Goal: Task Accomplishment & Management: Use online tool/utility

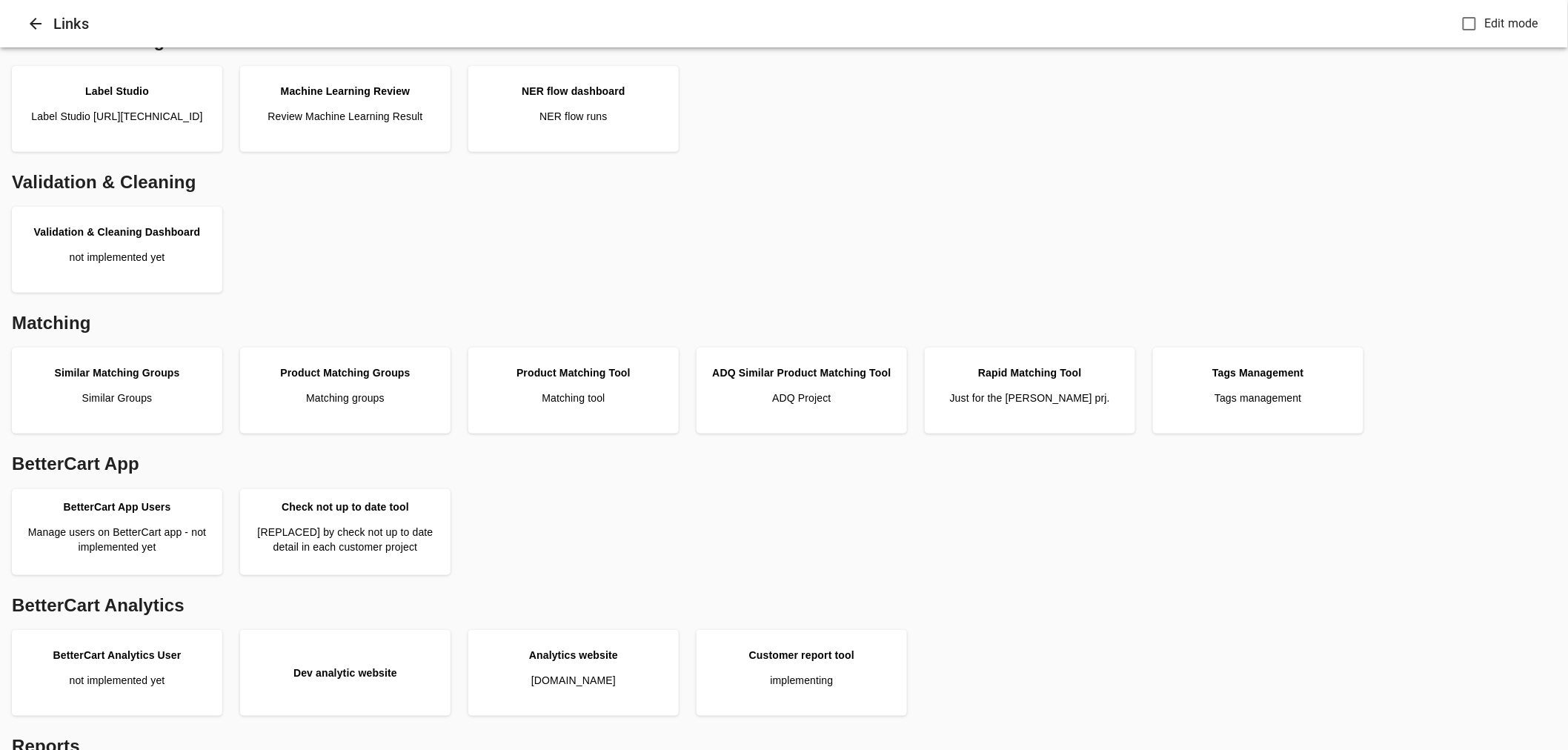
scroll to position [329, 0]
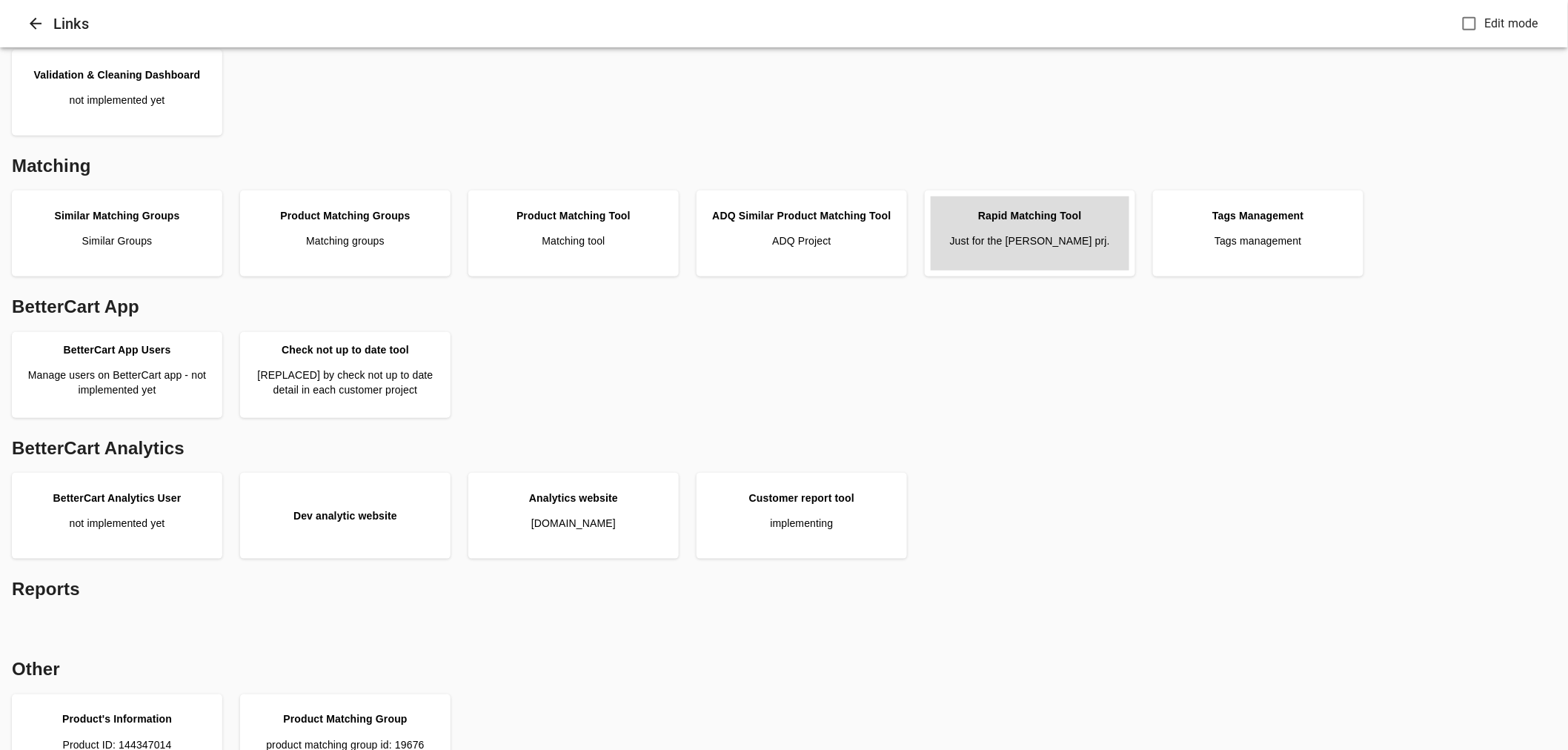
click at [1000, 237] on p "Just for the Pattison prj." at bounding box center [1030, 241] width 160 height 15
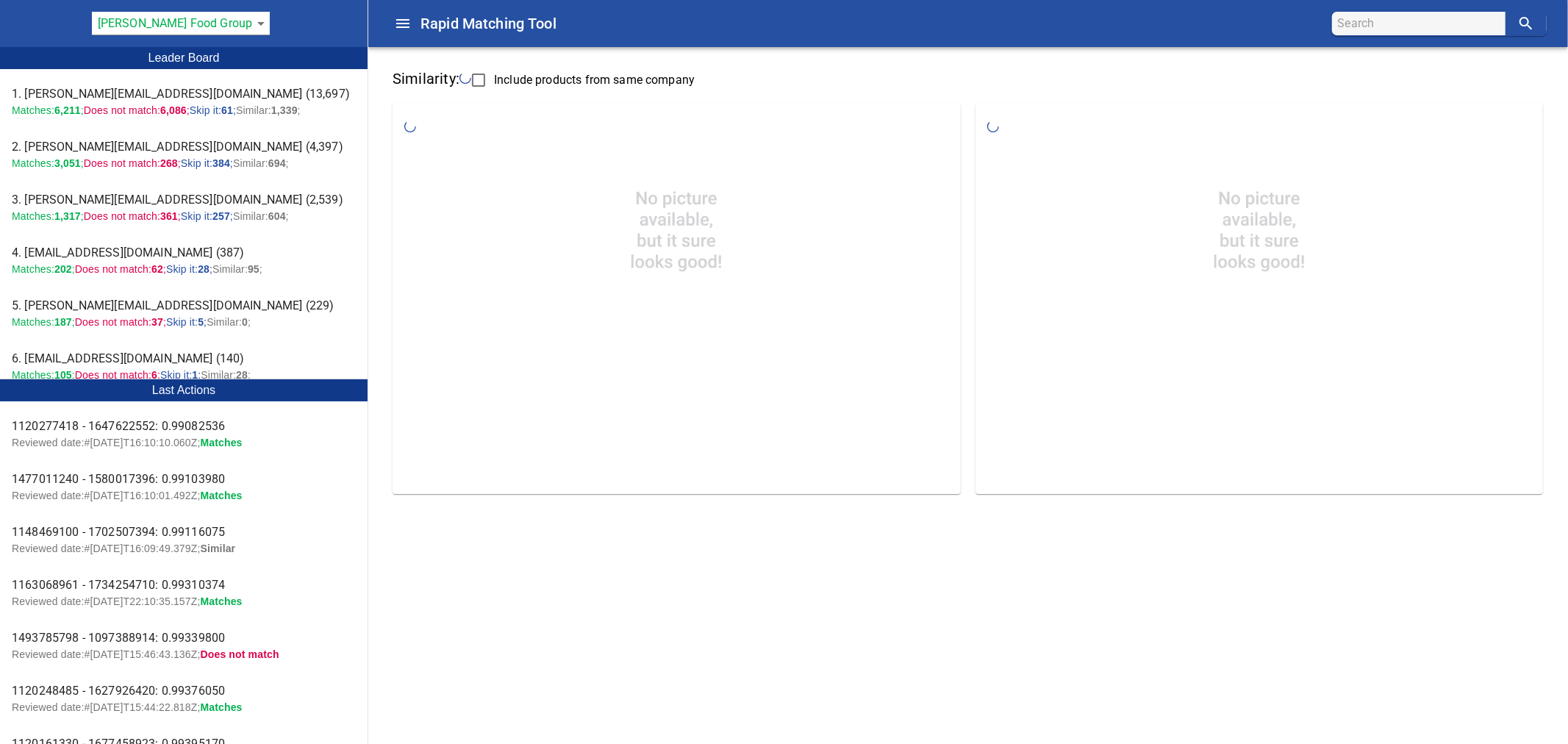
click at [225, 20] on body "tspan{white-space:pre} Rapid Matching Tool [PERSON_NAME] Food Group 128 Leader …" at bounding box center [784, 259] width 1568 height 519
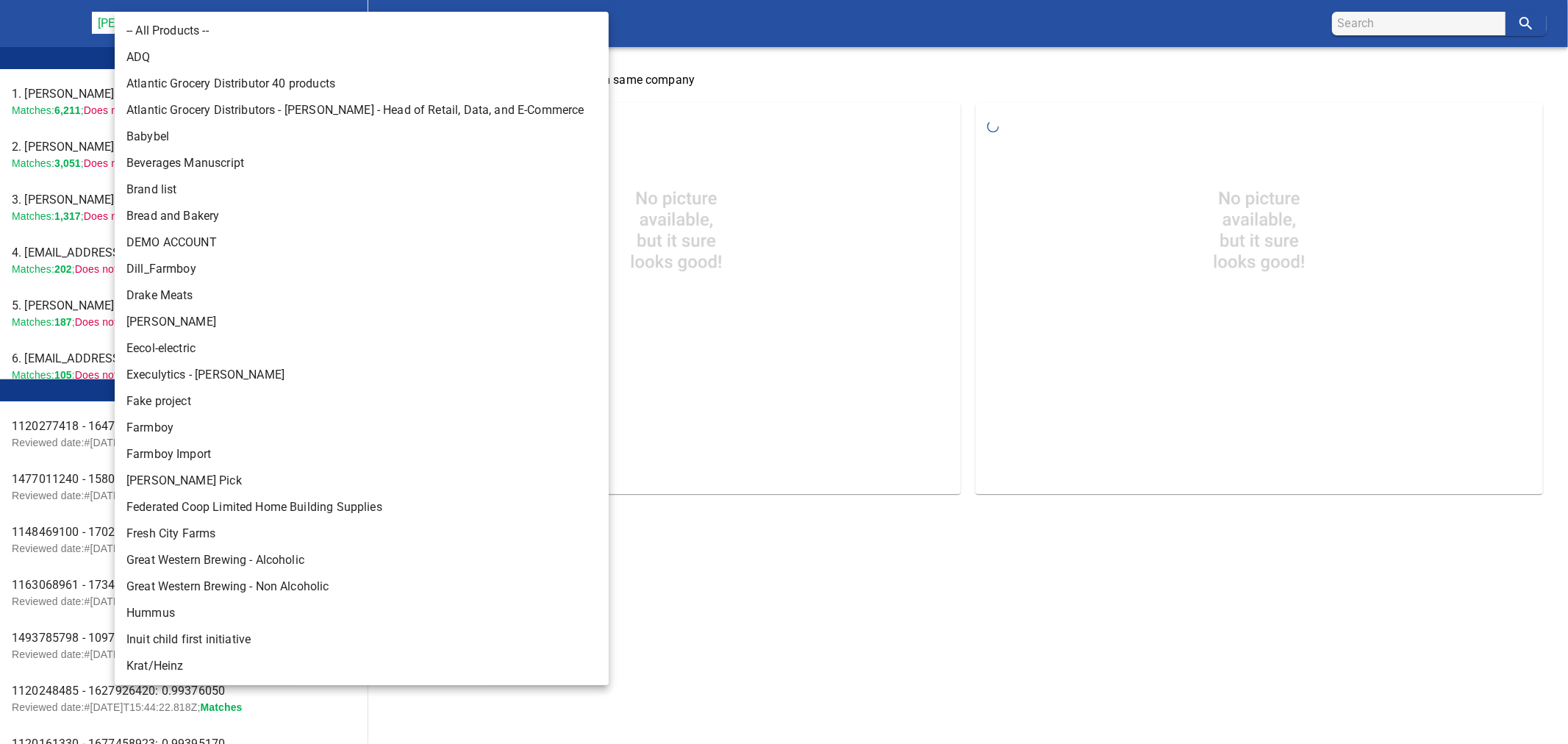
scroll to position [530, 0]
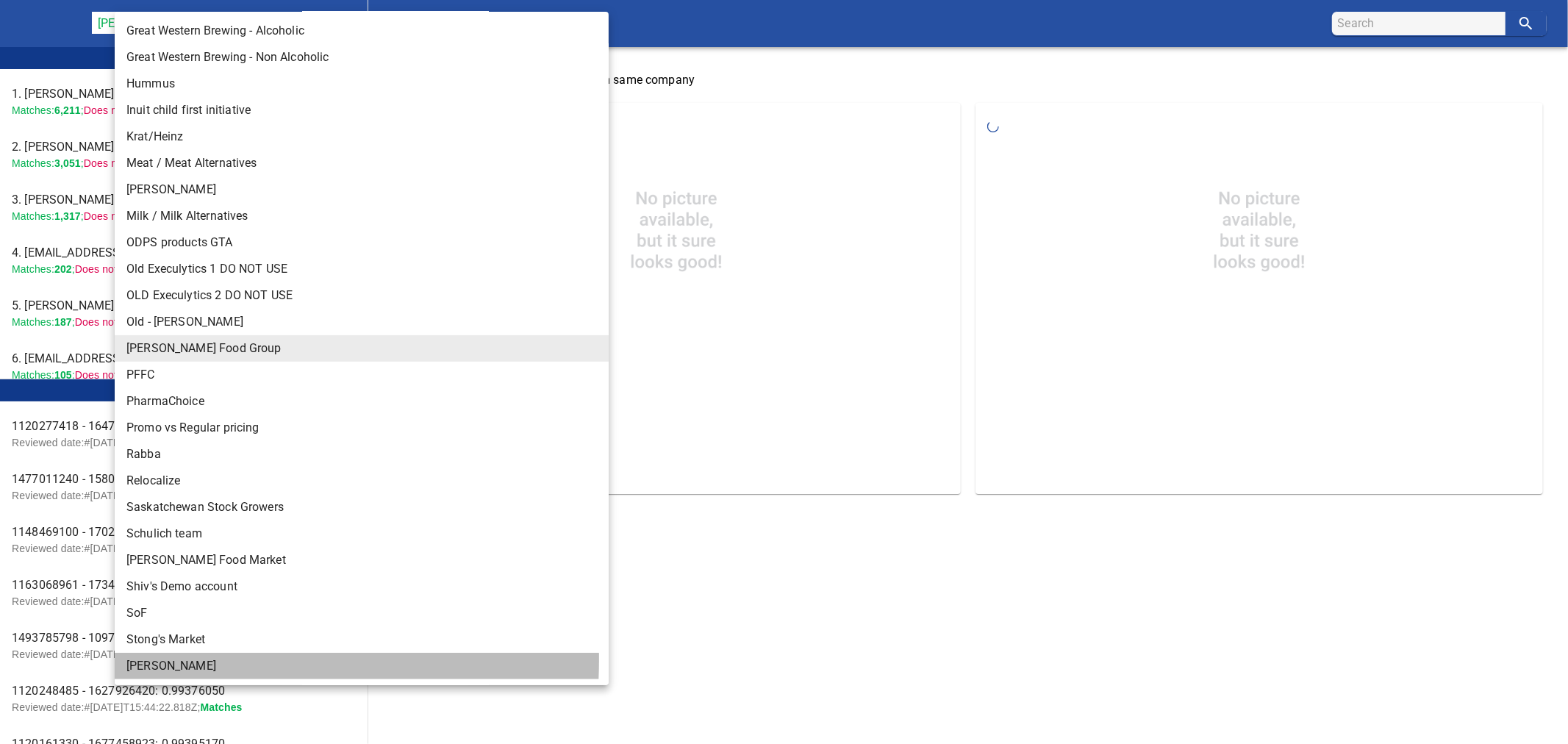
click at [164, 659] on li "[PERSON_NAME]" at bounding box center [367, 666] width 506 height 27
type input "124"
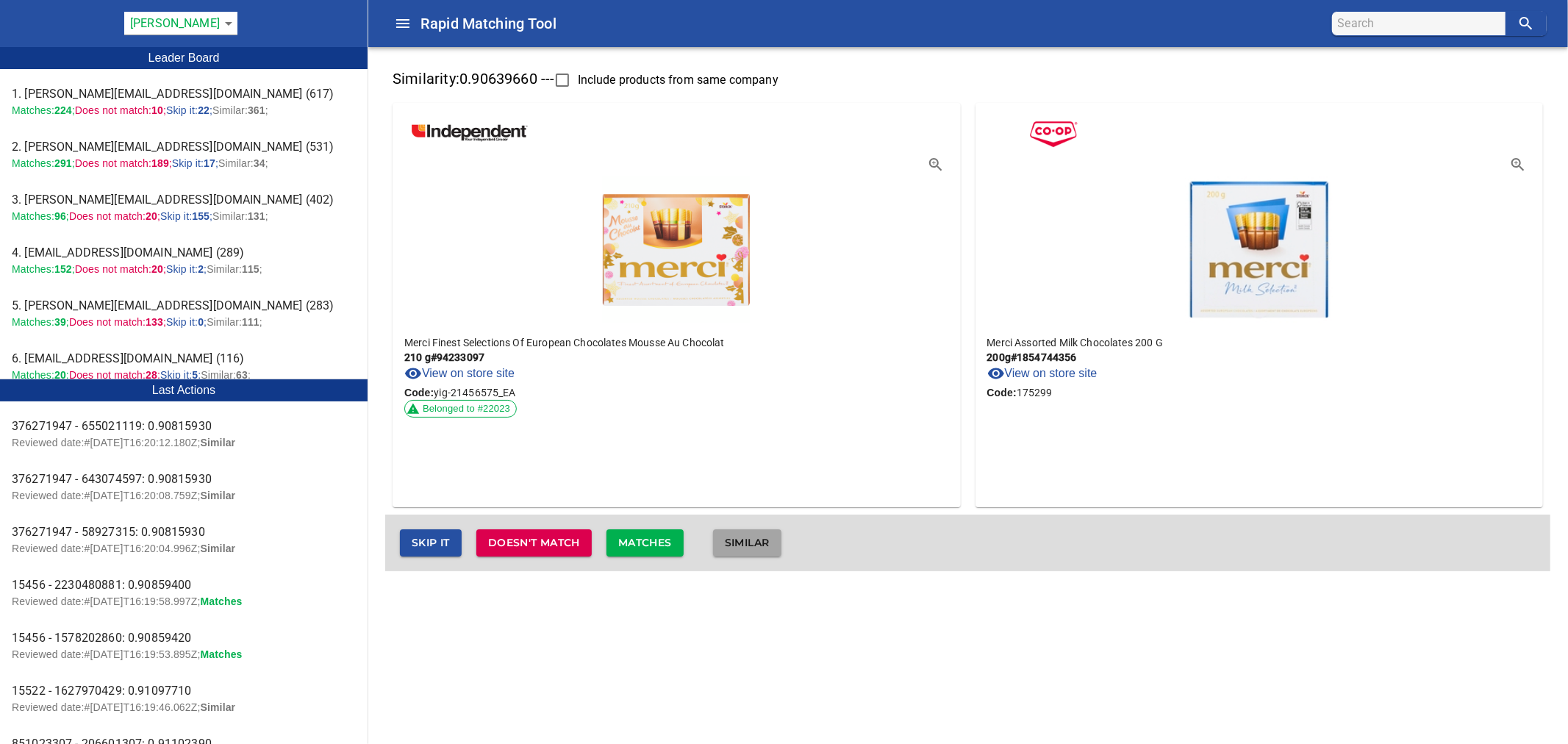
click at [760, 541] on span "Similar" at bounding box center [747, 543] width 44 height 19
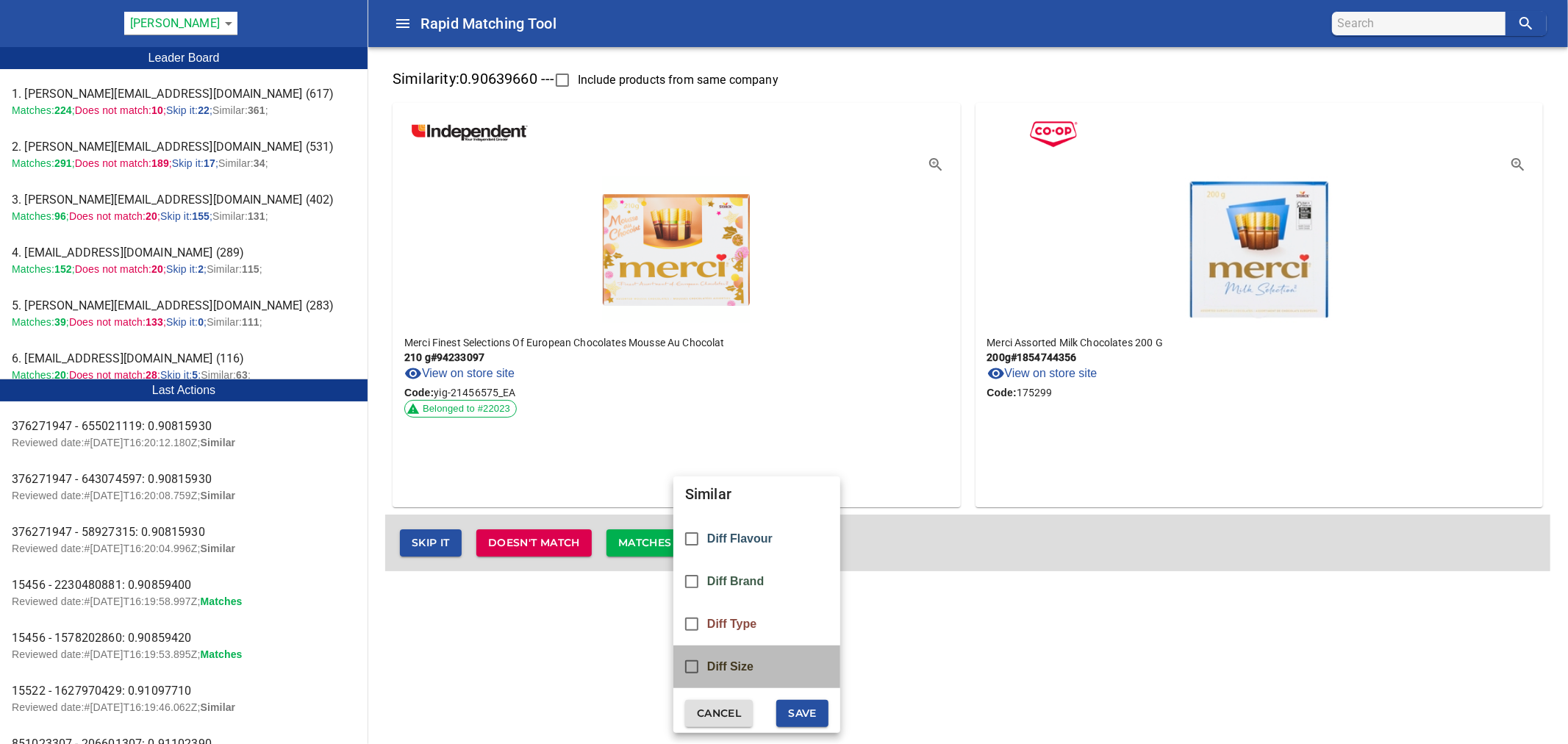
click at [722, 663] on span "Diff Size" at bounding box center [730, 666] width 46 height 13
click at [792, 710] on span "Save" at bounding box center [802, 714] width 29 height 19
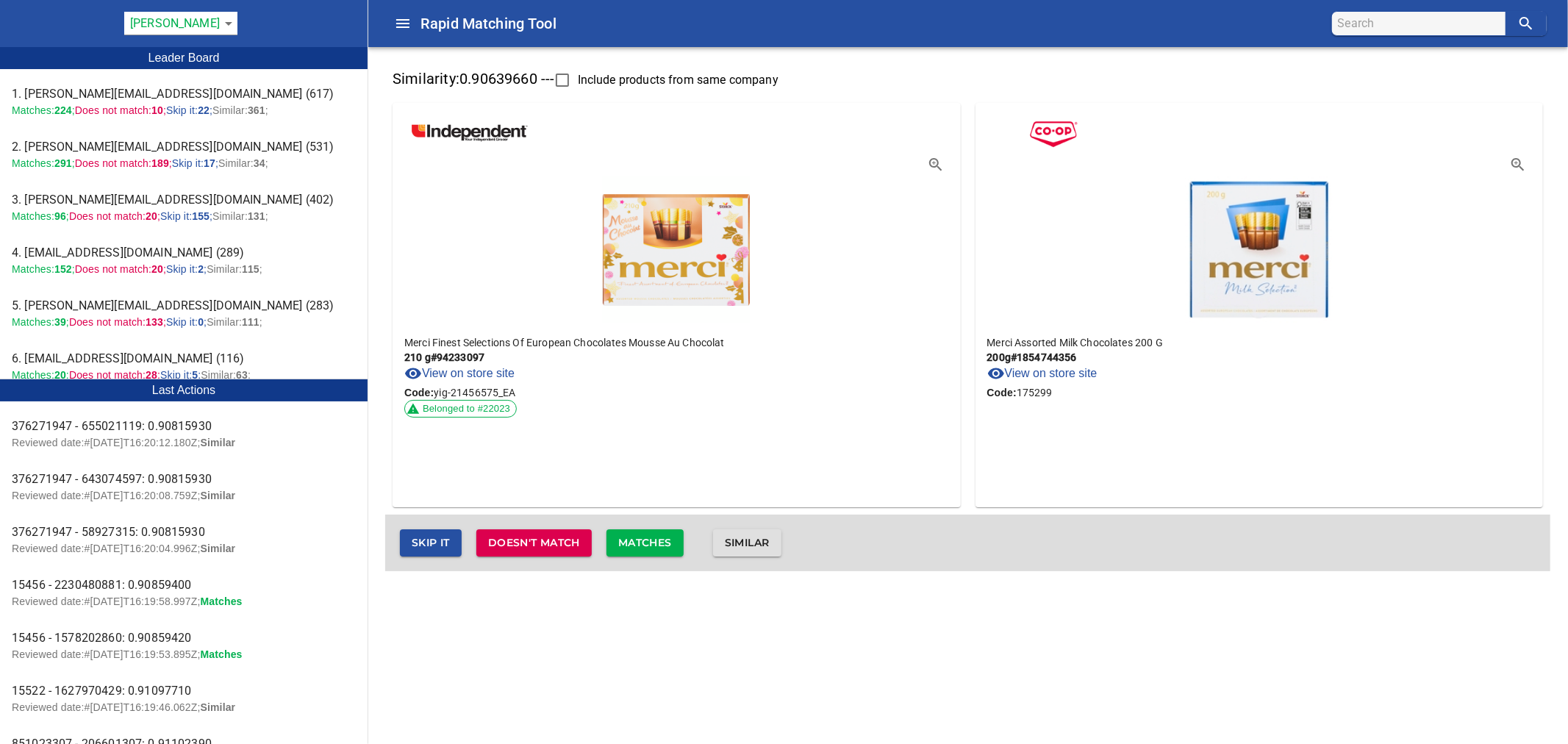
checkbox input "false"
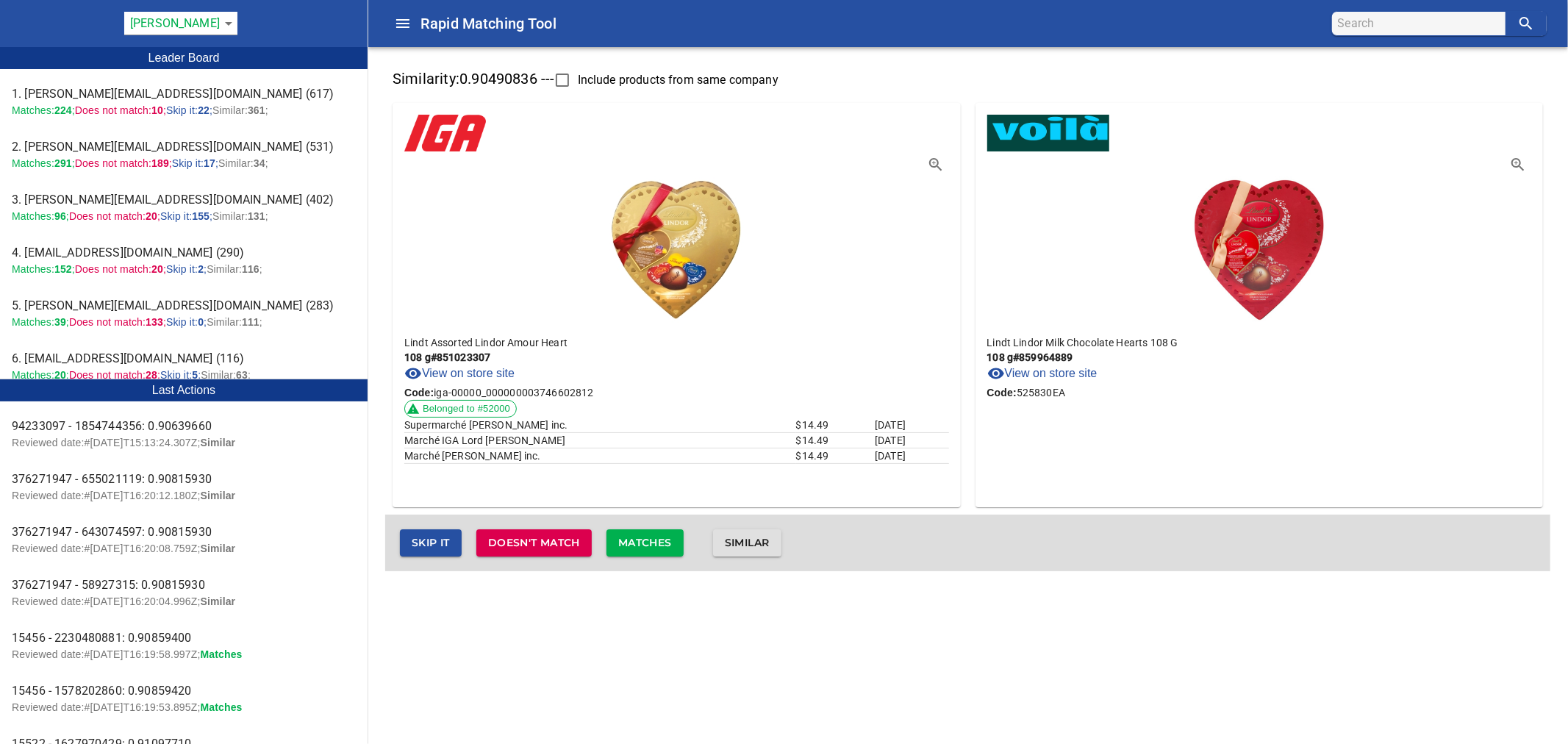
click at [660, 544] on span "Matches" at bounding box center [645, 543] width 54 height 19
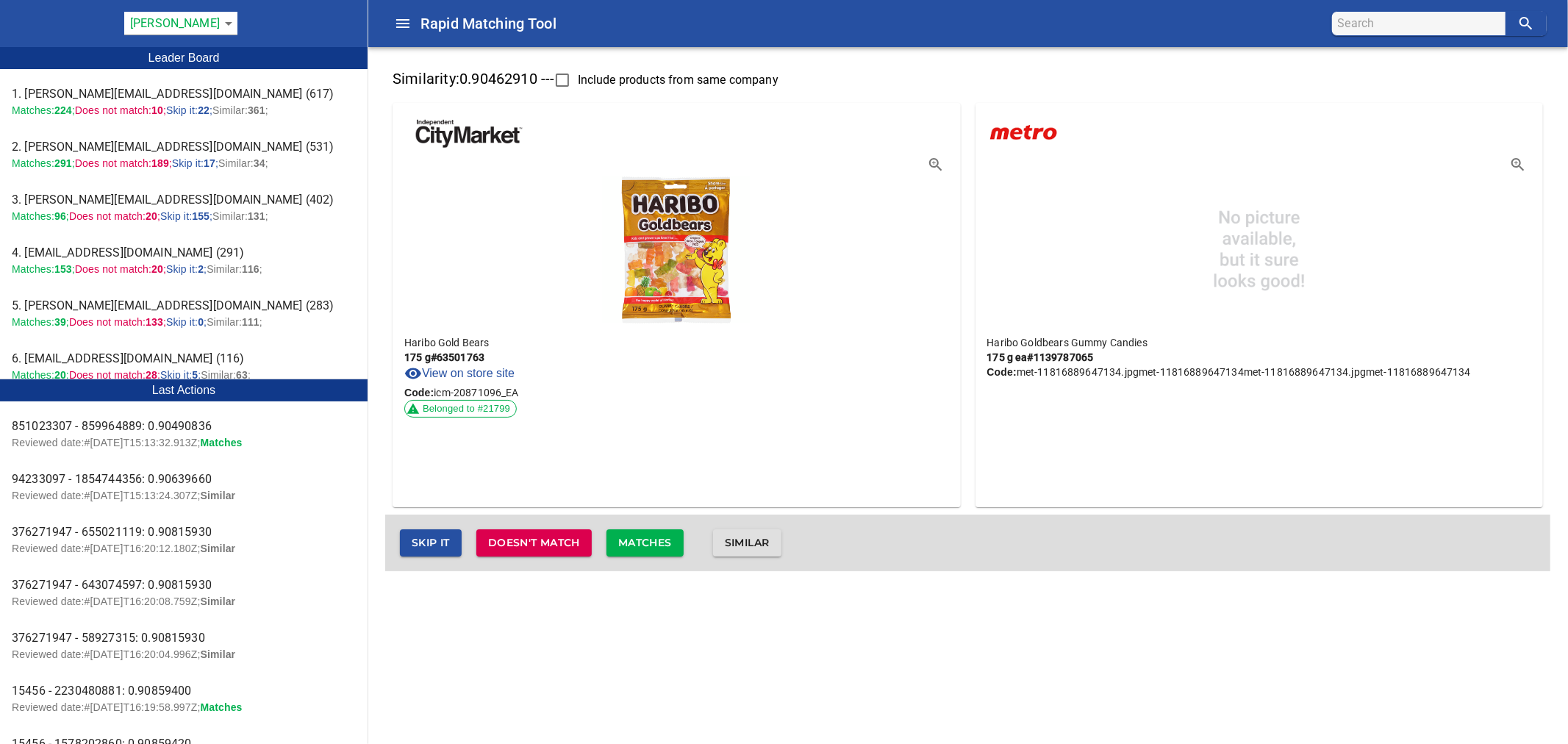
click at [653, 545] on span "Matches" at bounding box center [645, 543] width 54 height 19
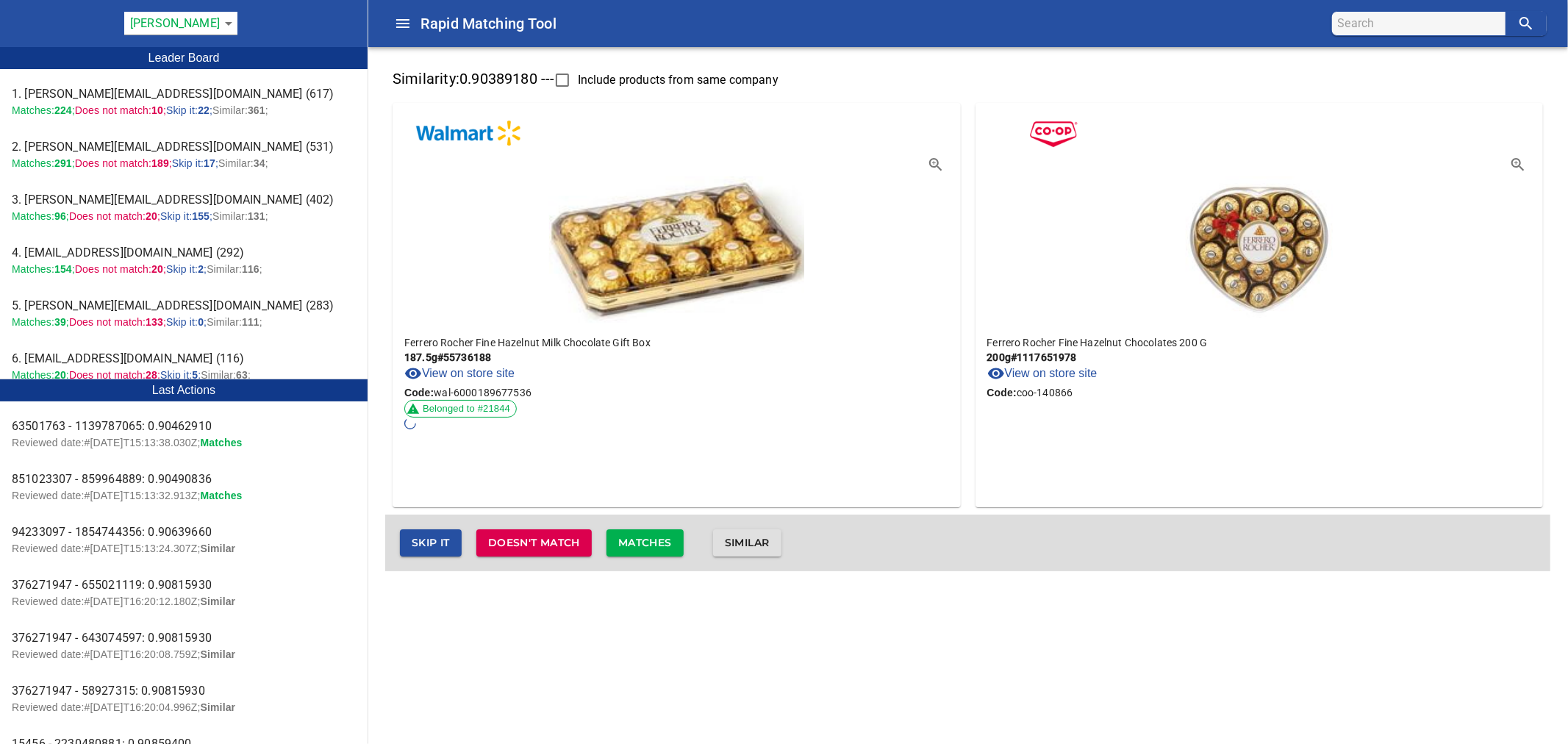
click at [761, 548] on span "Similar" at bounding box center [747, 543] width 44 height 19
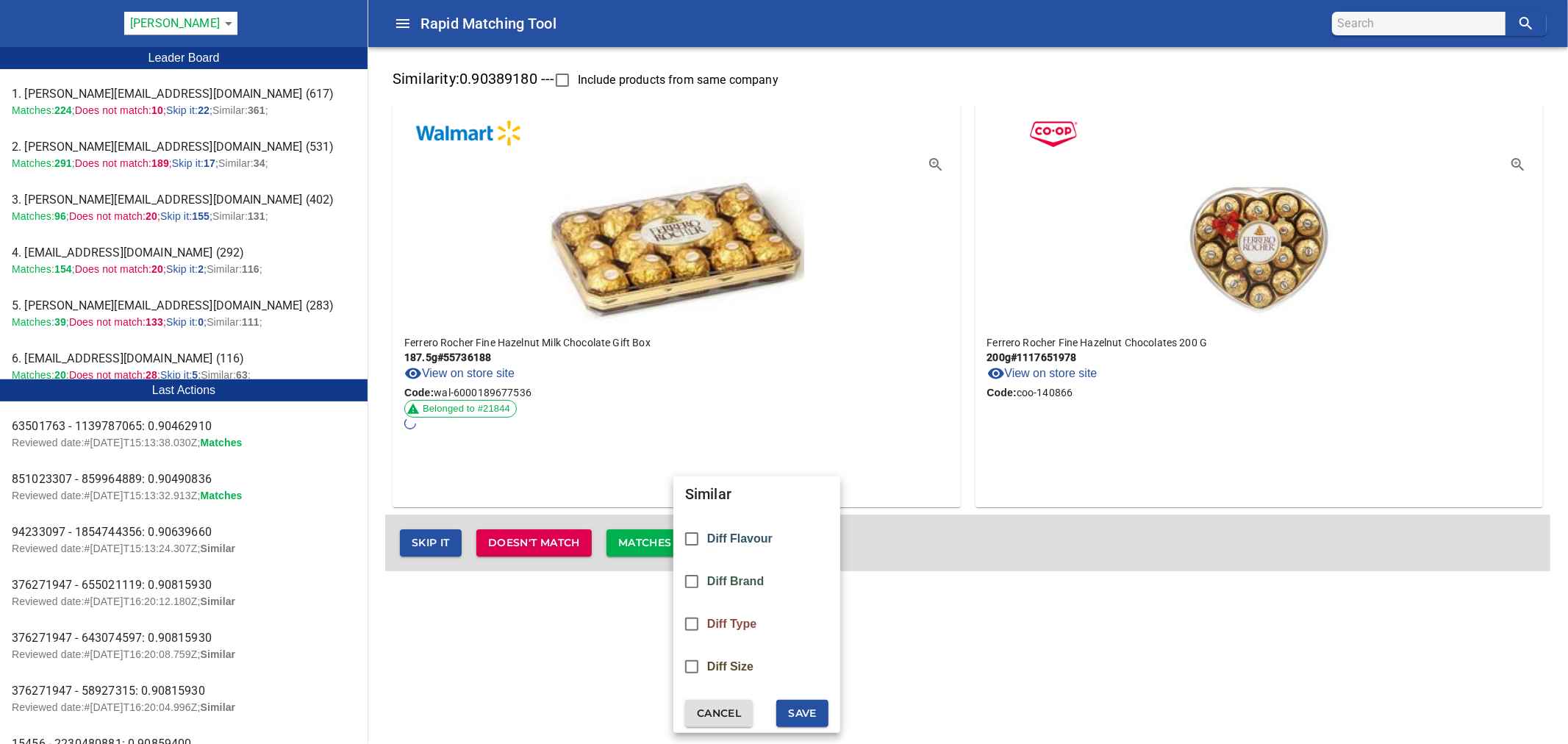
click at [740, 664] on span "Diff Size" at bounding box center [730, 666] width 46 height 13
click at [814, 710] on span "Save" at bounding box center [802, 714] width 29 height 19
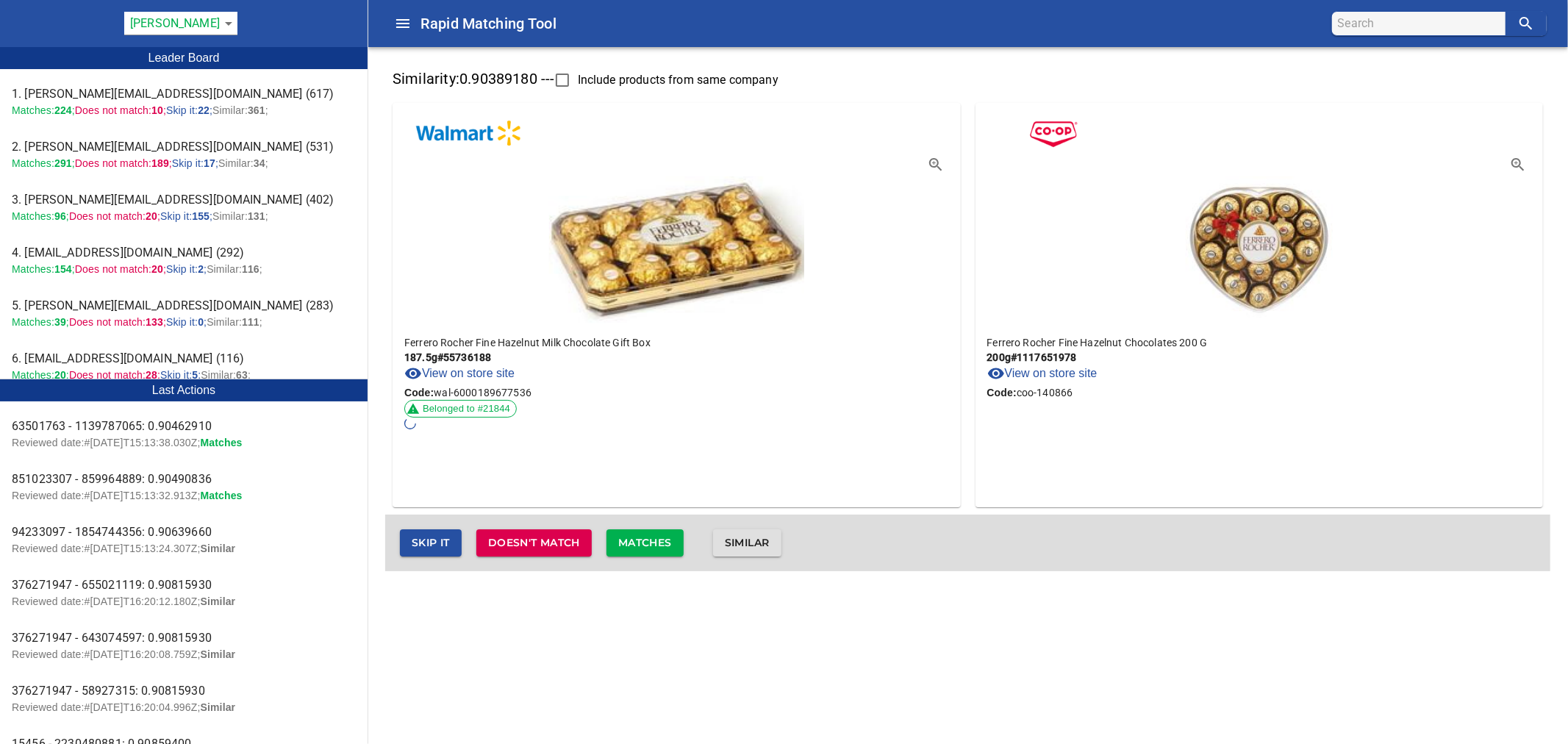
checkbox input "false"
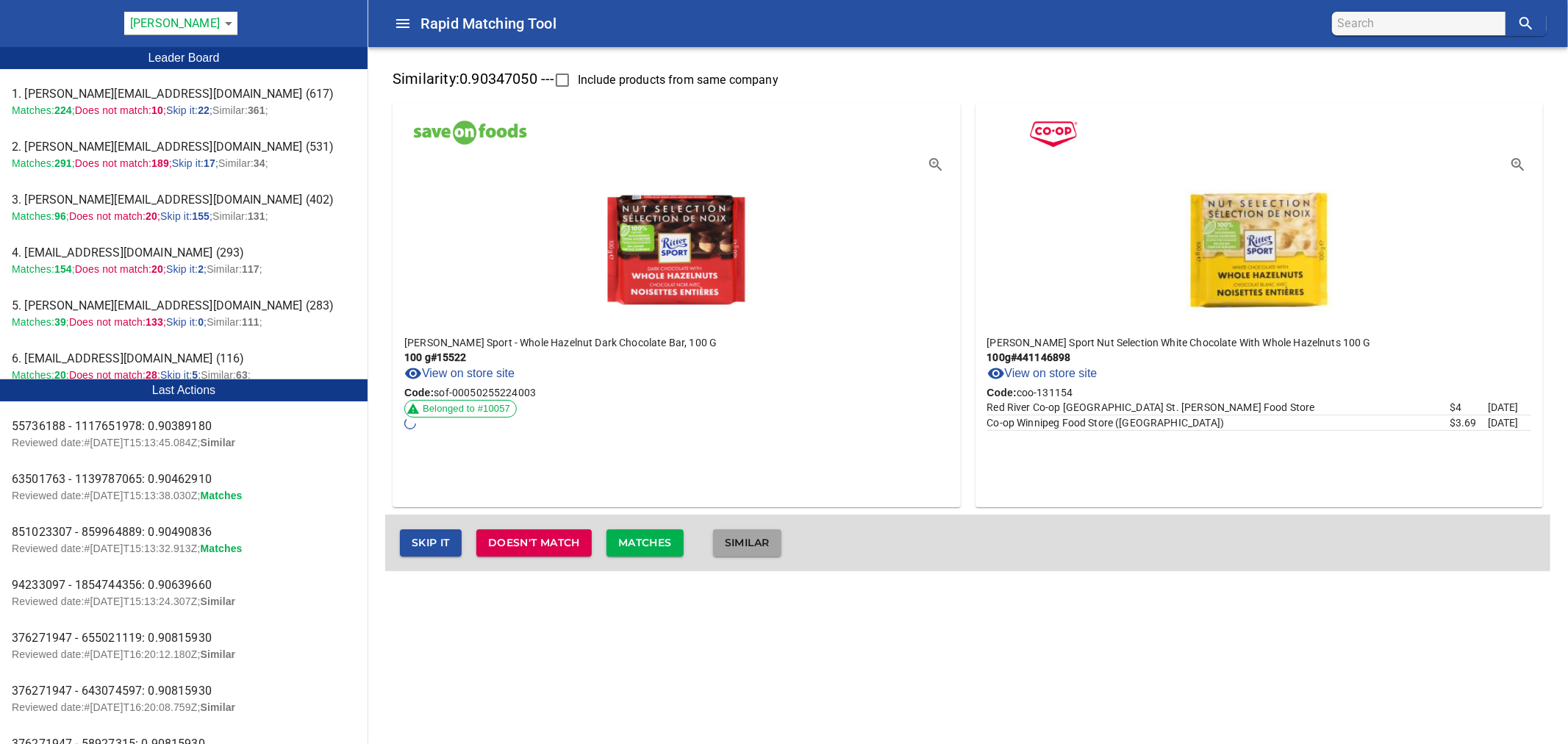
click at [769, 546] on span "Similar" at bounding box center [747, 543] width 44 height 19
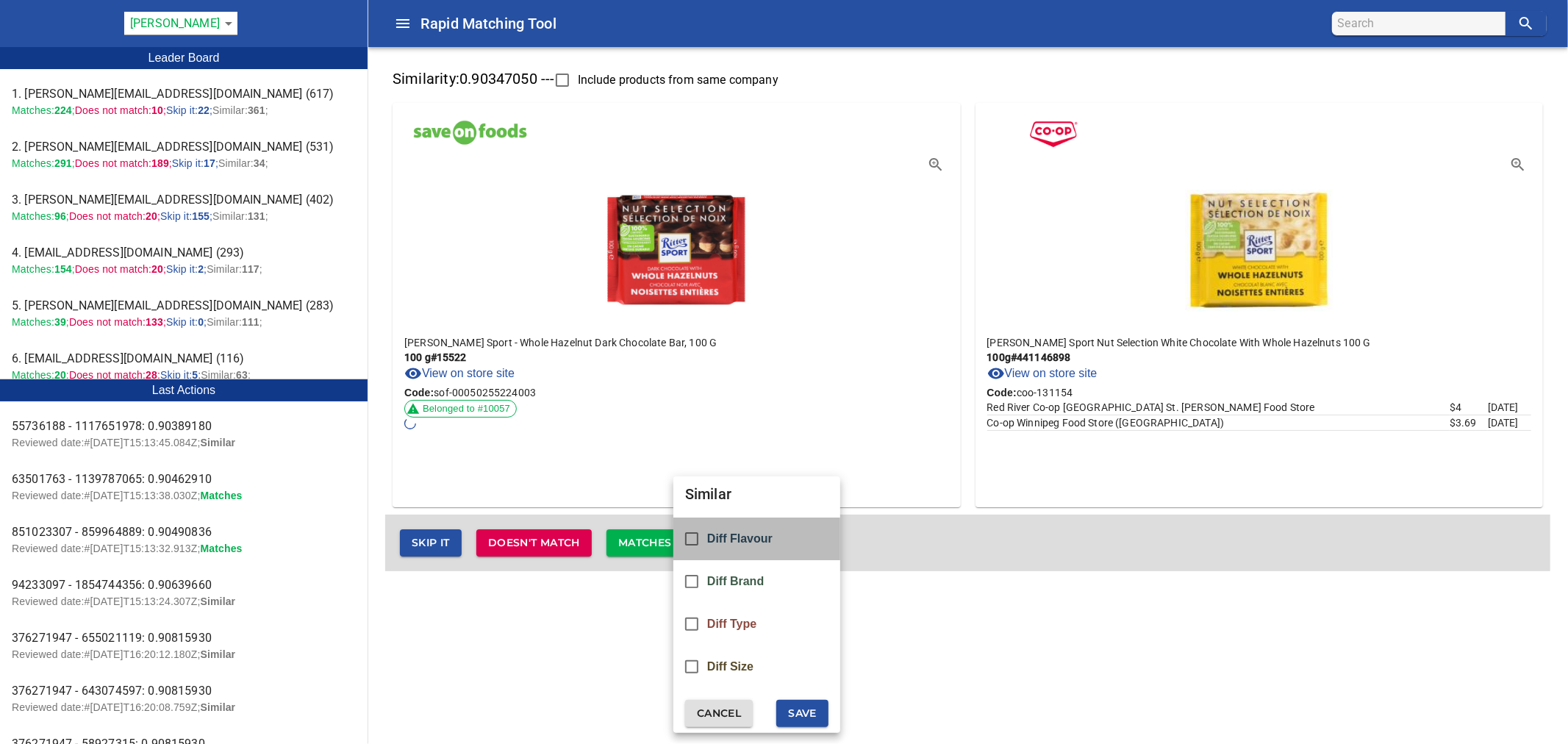
click at [736, 540] on span "Diff Flavour" at bounding box center [740, 538] width 66 height 13
click at [817, 716] on span "Save" at bounding box center [802, 714] width 29 height 19
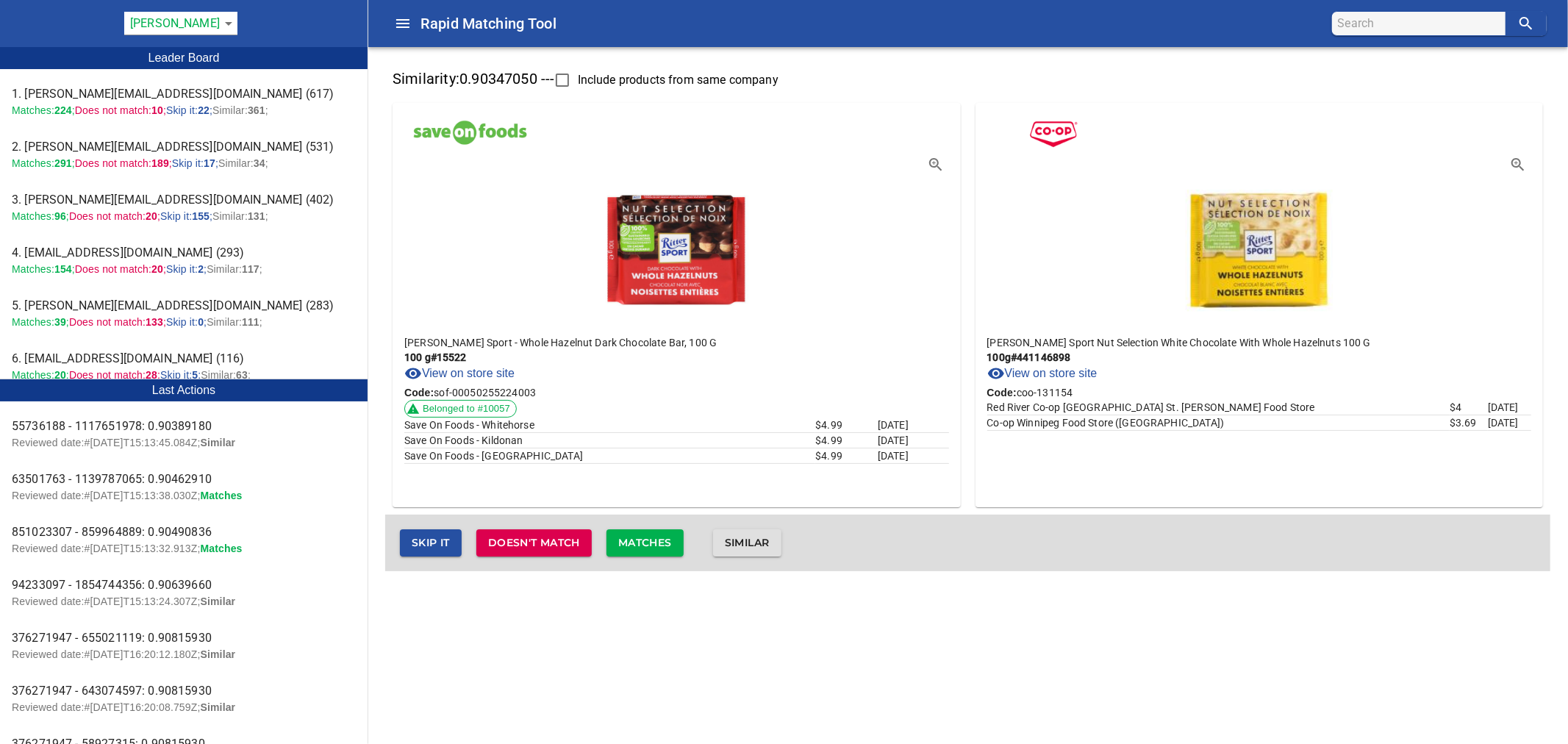
checkbox input "false"
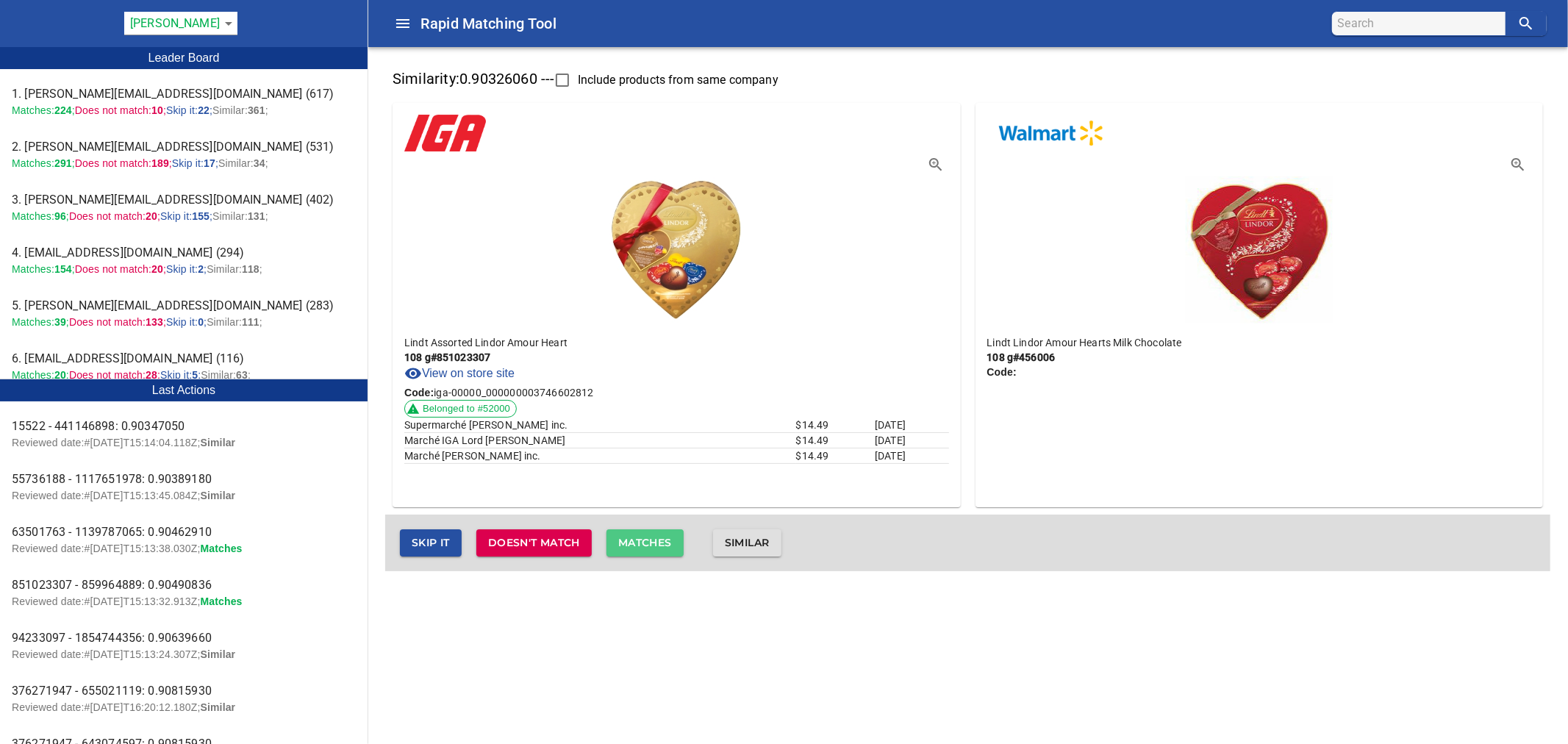
click at [658, 546] on span "Matches" at bounding box center [645, 543] width 54 height 19
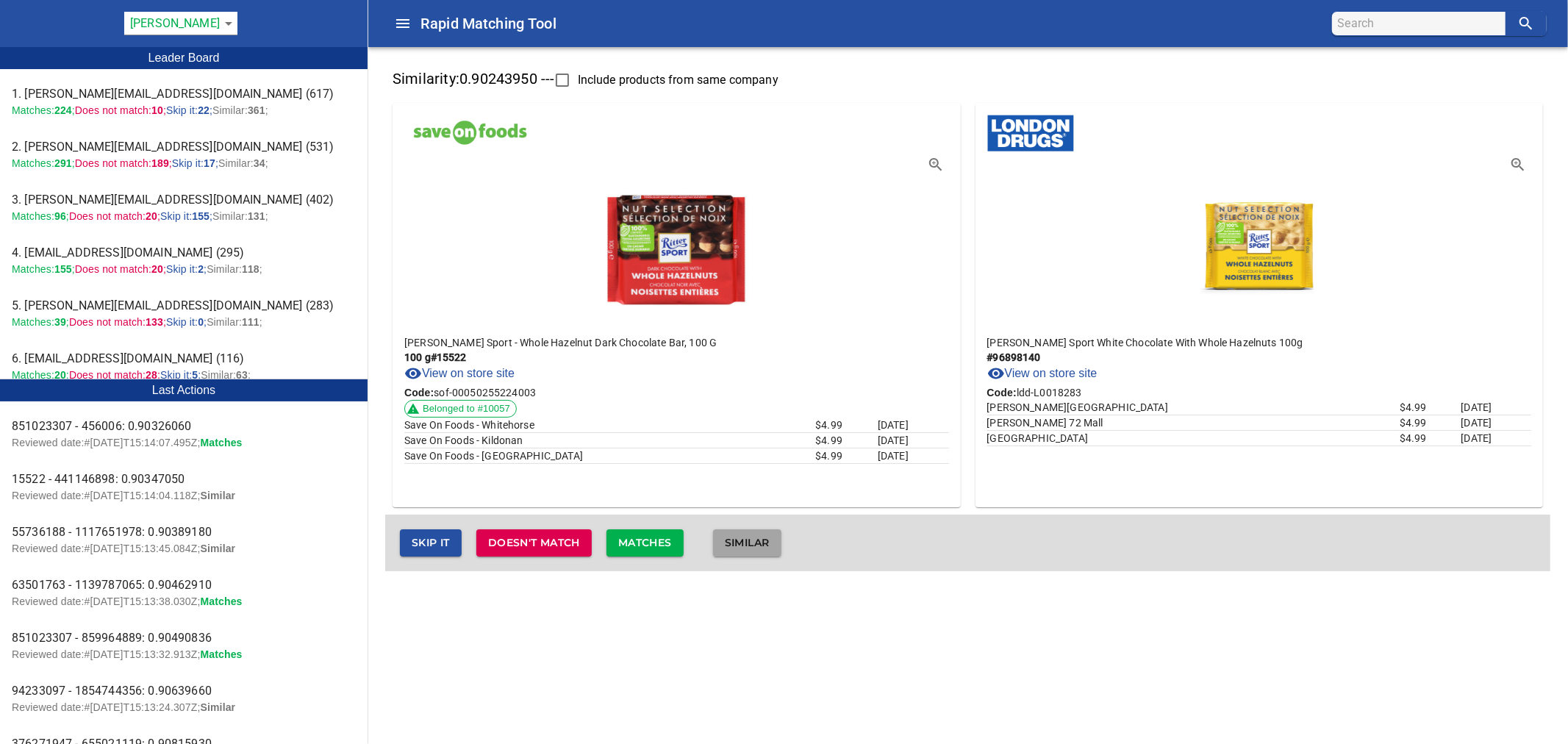
click at [760, 544] on span "Similar" at bounding box center [747, 543] width 44 height 19
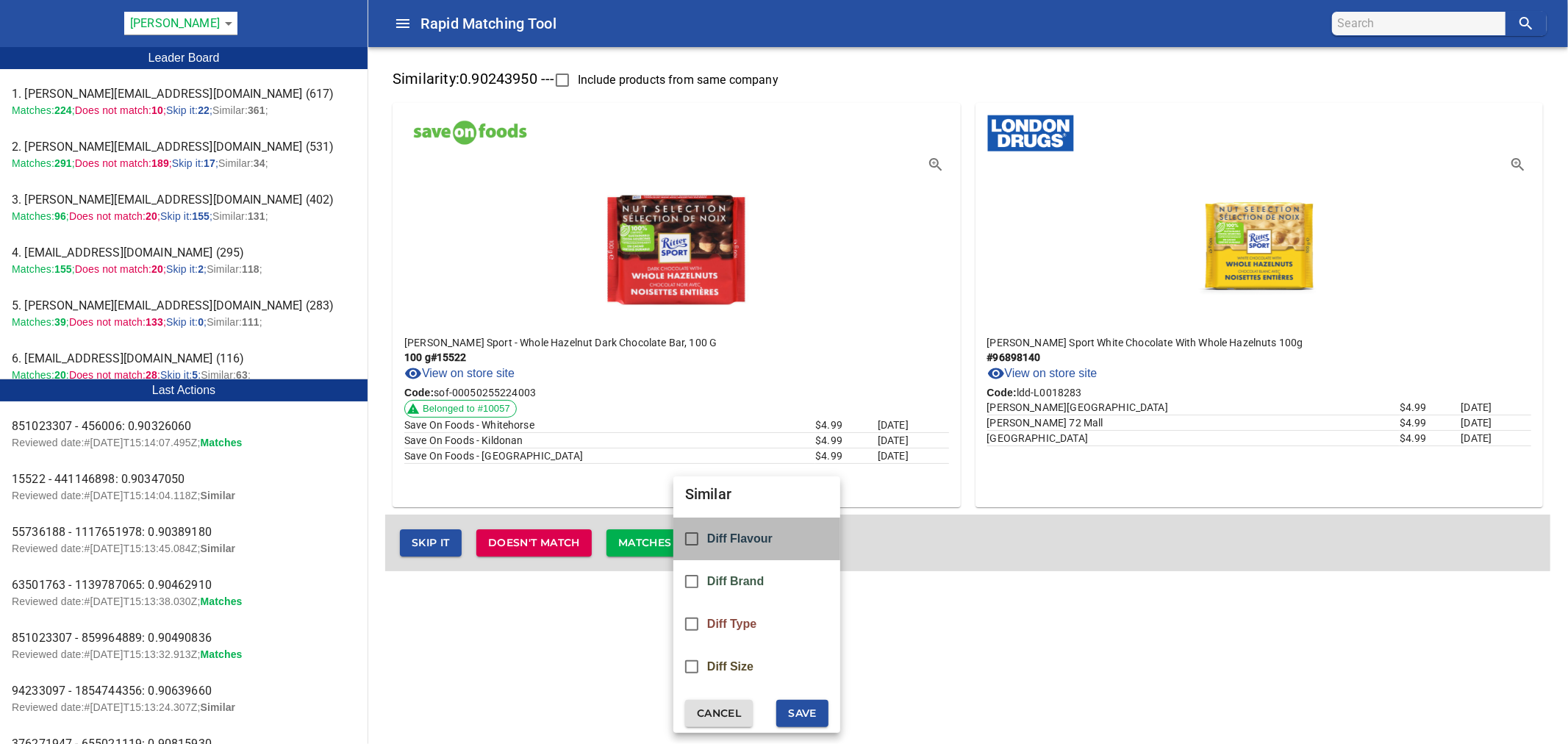
click at [761, 542] on span "Diff Flavour" at bounding box center [740, 538] width 66 height 13
checkbox input "true"
click at [807, 717] on span "Save" at bounding box center [802, 714] width 29 height 19
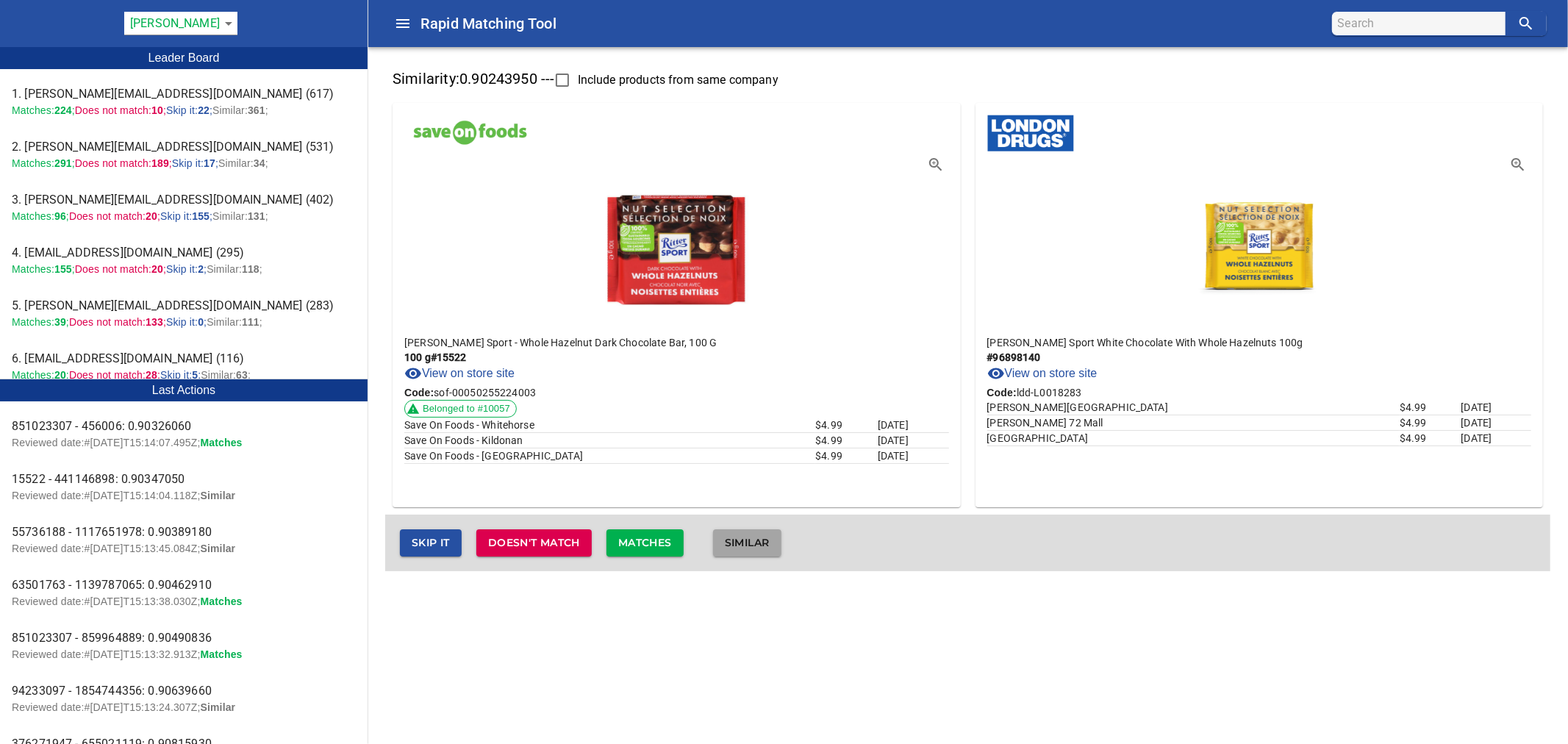
click at [760, 546] on span "Similar" at bounding box center [747, 543] width 44 height 19
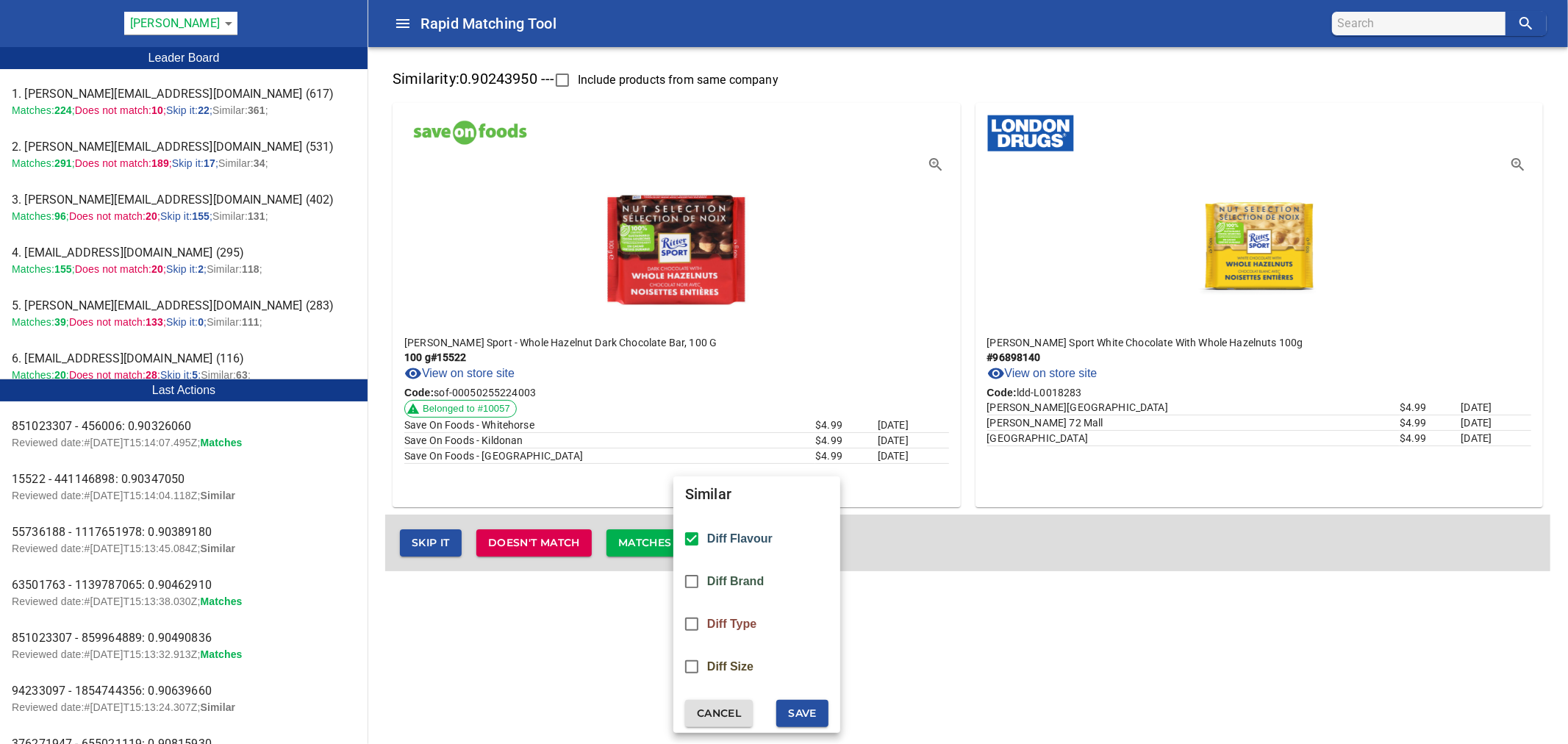
checkbox input "false"
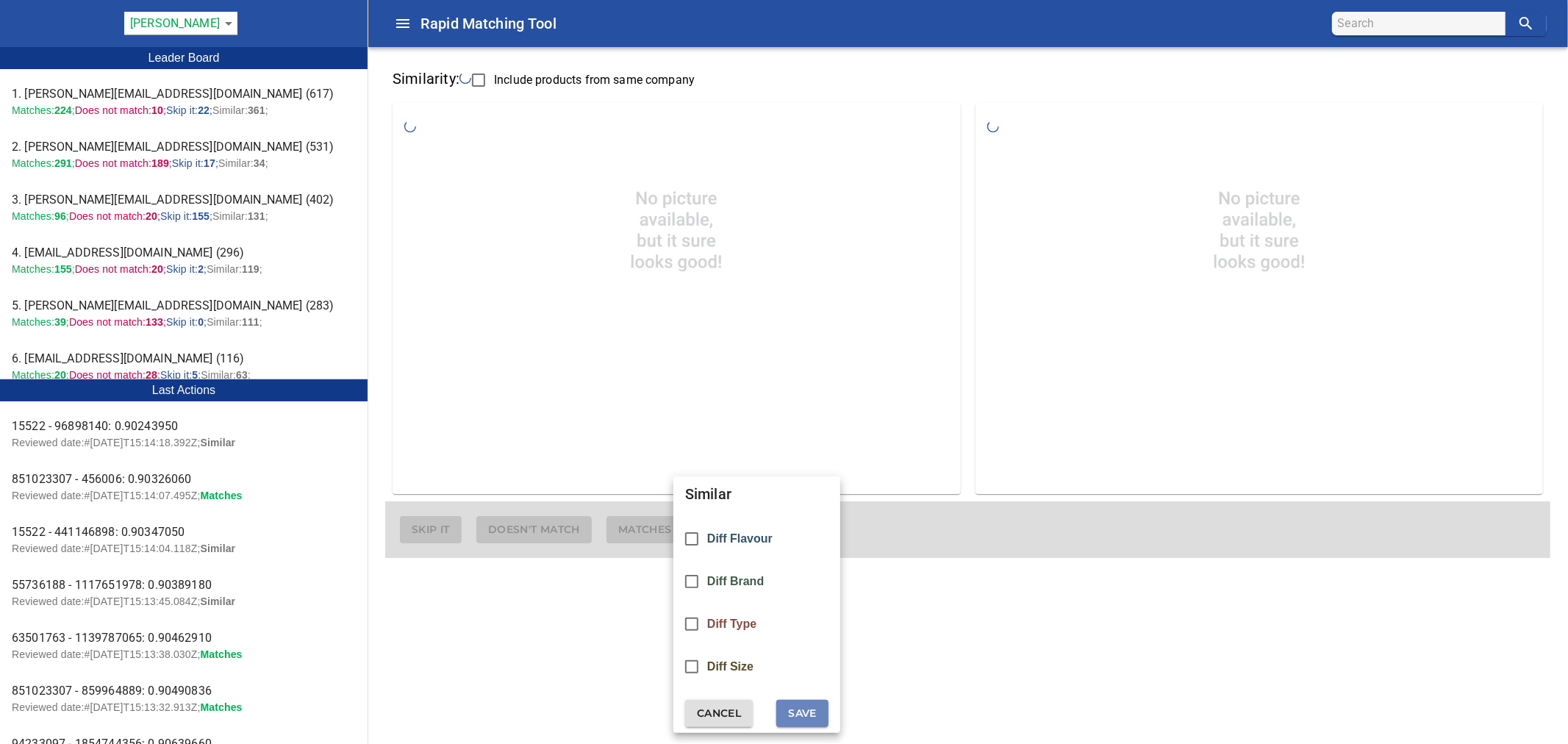
click at [798, 717] on span "Save" at bounding box center [802, 714] width 29 height 19
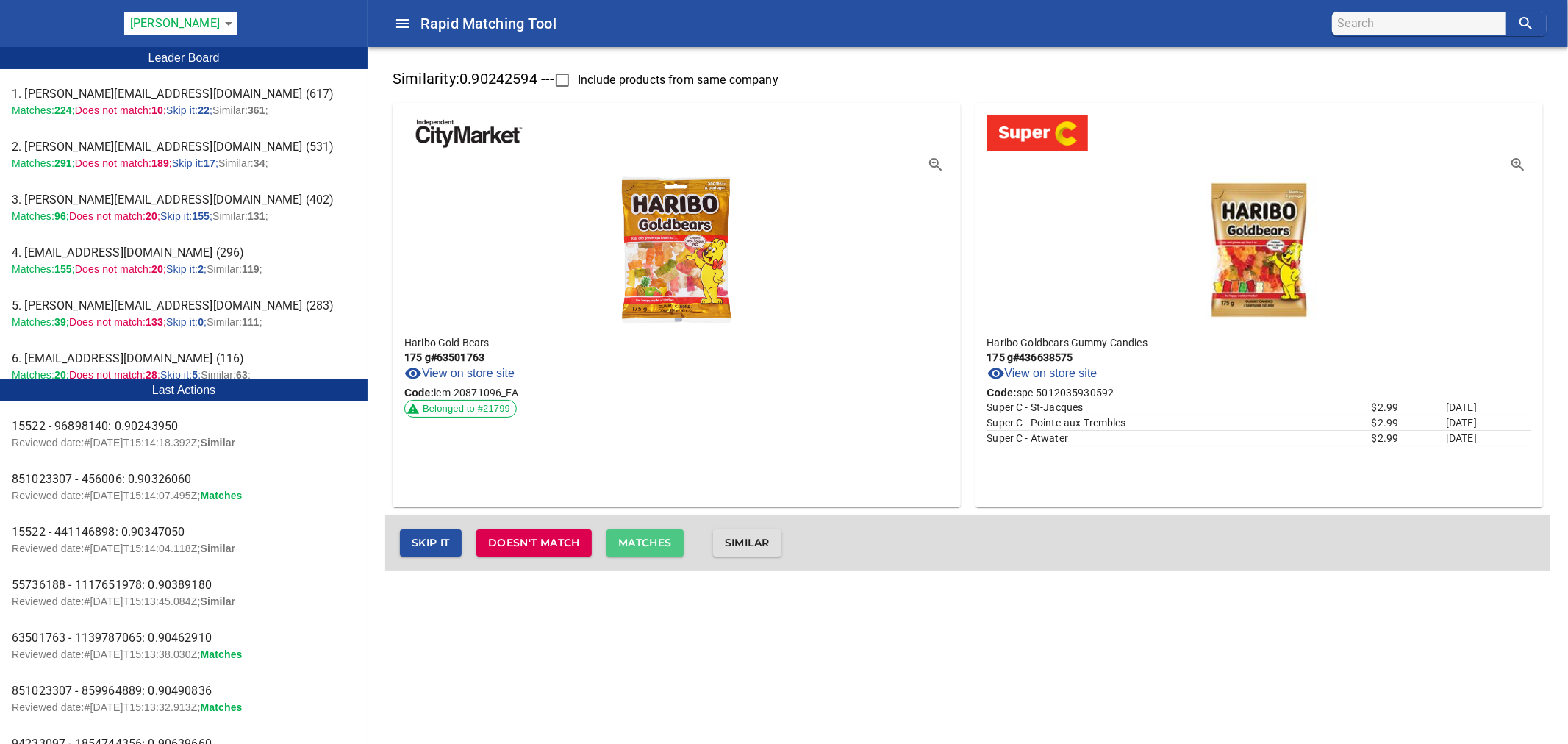
click at [672, 544] on span "Matches" at bounding box center [645, 543] width 54 height 19
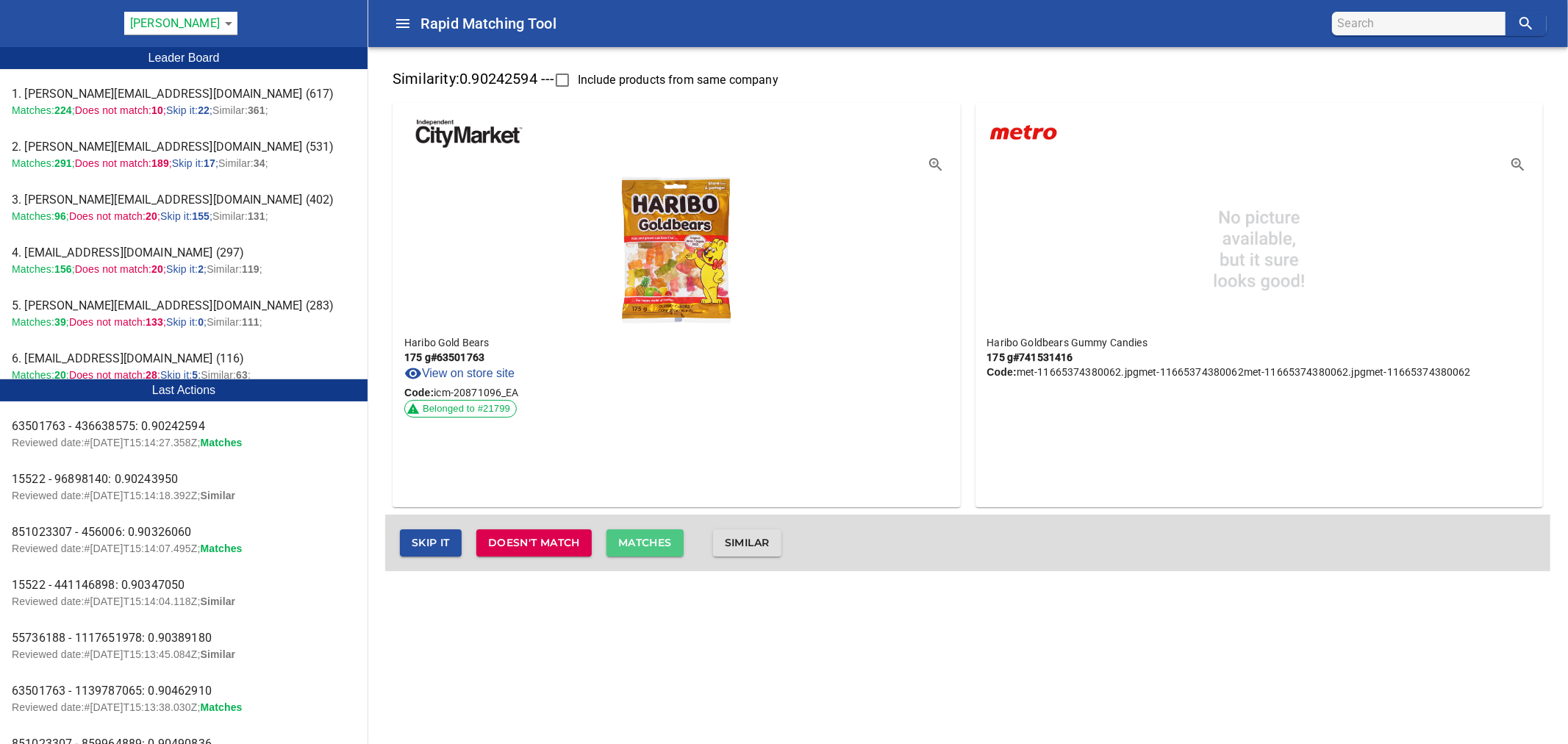
click at [672, 544] on span "Matches" at bounding box center [645, 543] width 54 height 19
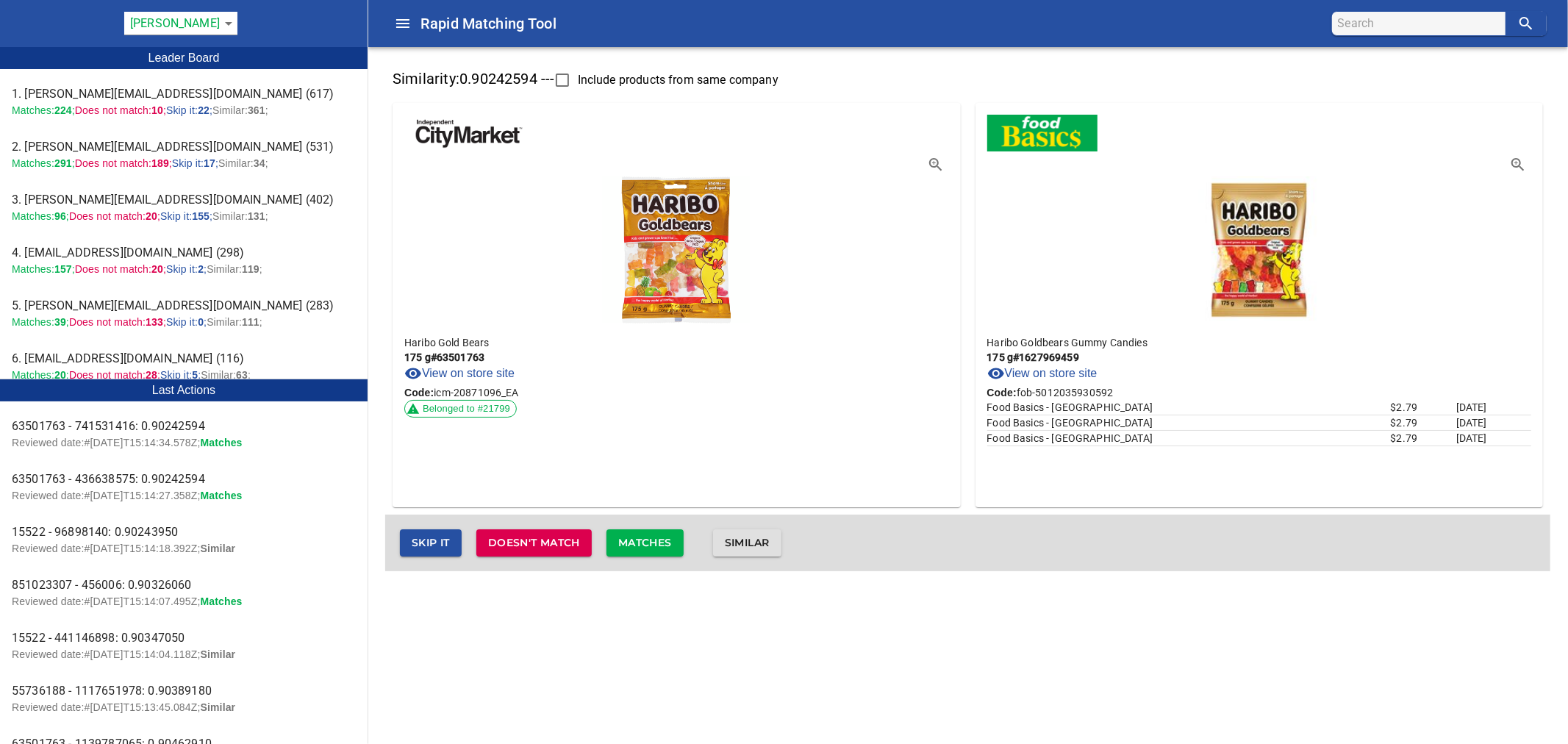
click at [672, 544] on span "Matches" at bounding box center [645, 543] width 54 height 19
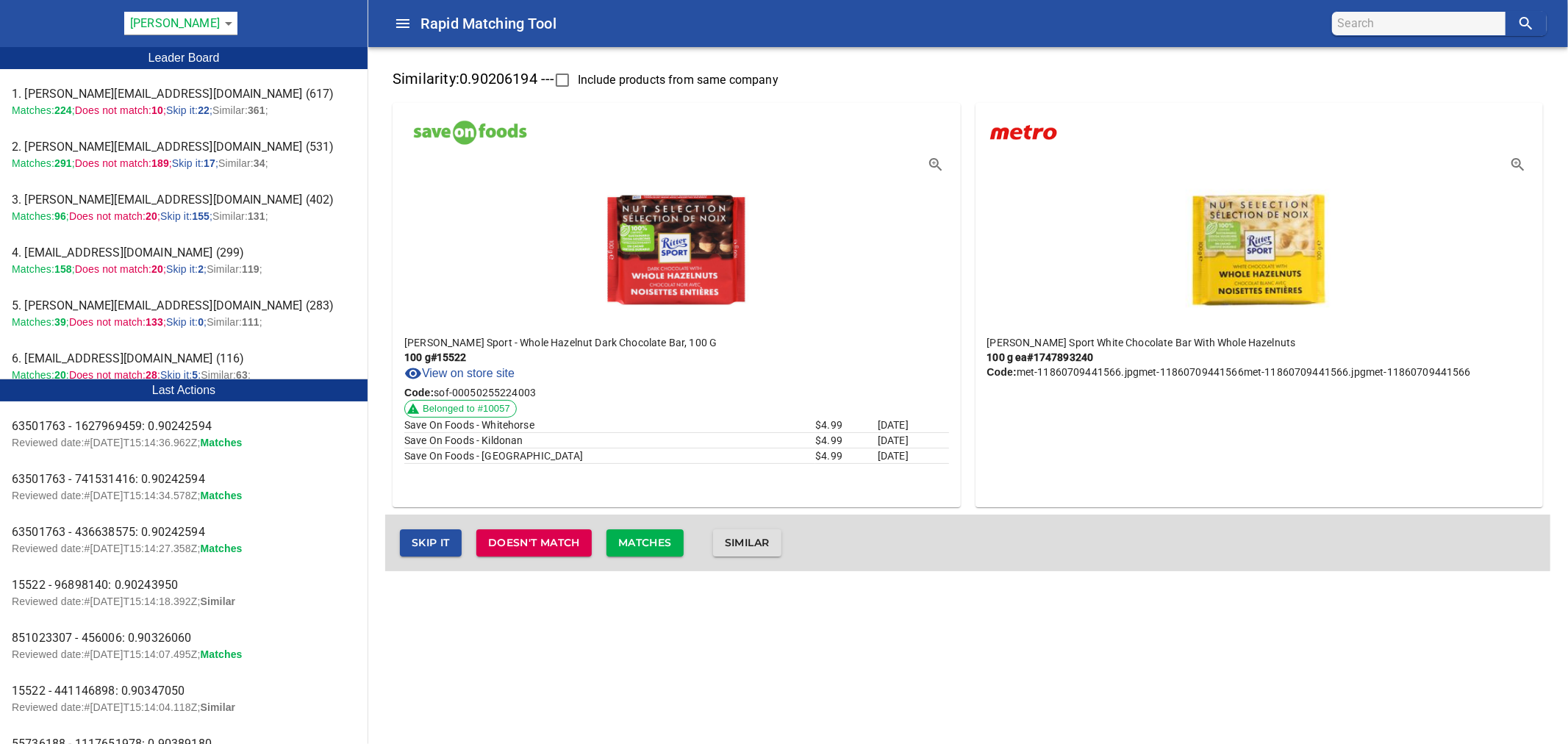
click at [762, 542] on span "Similar" at bounding box center [747, 543] width 44 height 19
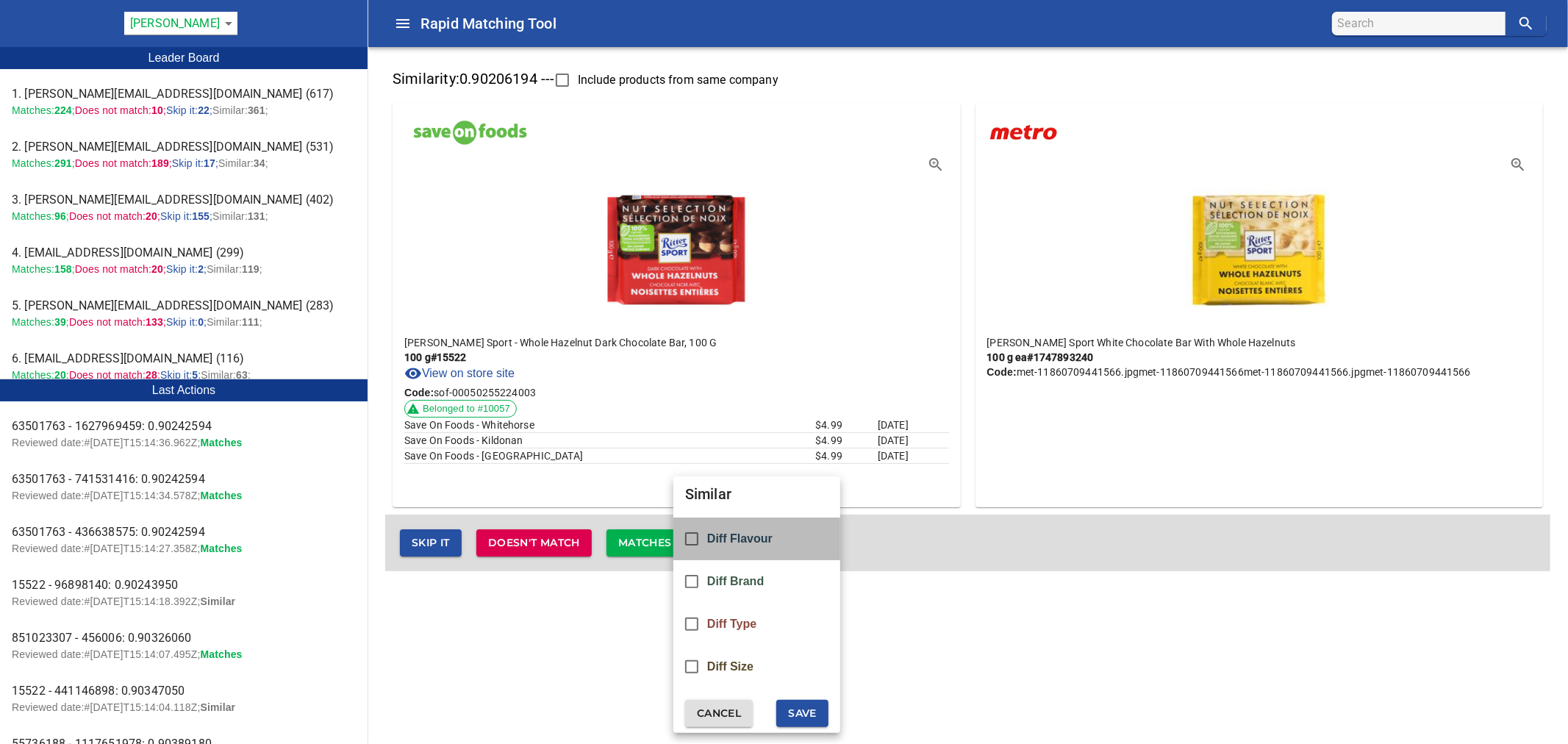
click at [761, 545] on div "Diff Flavour" at bounding box center [757, 538] width 167 height 43
click at [797, 709] on span "Save" at bounding box center [802, 714] width 29 height 19
checkbox input "false"
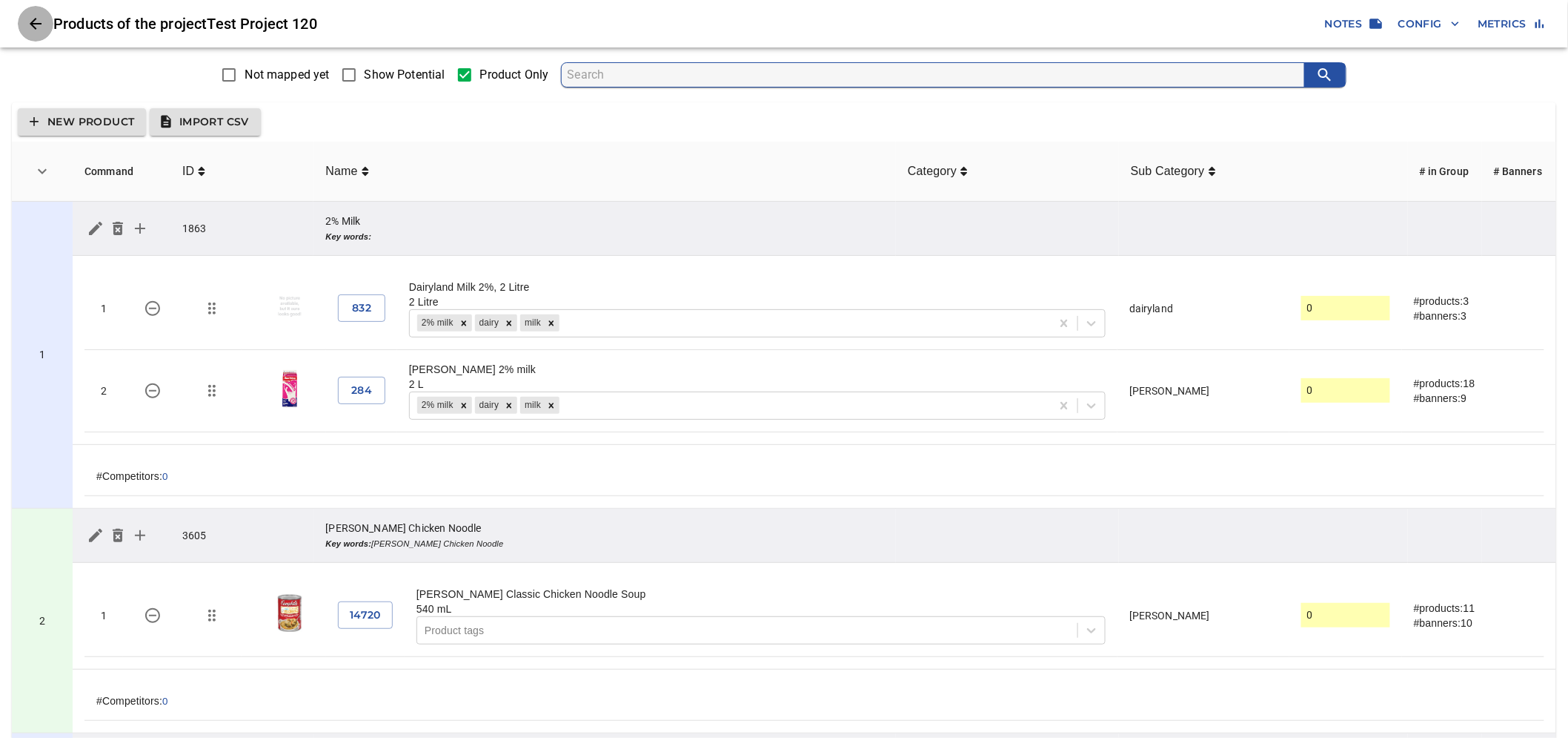
click at [38, 17] on icon "Close" at bounding box center [35, 24] width 18 height 18
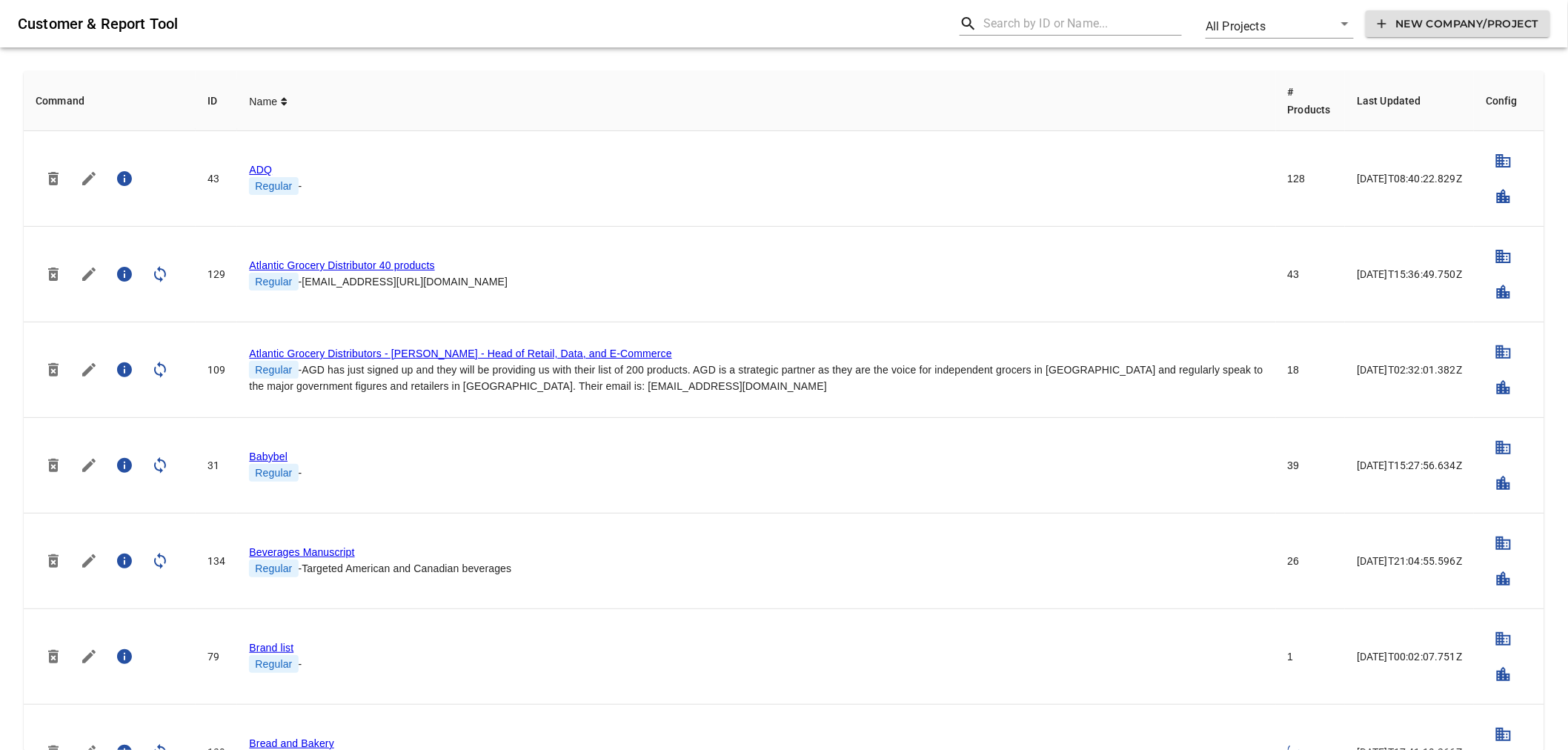
click at [1049, 17] on input "text" at bounding box center [1083, 24] width 199 height 24
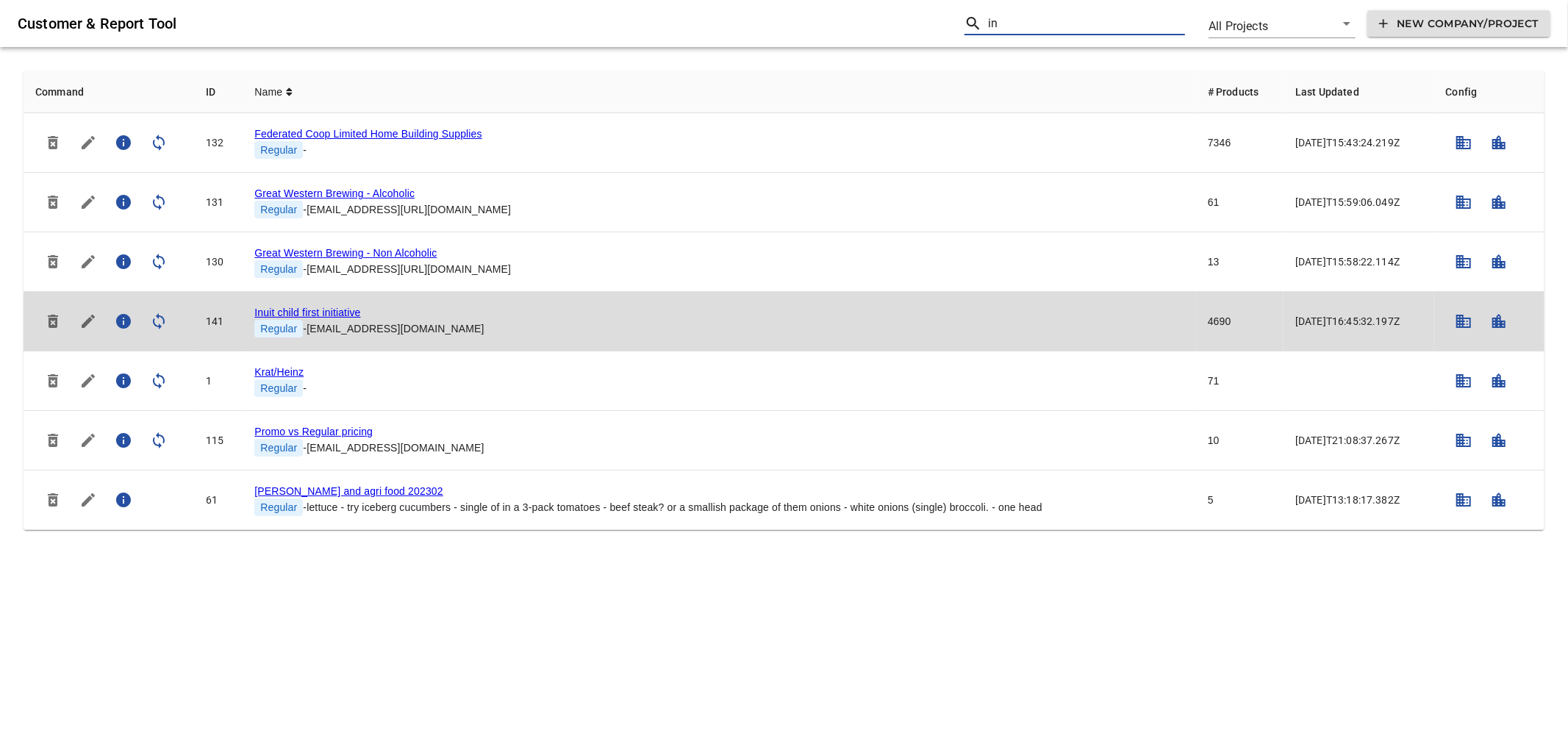
type input "in"
click at [310, 312] on link "Inuit child first initiative" at bounding box center [307, 312] width 106 height 12
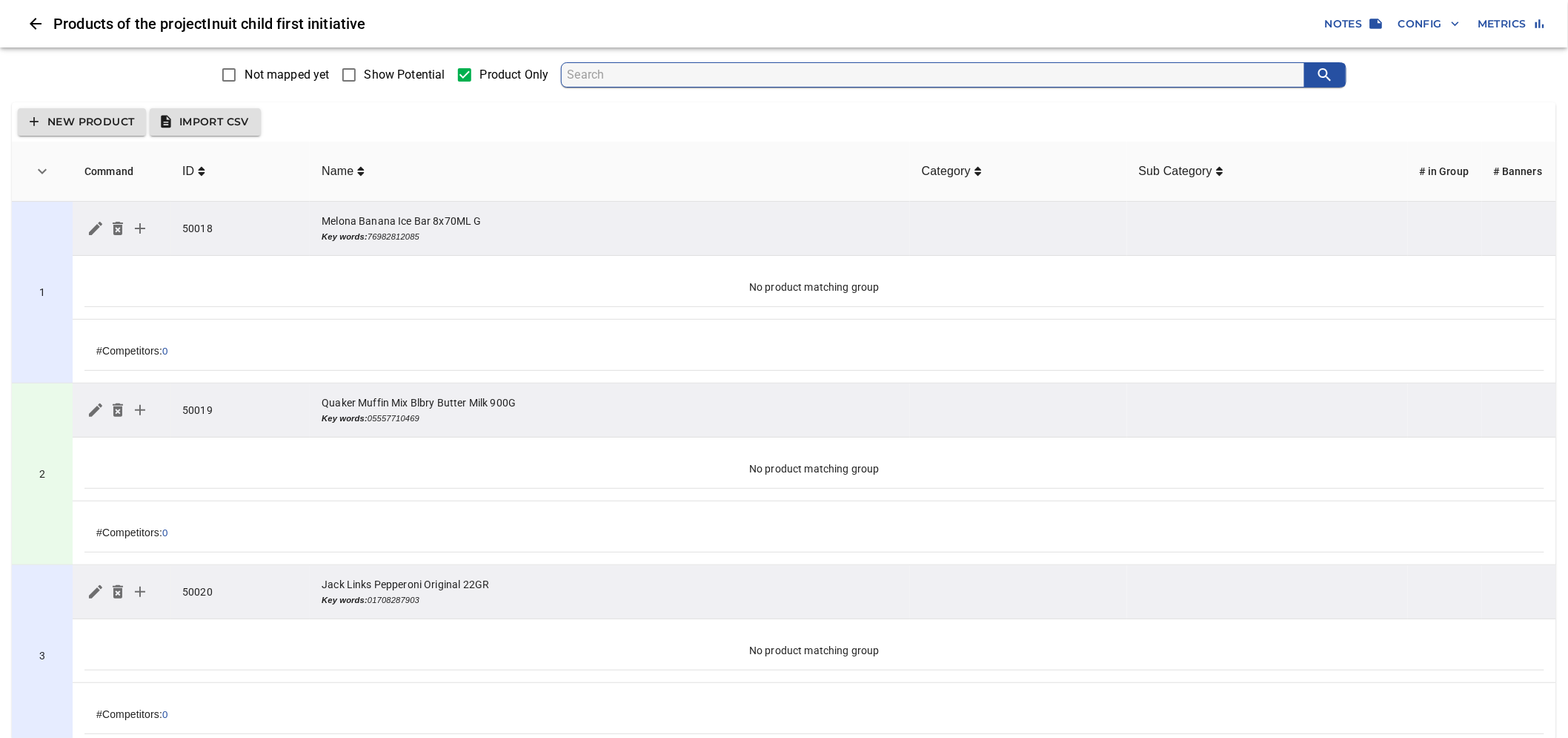
click at [387, 72] on span "Show Potential" at bounding box center [405, 75] width 81 height 18
click at [365, 72] on input "Show Potential" at bounding box center [349, 75] width 31 height 31
checkbox input "true"
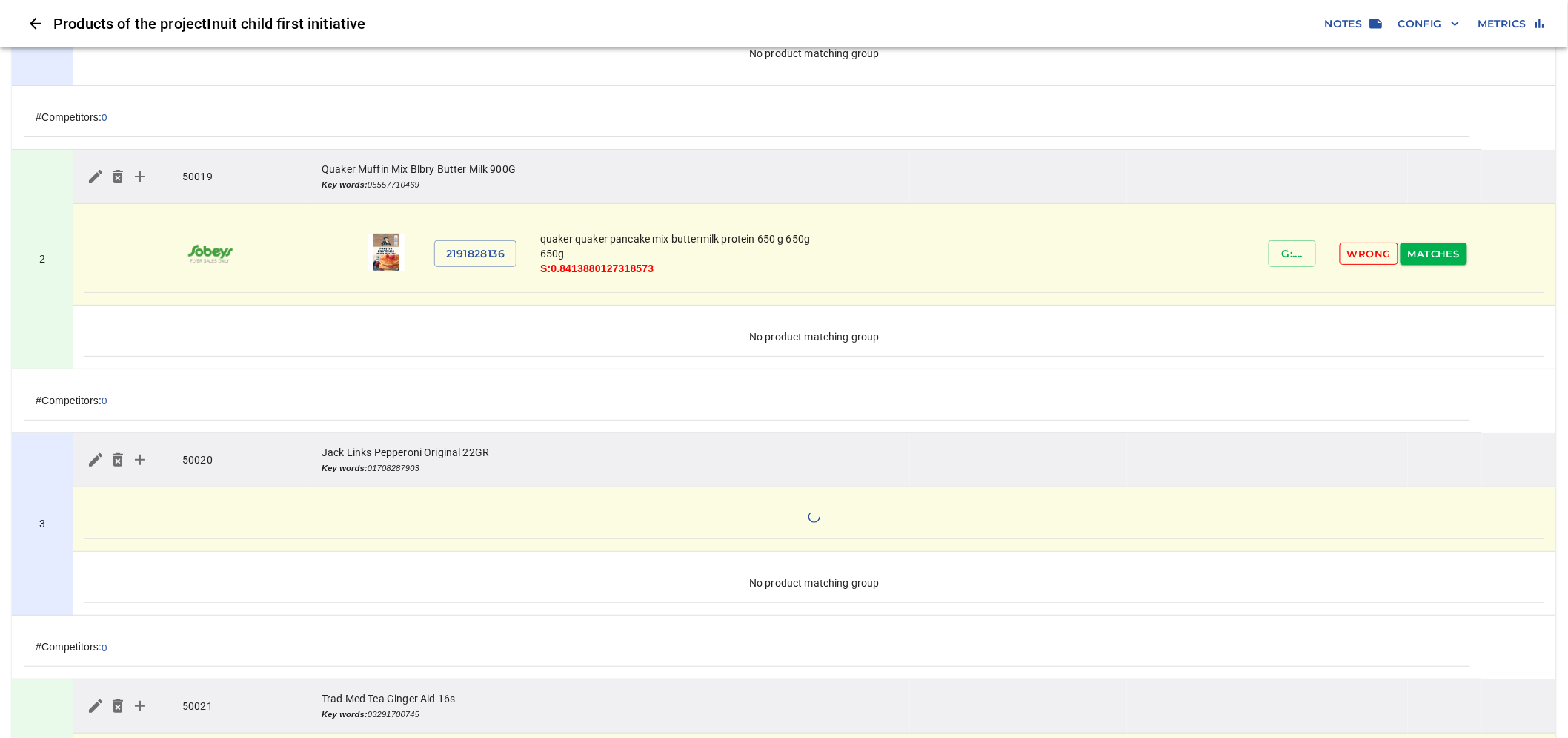
scroll to position [494, 0]
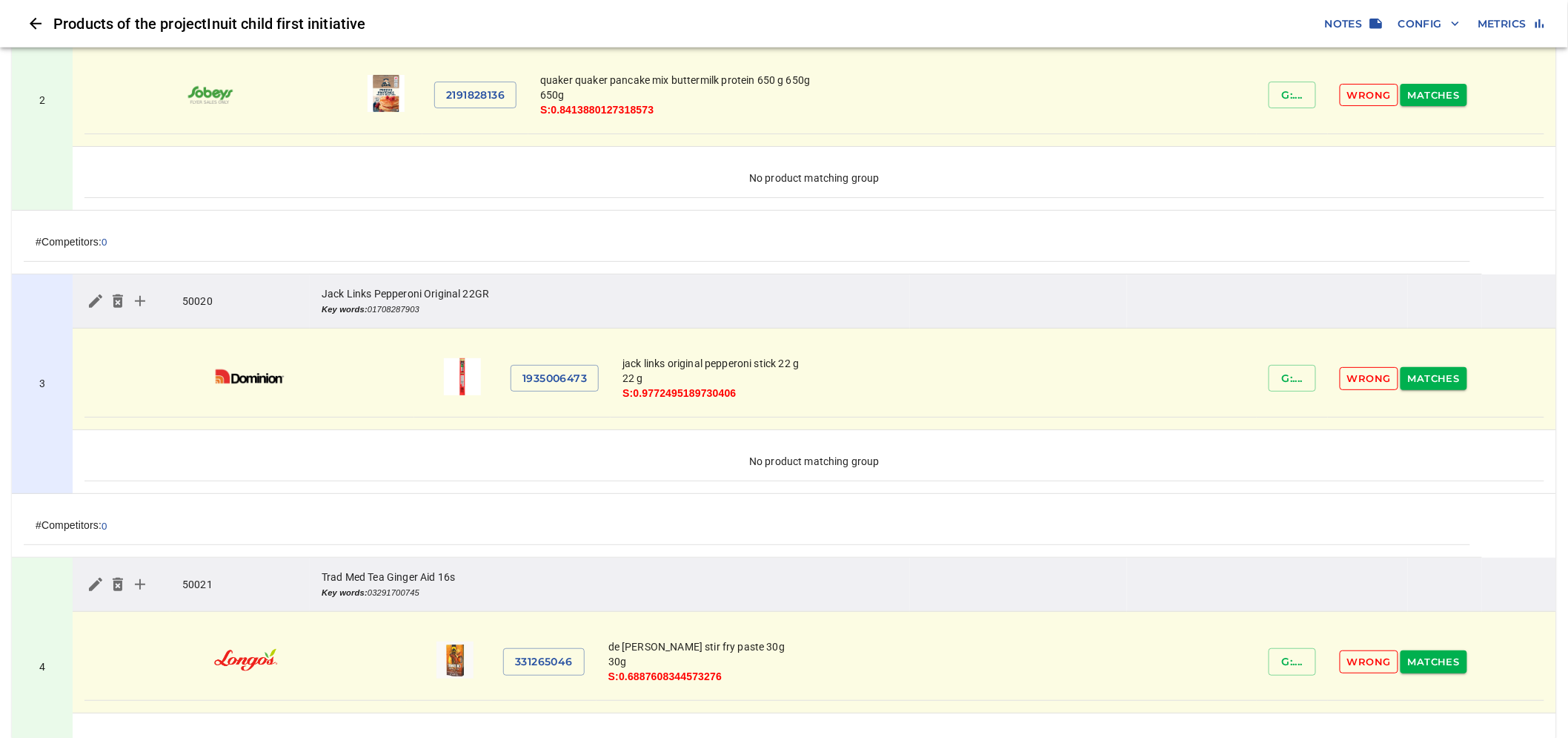
click at [1463, 377] on button "Matches" at bounding box center [1434, 378] width 67 height 23
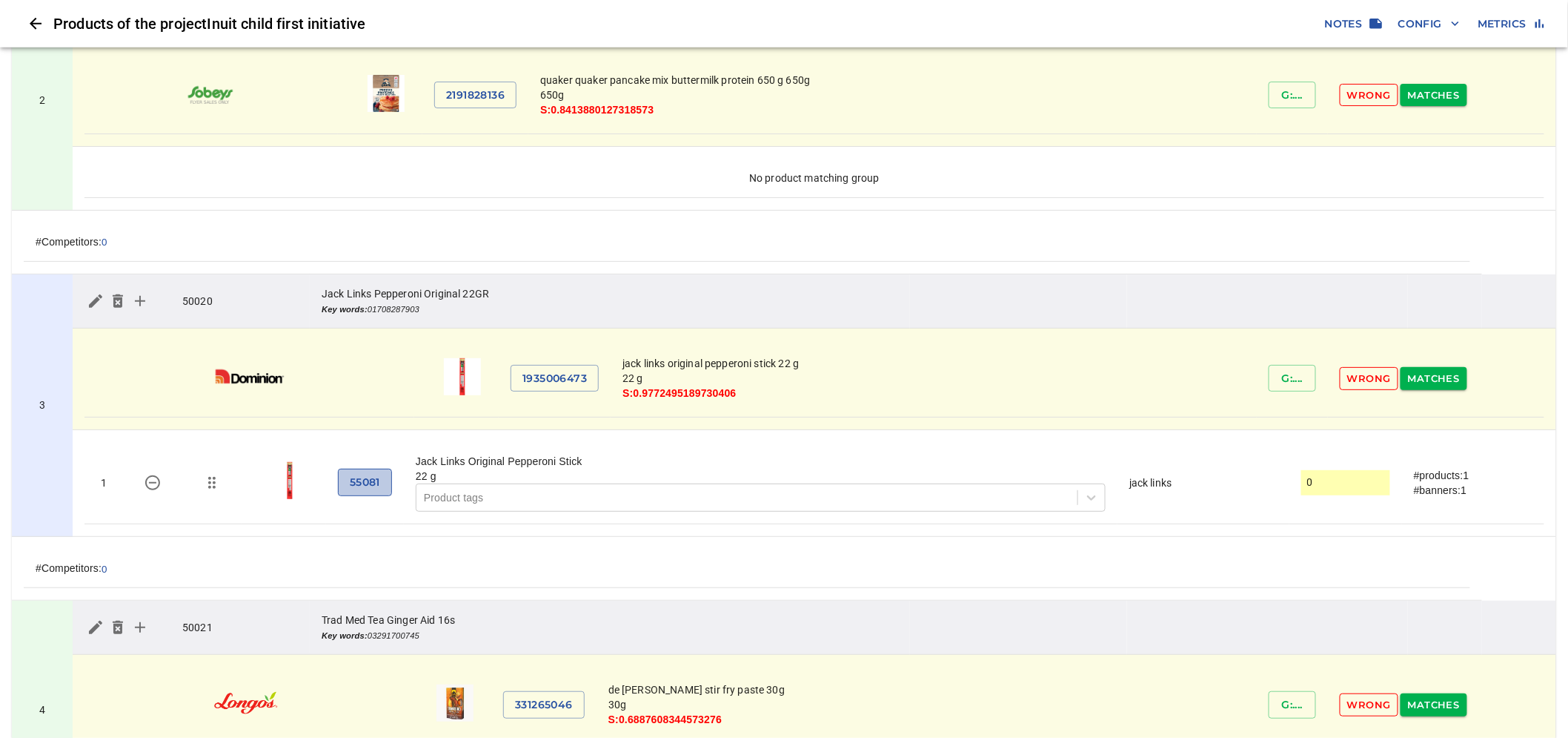
click at [367, 476] on span "55081" at bounding box center [365, 482] width 31 height 19
click at [53, 356] on td "3" at bounding box center [42, 406] width 61 height 263
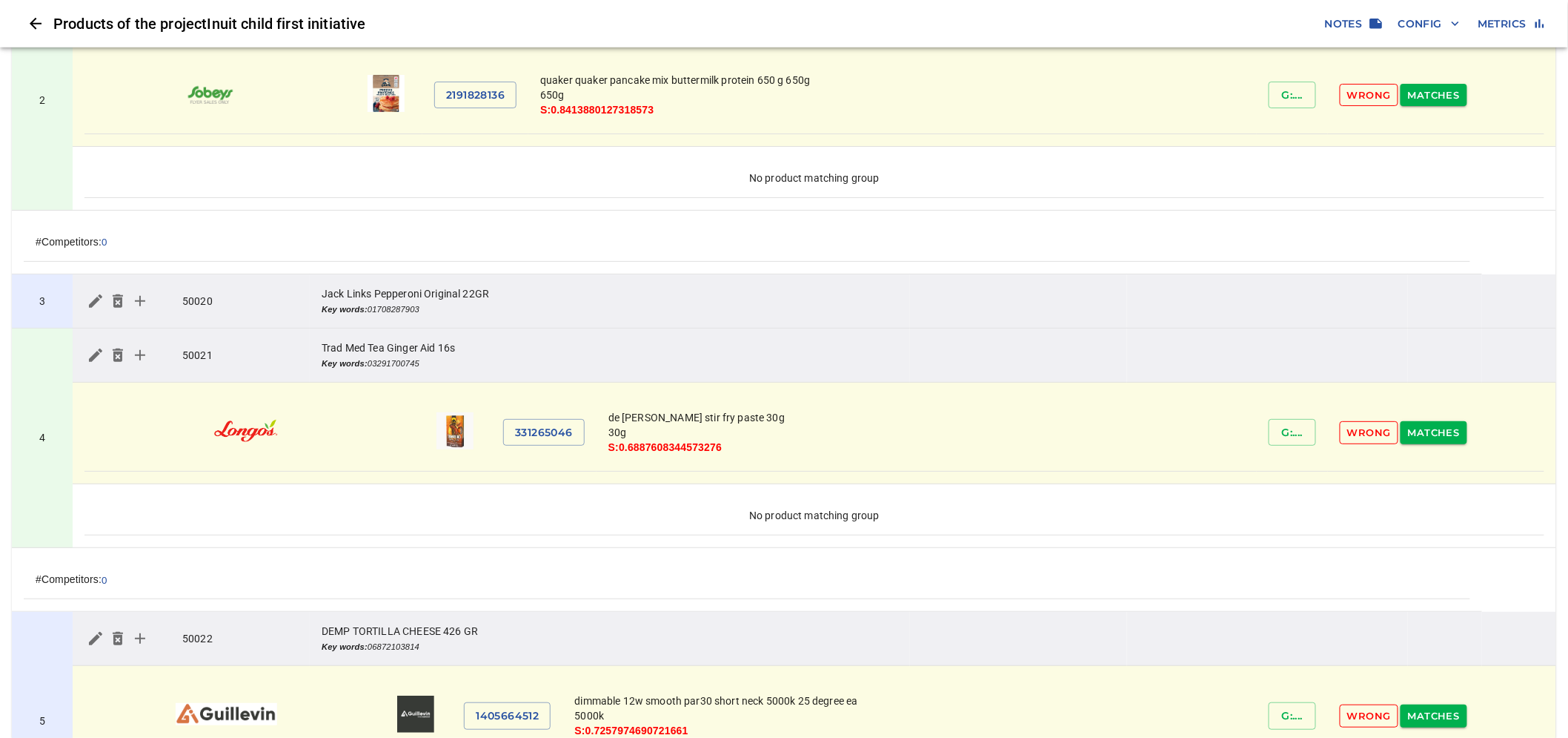
click at [50, 320] on td "3" at bounding box center [42, 301] width 61 height 54
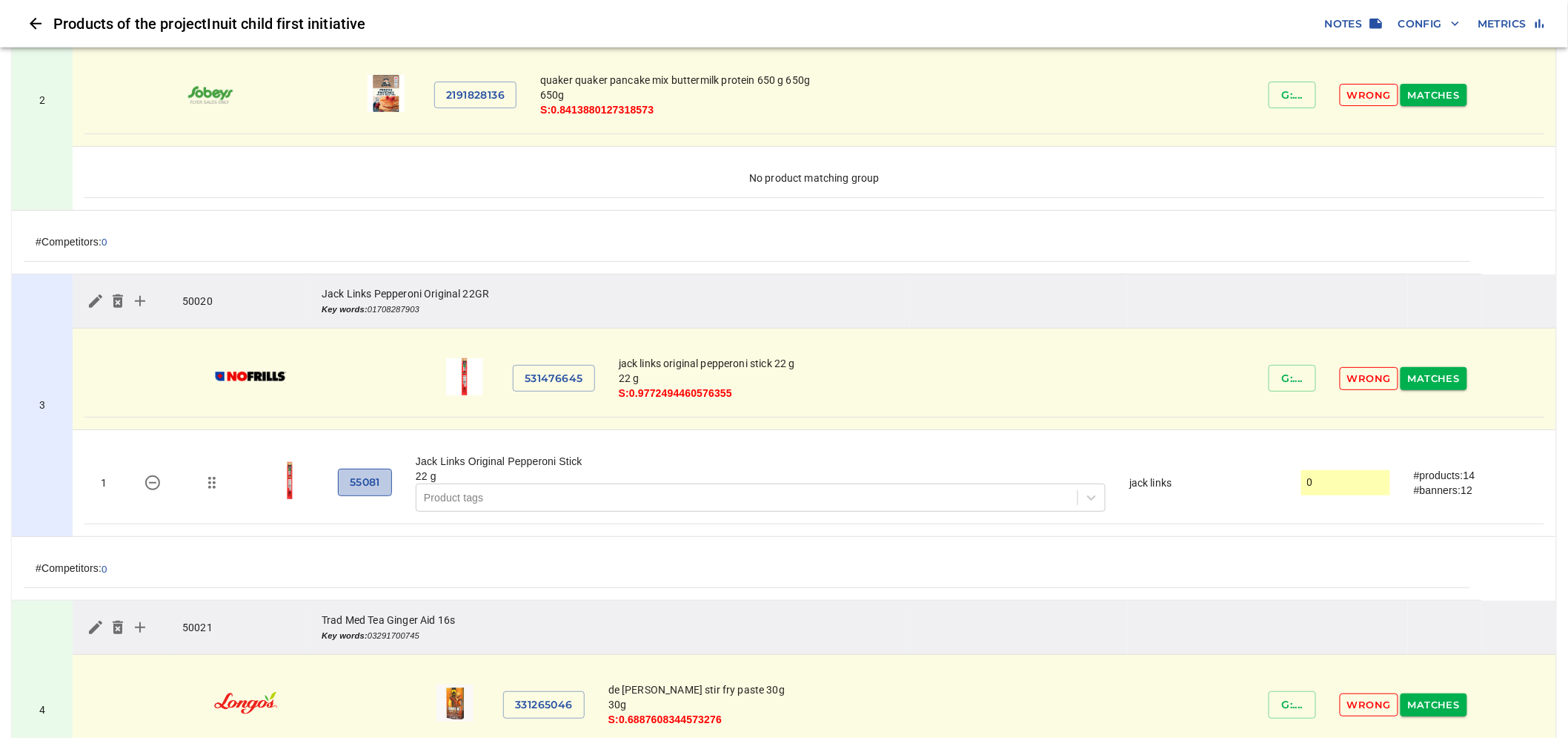
click at [366, 488] on span "55081" at bounding box center [365, 482] width 31 height 19
drag, startPoint x: 616, startPoint y: 359, endPoint x: 776, endPoint y: 363, distance: 160.0
click at [776, 363] on td "jack links original pepperoni stick 22 g 22 g S: 0.9772494460576355" at bounding box center [932, 379] width 650 height 77
click at [802, 361] on td "jack links original pepperoni stick 22 g 22 g S: 0.9772494460576355" at bounding box center [932, 379] width 650 height 77
copy td "jack links original pepperoni stick 22 g"
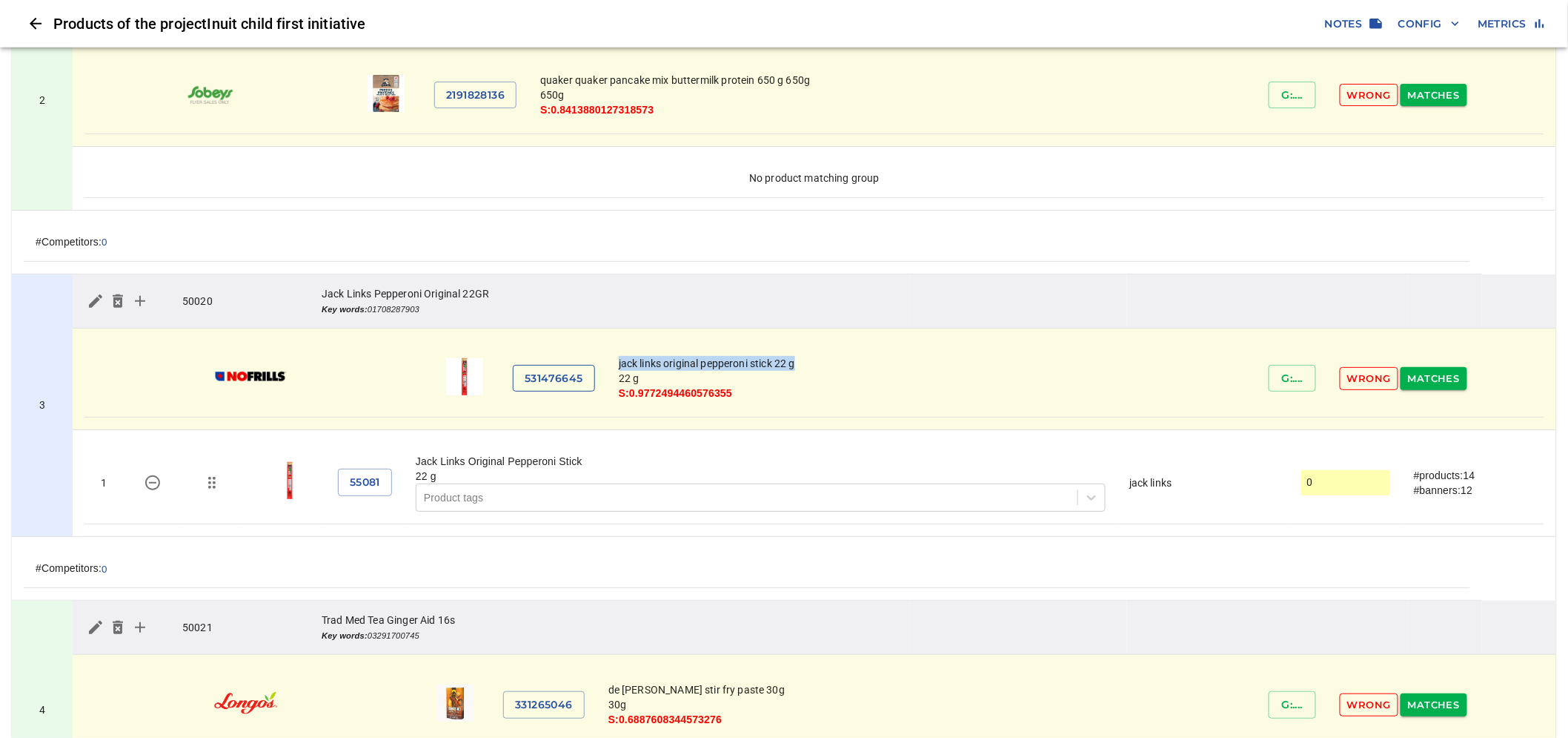
click at [579, 384] on span "531476645" at bounding box center [554, 378] width 58 height 19
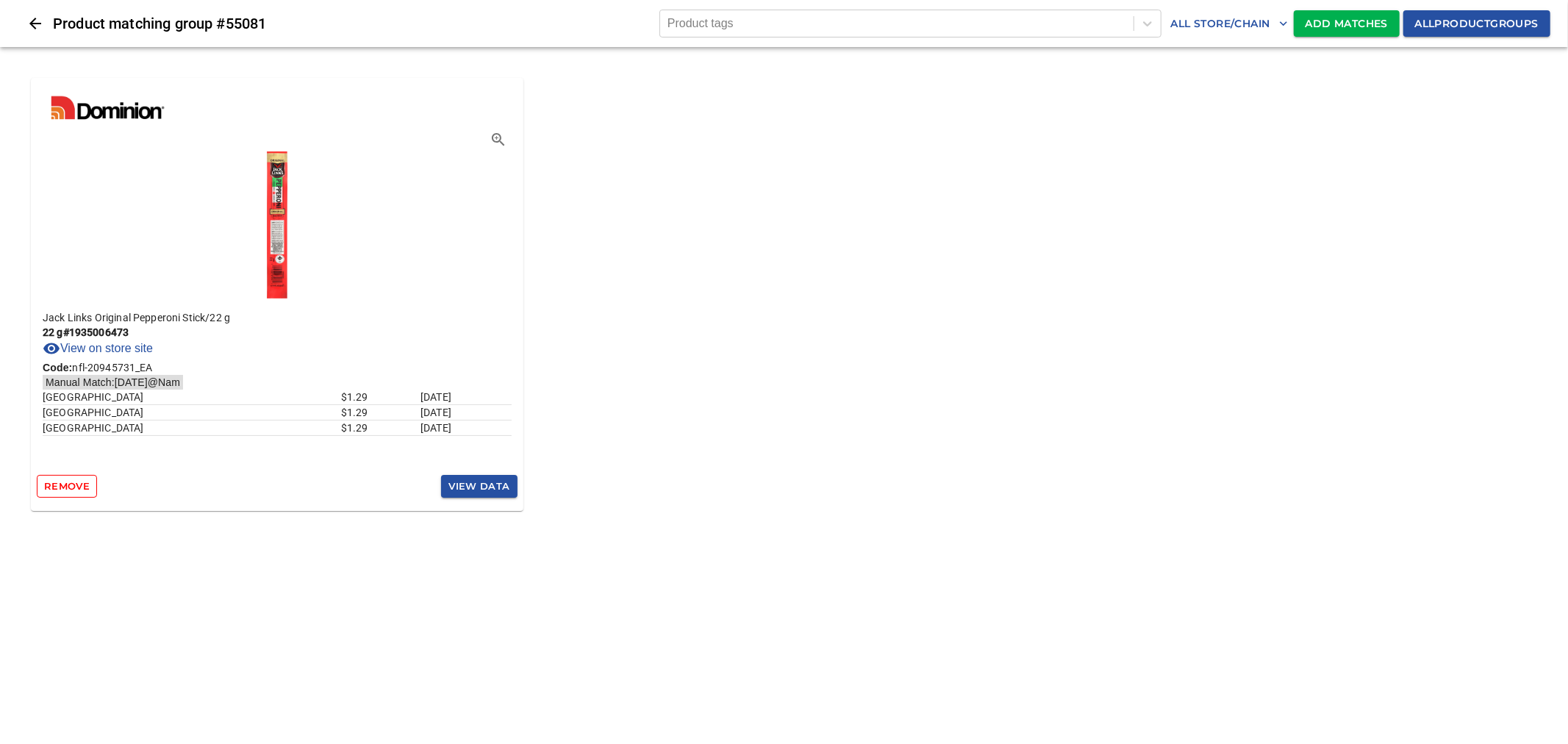
click at [1343, 19] on span "Add Matches" at bounding box center [1347, 24] width 83 height 19
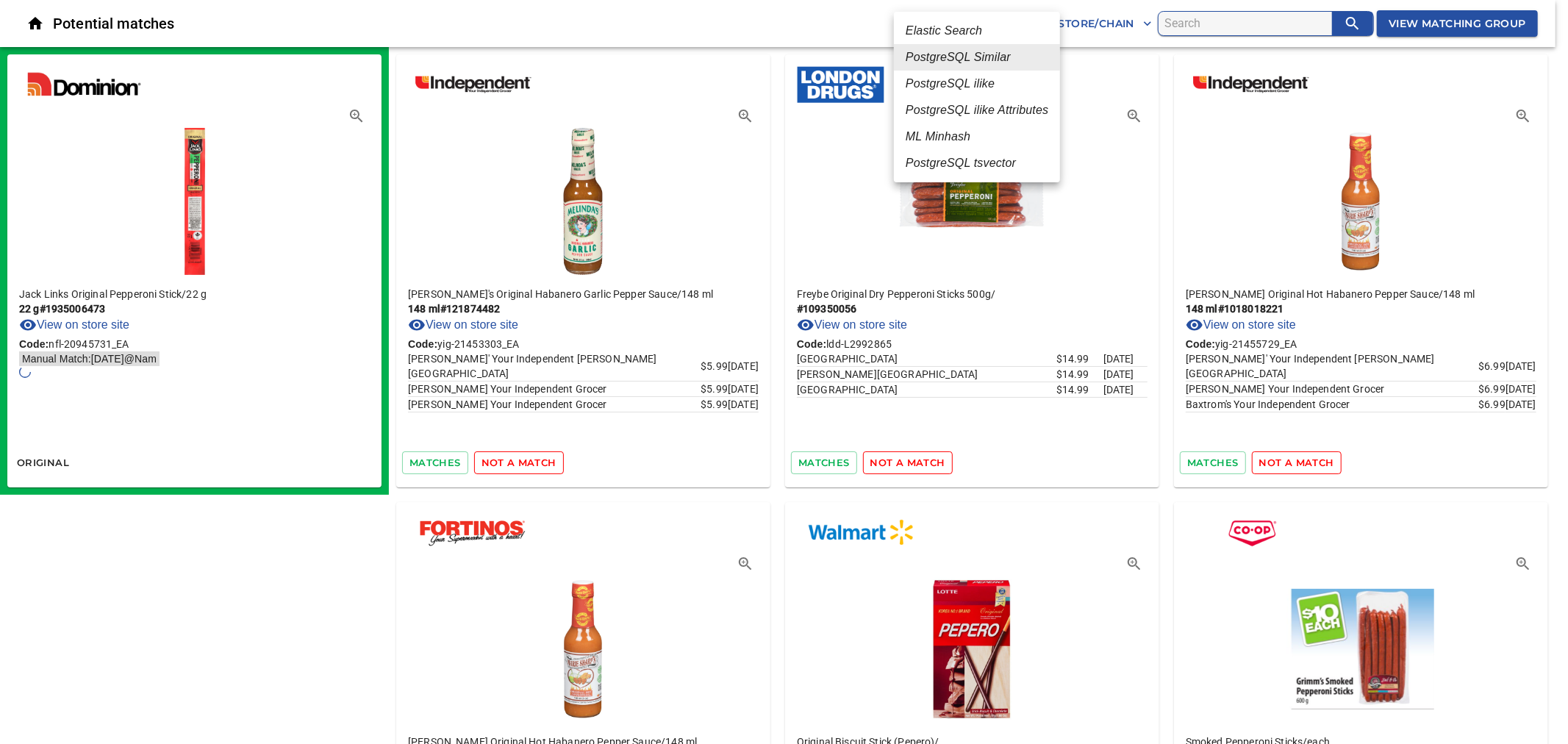
click at [981, 83] on em "PostgreSQL ilike" at bounding box center [950, 83] width 89 height 18
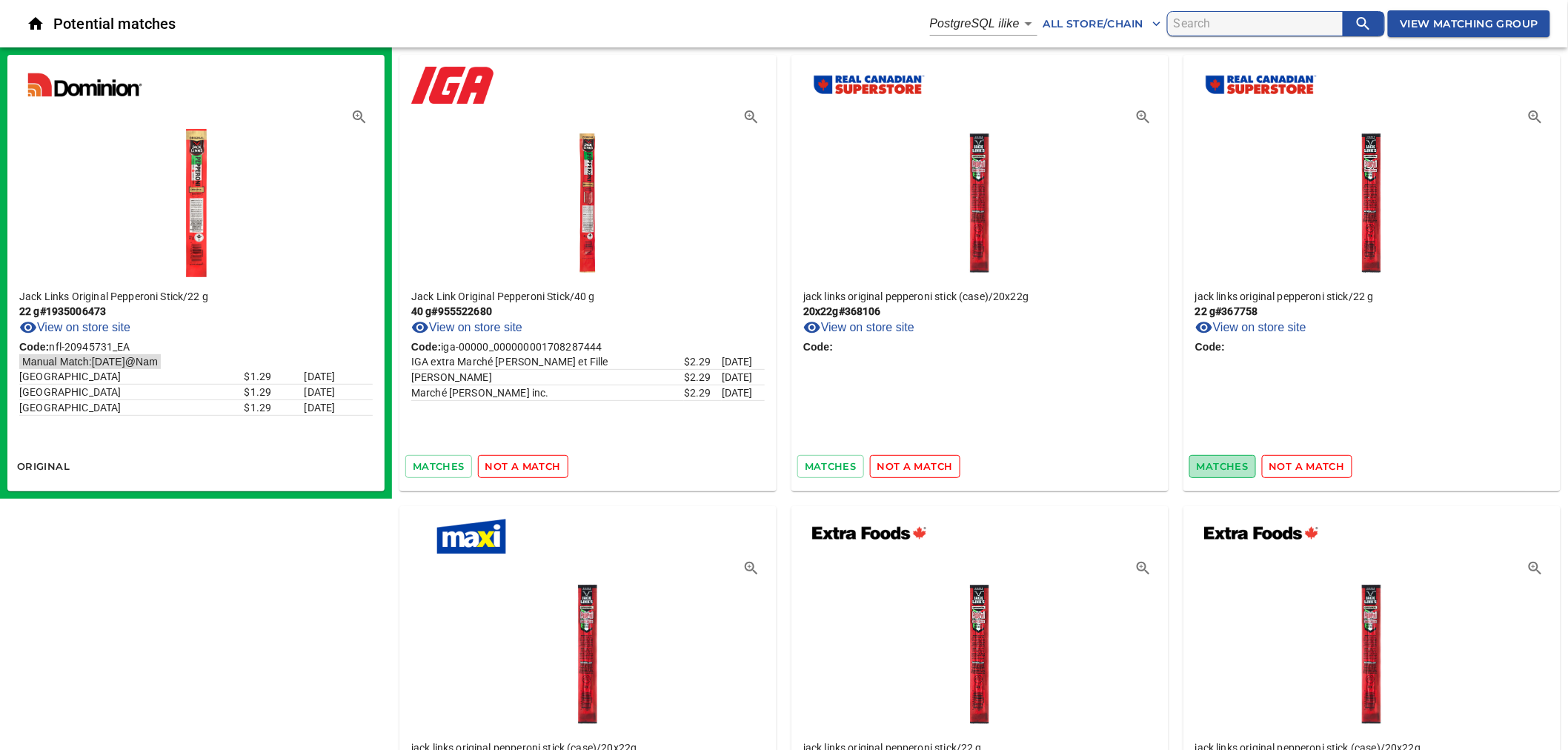
click at [1202, 470] on span "matches" at bounding box center [1223, 466] width 52 height 17
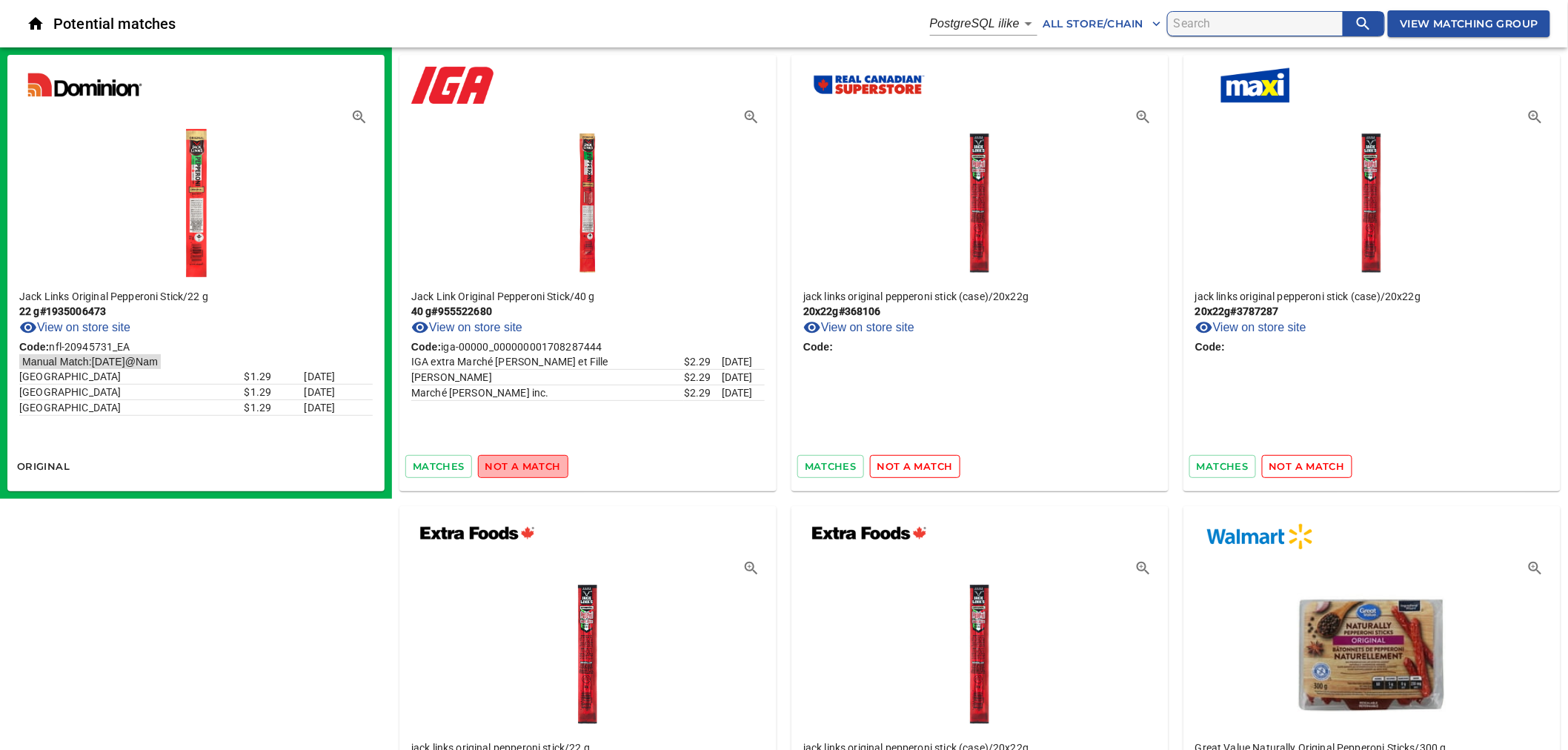
click at [546, 464] on span "not a match" at bounding box center [523, 466] width 75 height 17
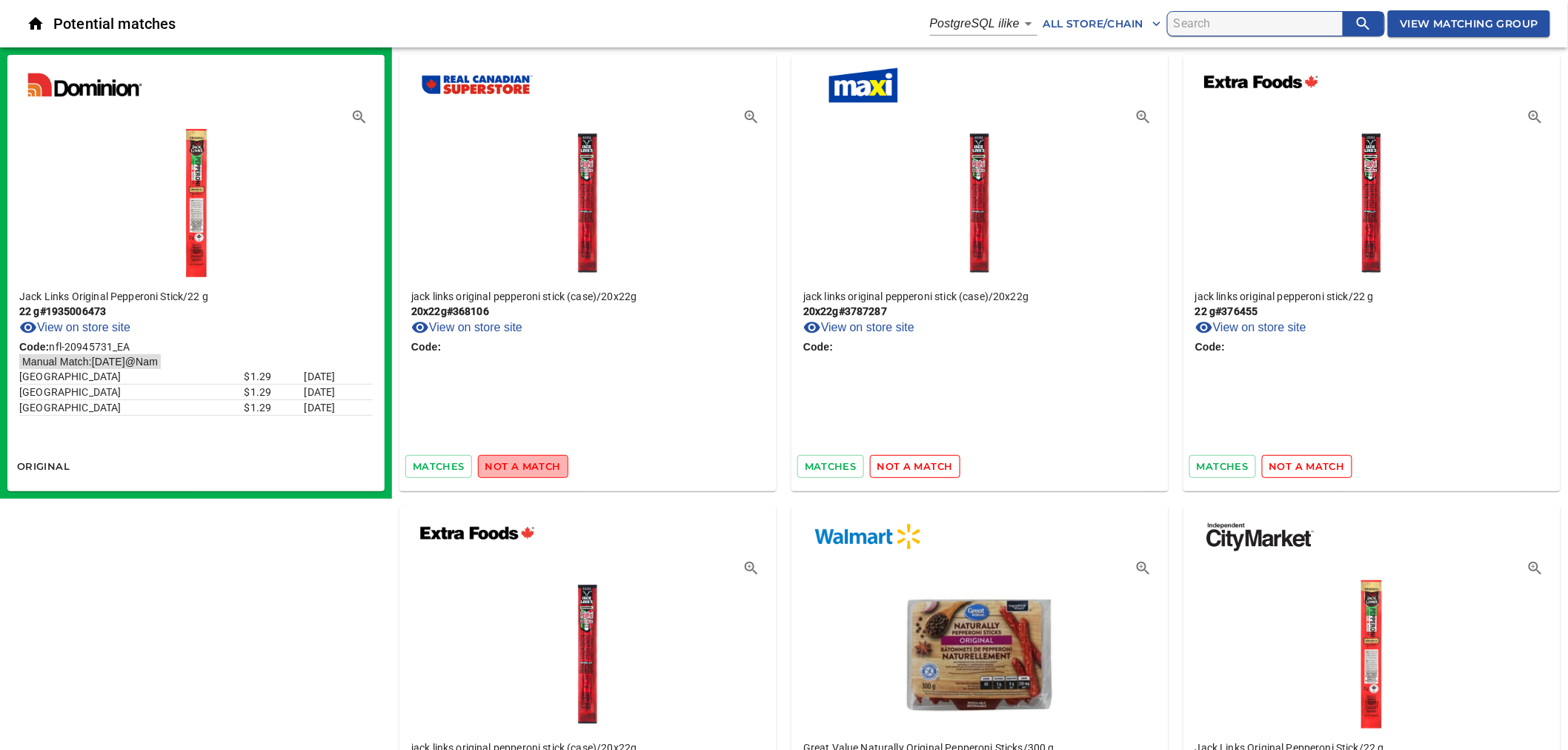
click at [550, 464] on span "not a match" at bounding box center [523, 466] width 75 height 17
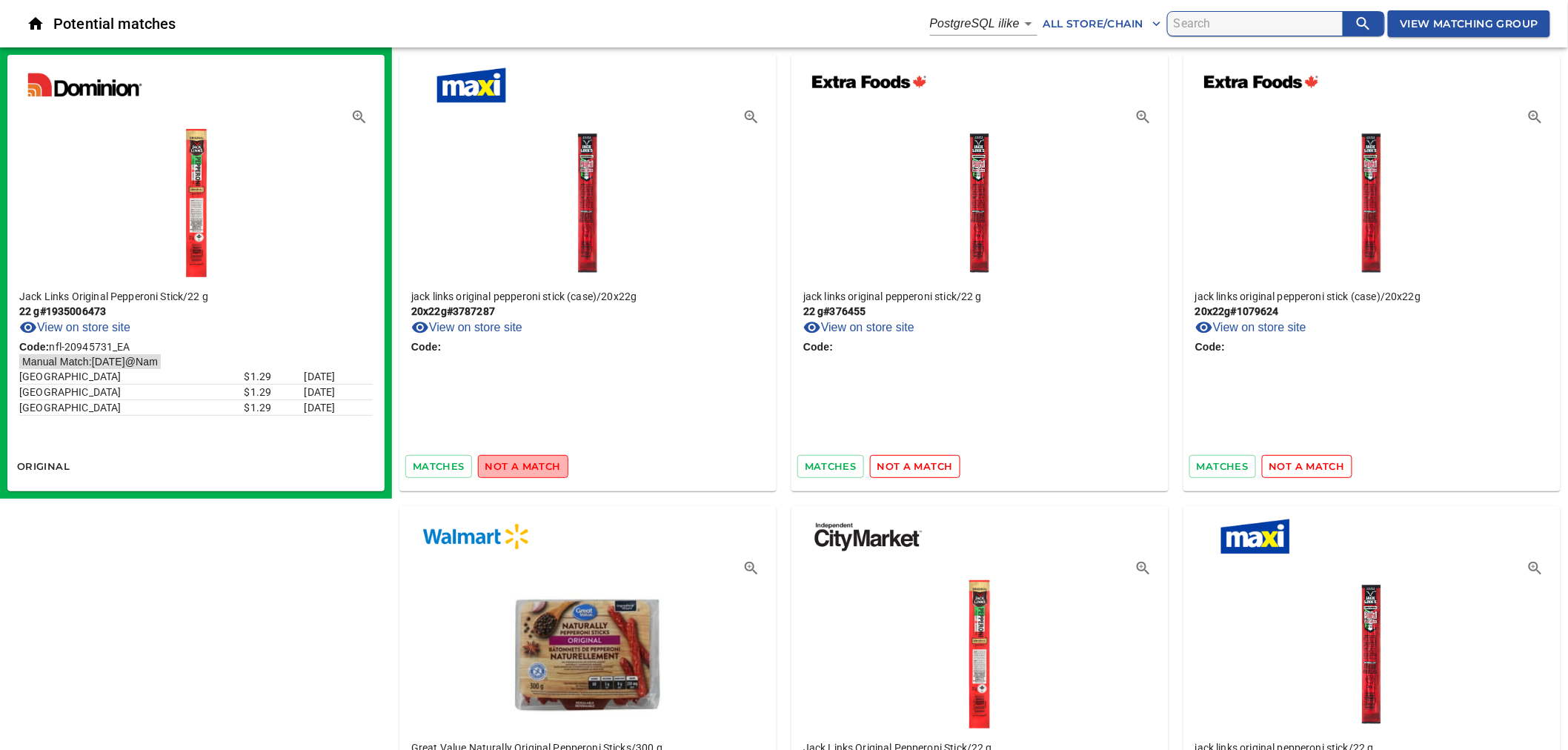
click at [550, 465] on span "not a match" at bounding box center [523, 466] width 75 height 17
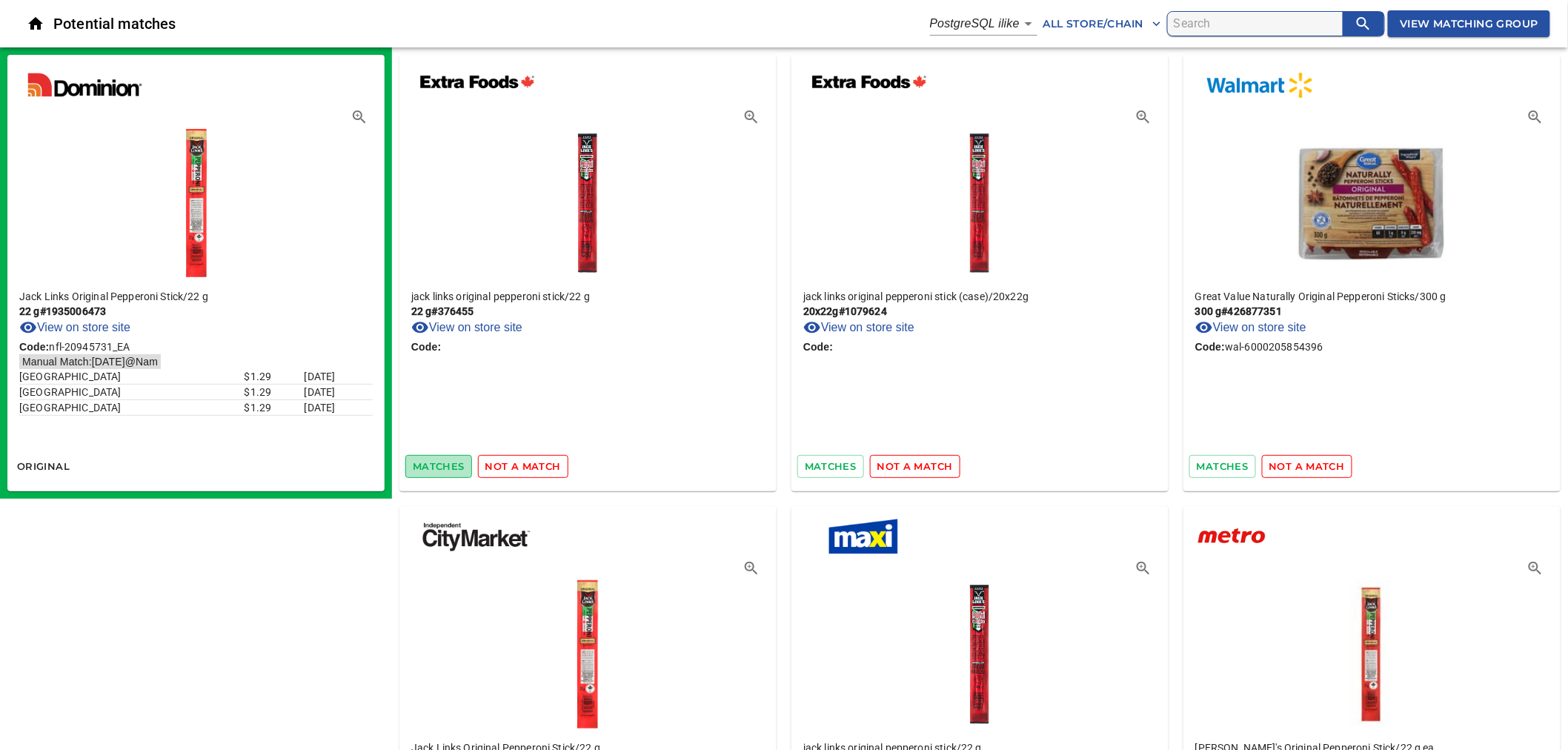
click at [447, 469] on span "matches" at bounding box center [439, 466] width 52 height 17
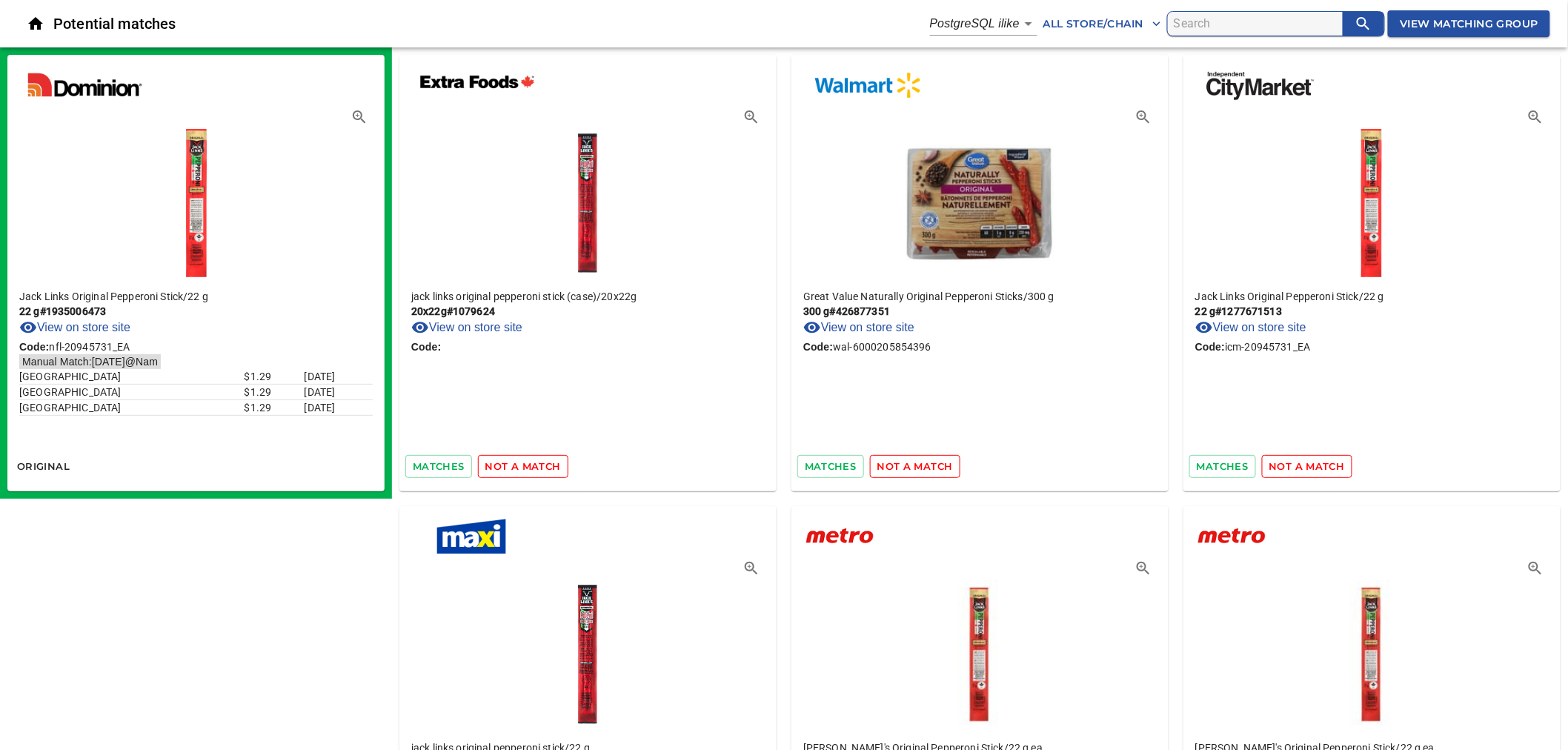
click at [511, 469] on span "not a match" at bounding box center [523, 466] width 75 height 17
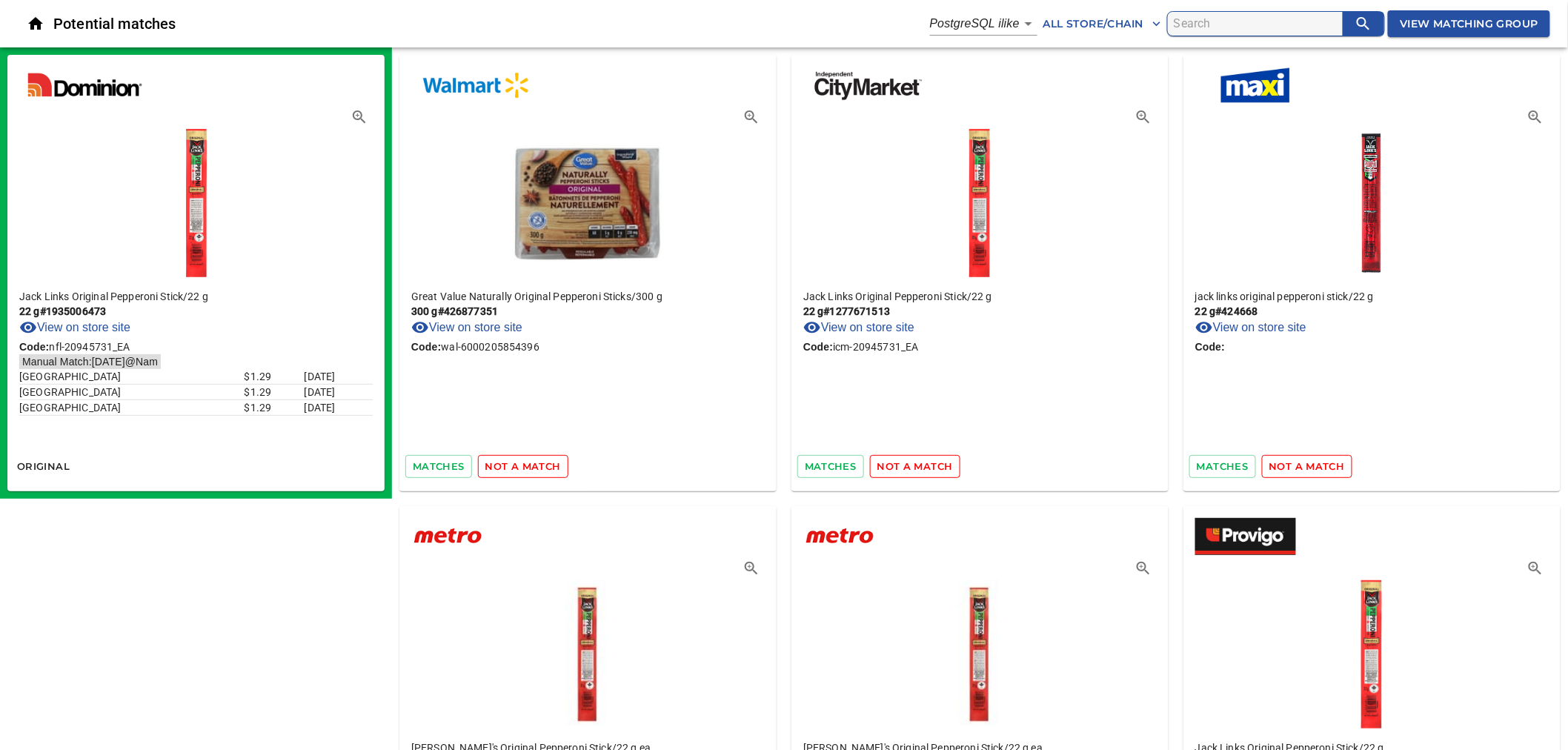
click at [543, 471] on span "not a match" at bounding box center [523, 466] width 75 height 17
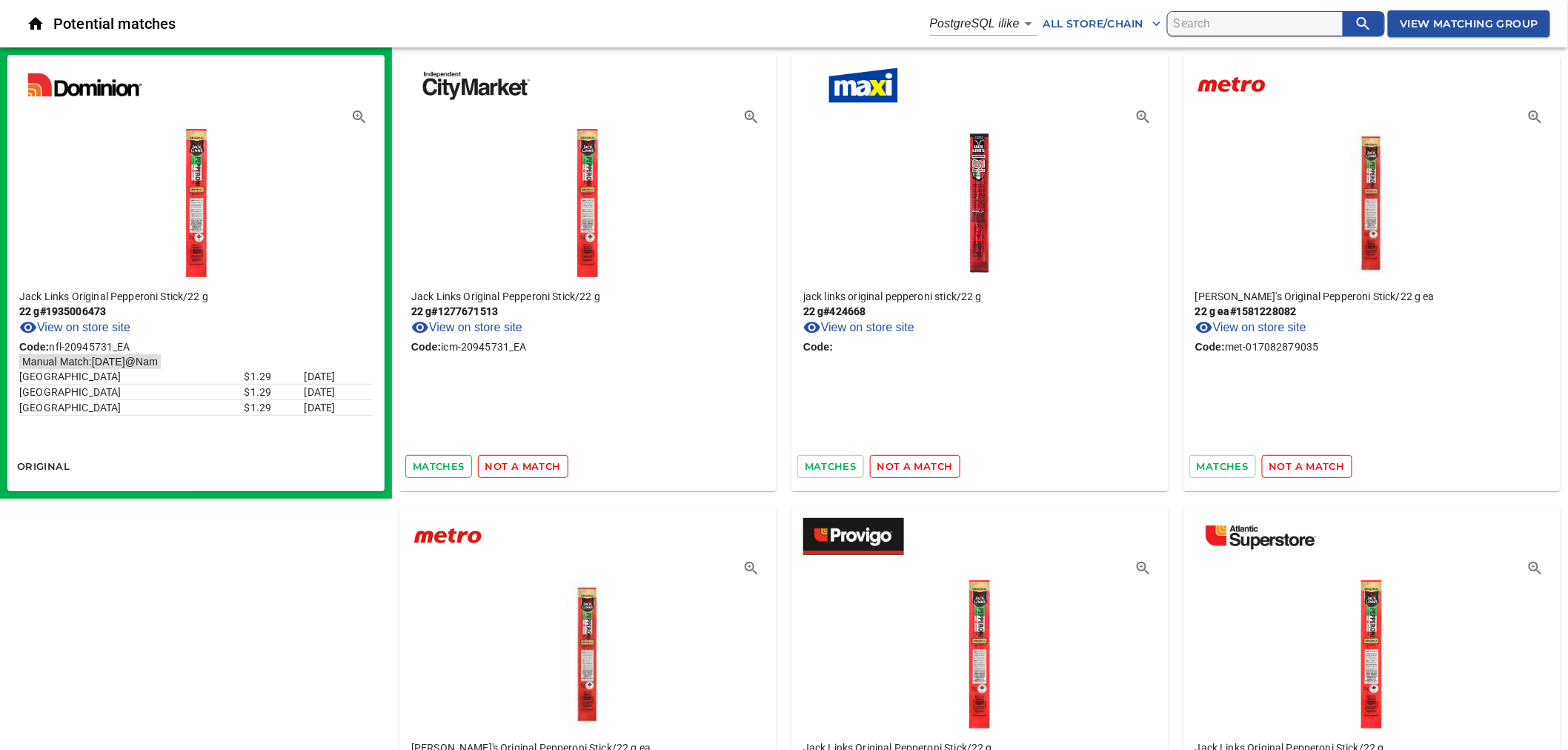
click at [440, 465] on span "matches" at bounding box center [439, 466] width 52 height 17
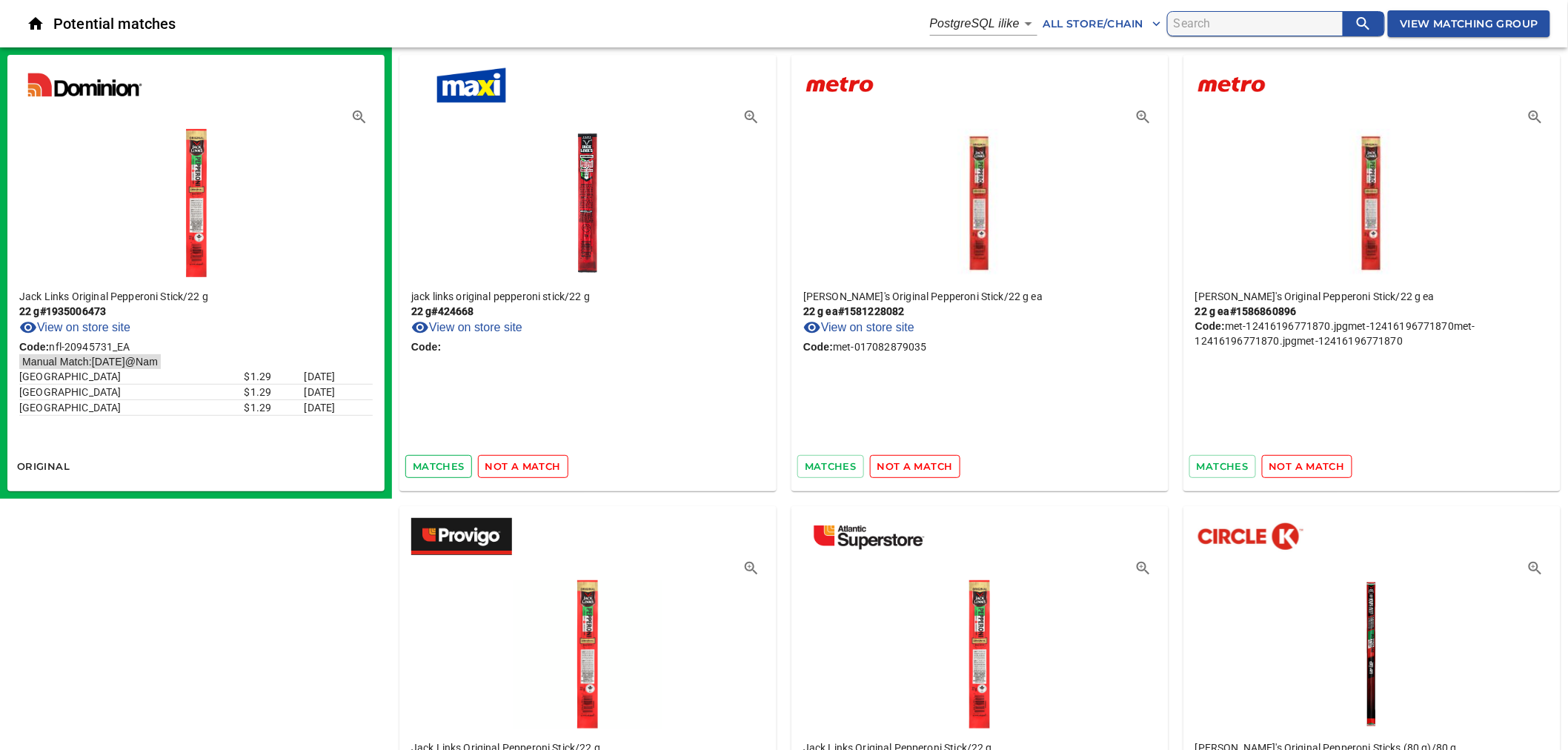
click at [440, 465] on span "matches" at bounding box center [439, 466] width 52 height 17
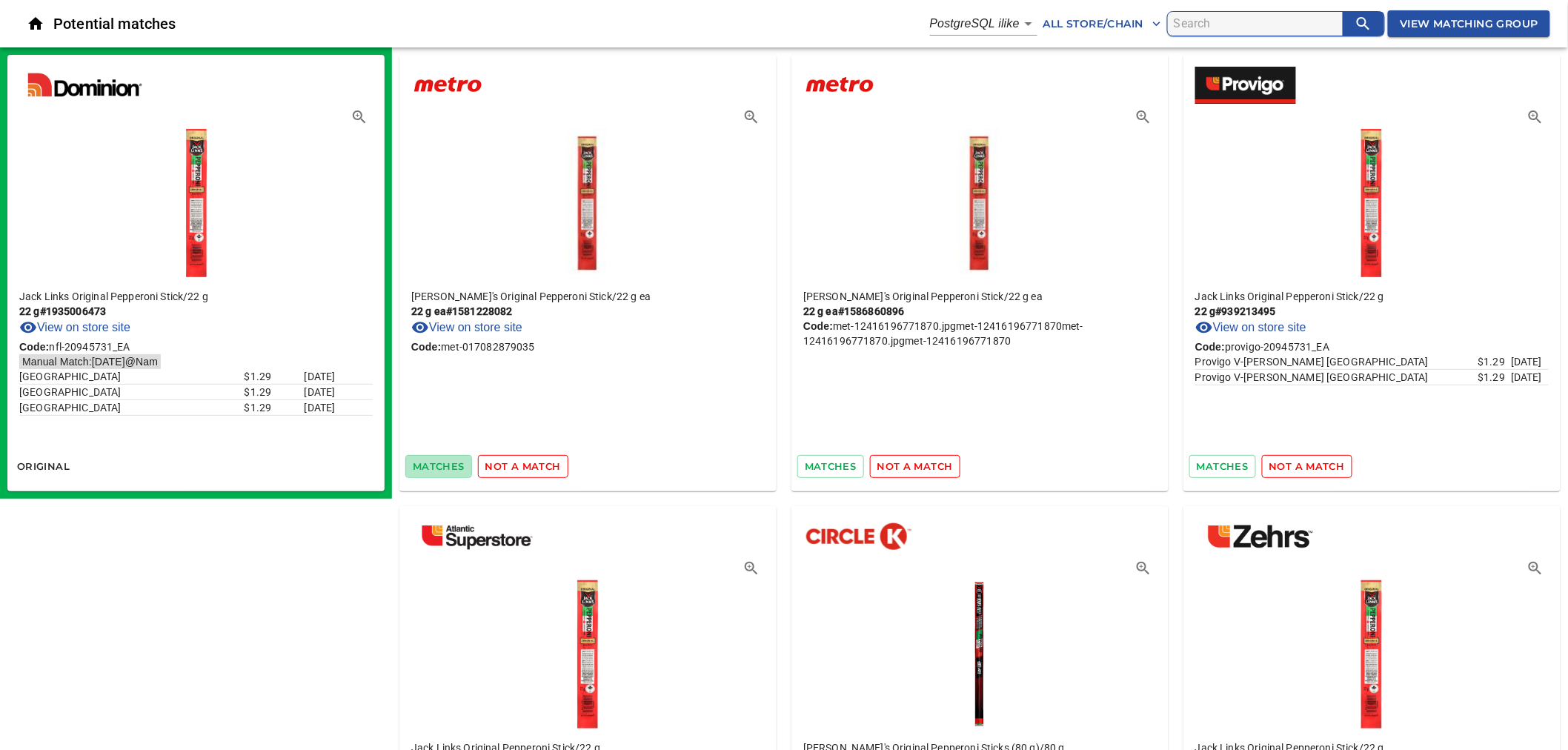
click at [440, 465] on span "matches" at bounding box center [439, 466] width 52 height 17
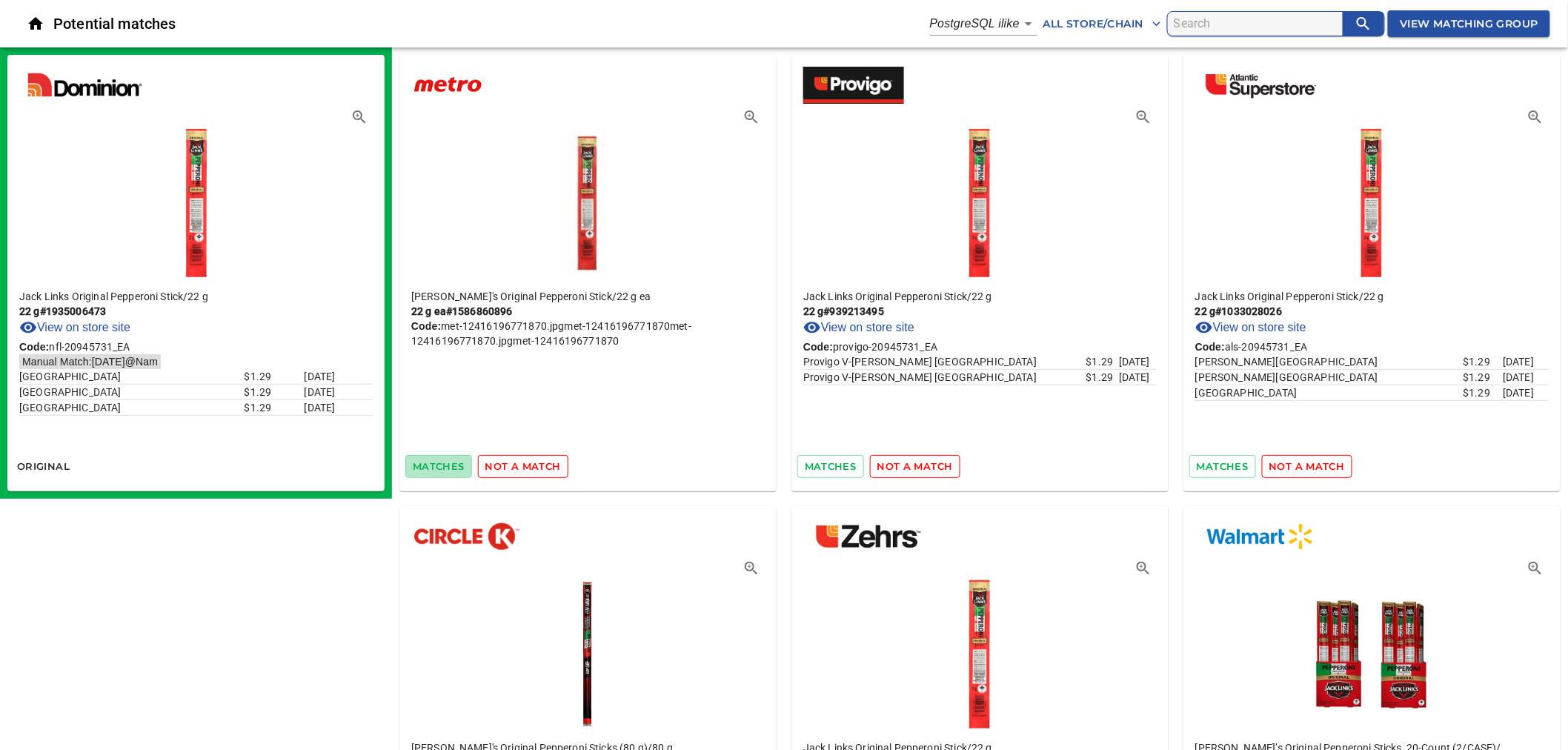
click at [440, 465] on span "matches" at bounding box center [439, 466] width 52 height 17
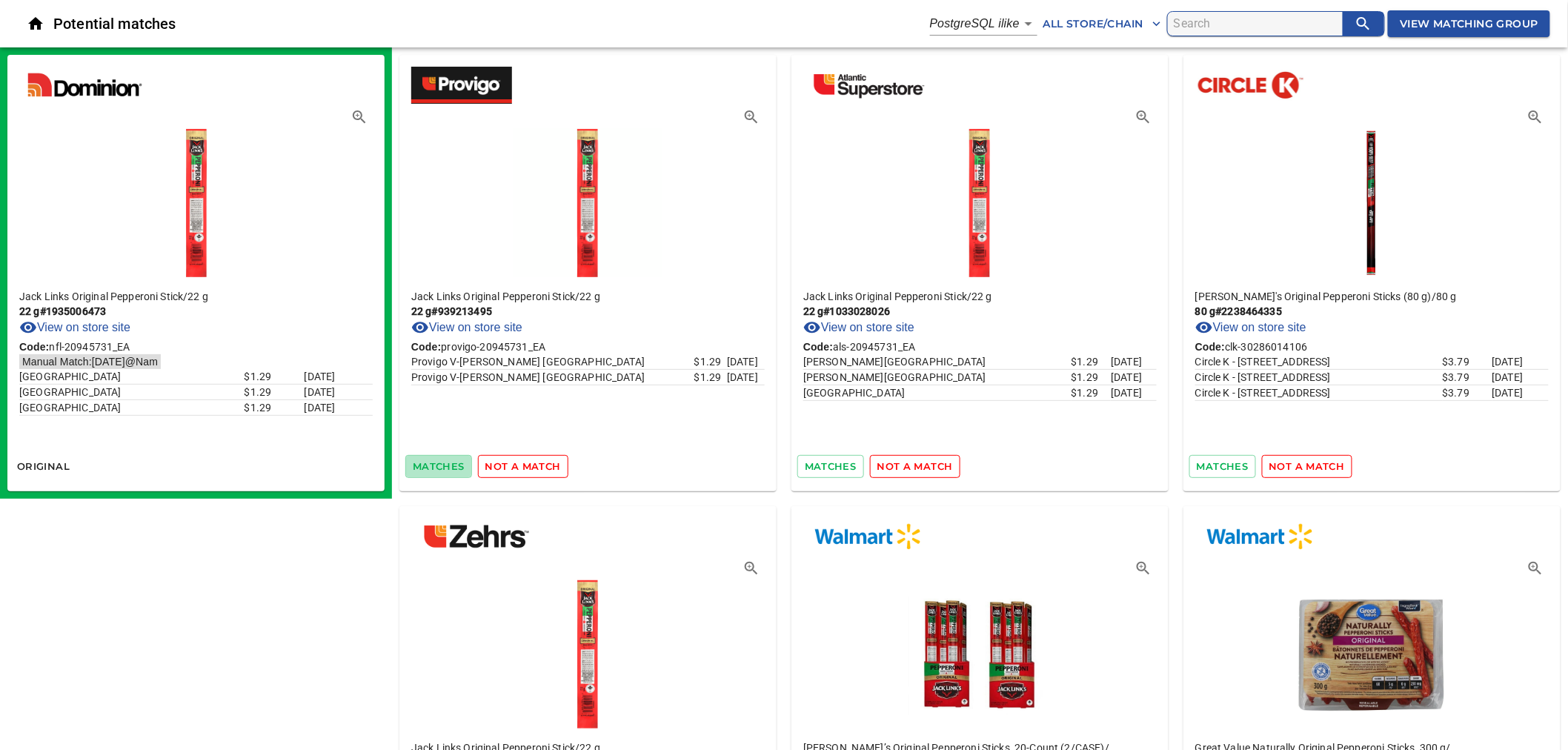
click at [440, 465] on span "matches" at bounding box center [439, 466] width 52 height 17
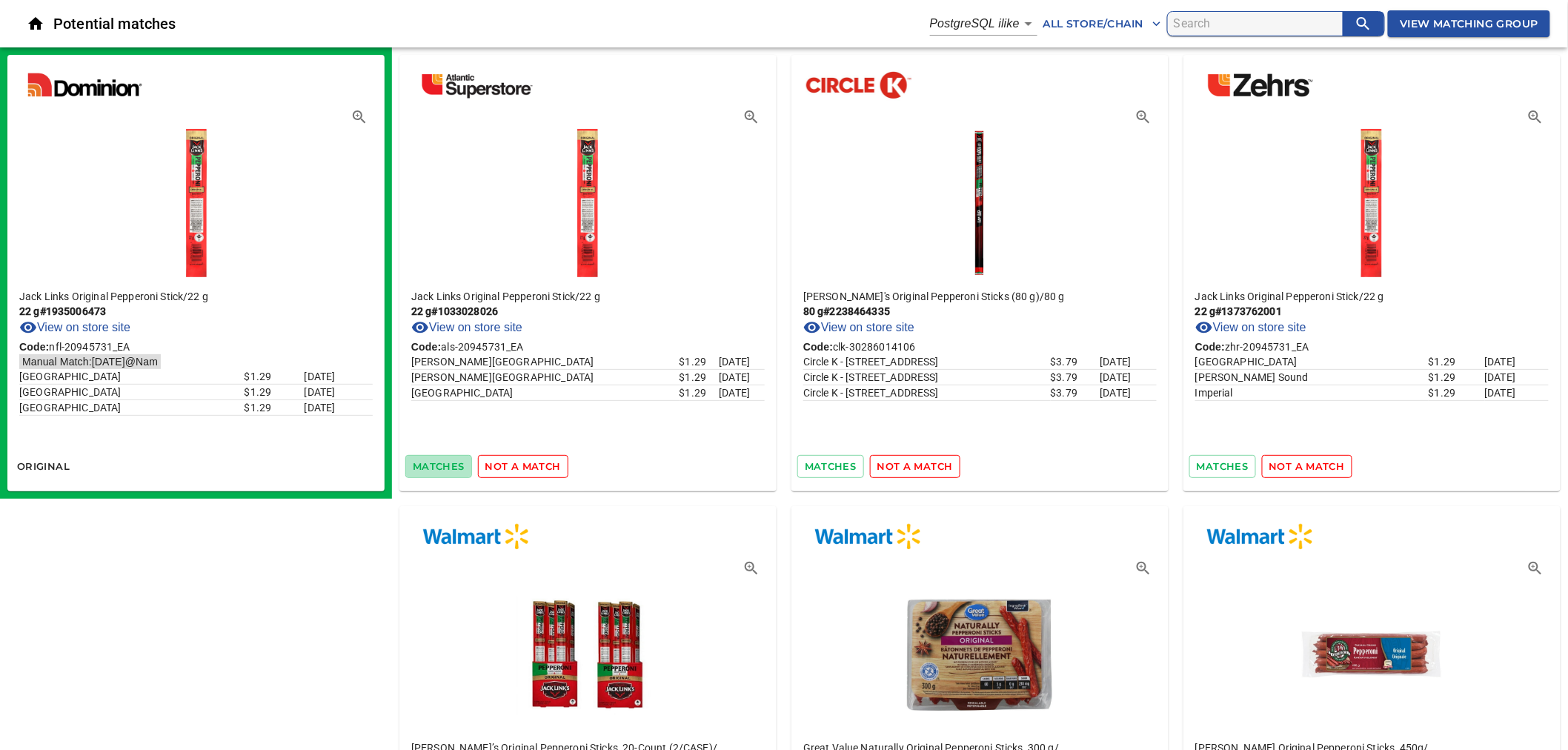
click at [440, 465] on span "matches" at bounding box center [439, 466] width 52 height 17
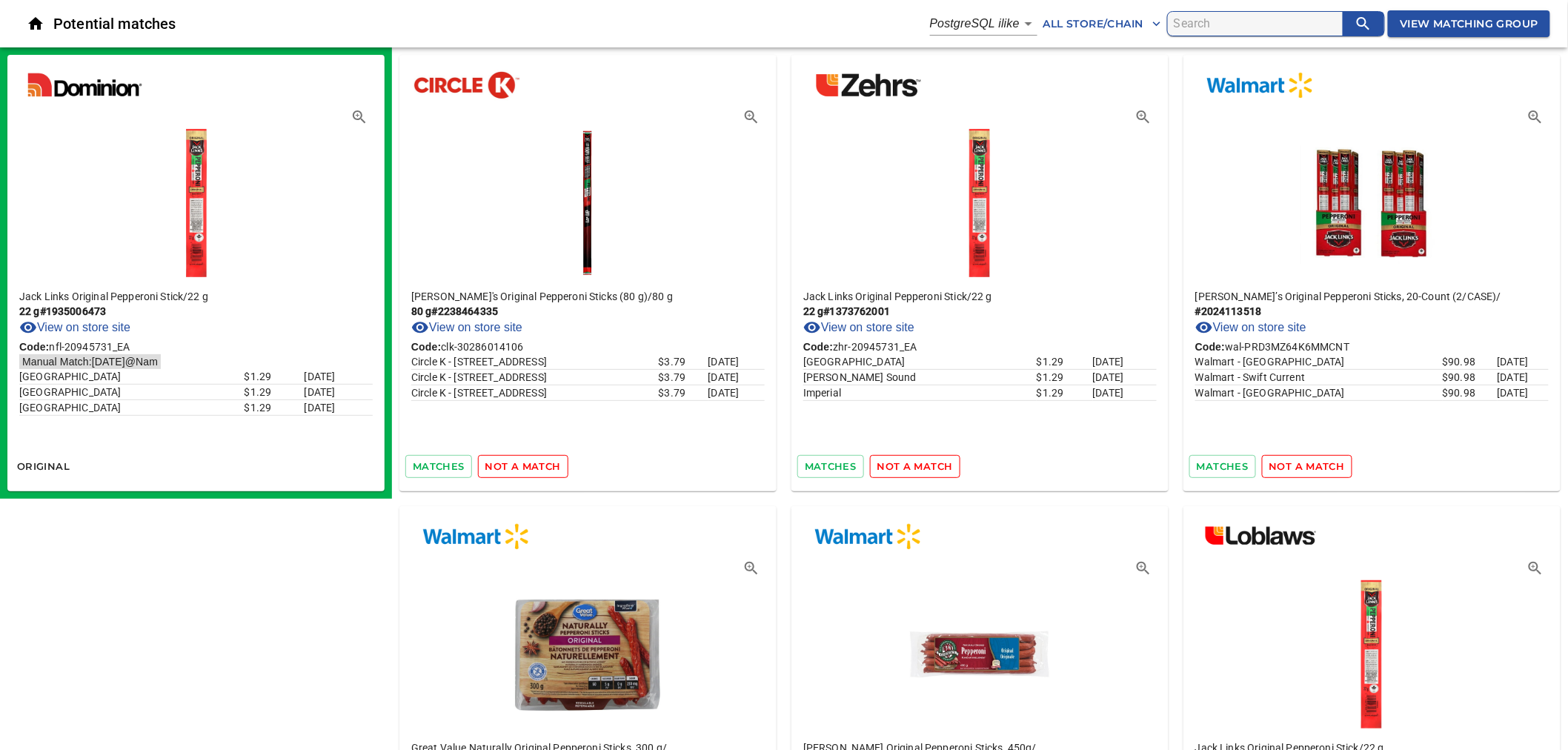
click at [520, 465] on span "not a match" at bounding box center [523, 466] width 75 height 17
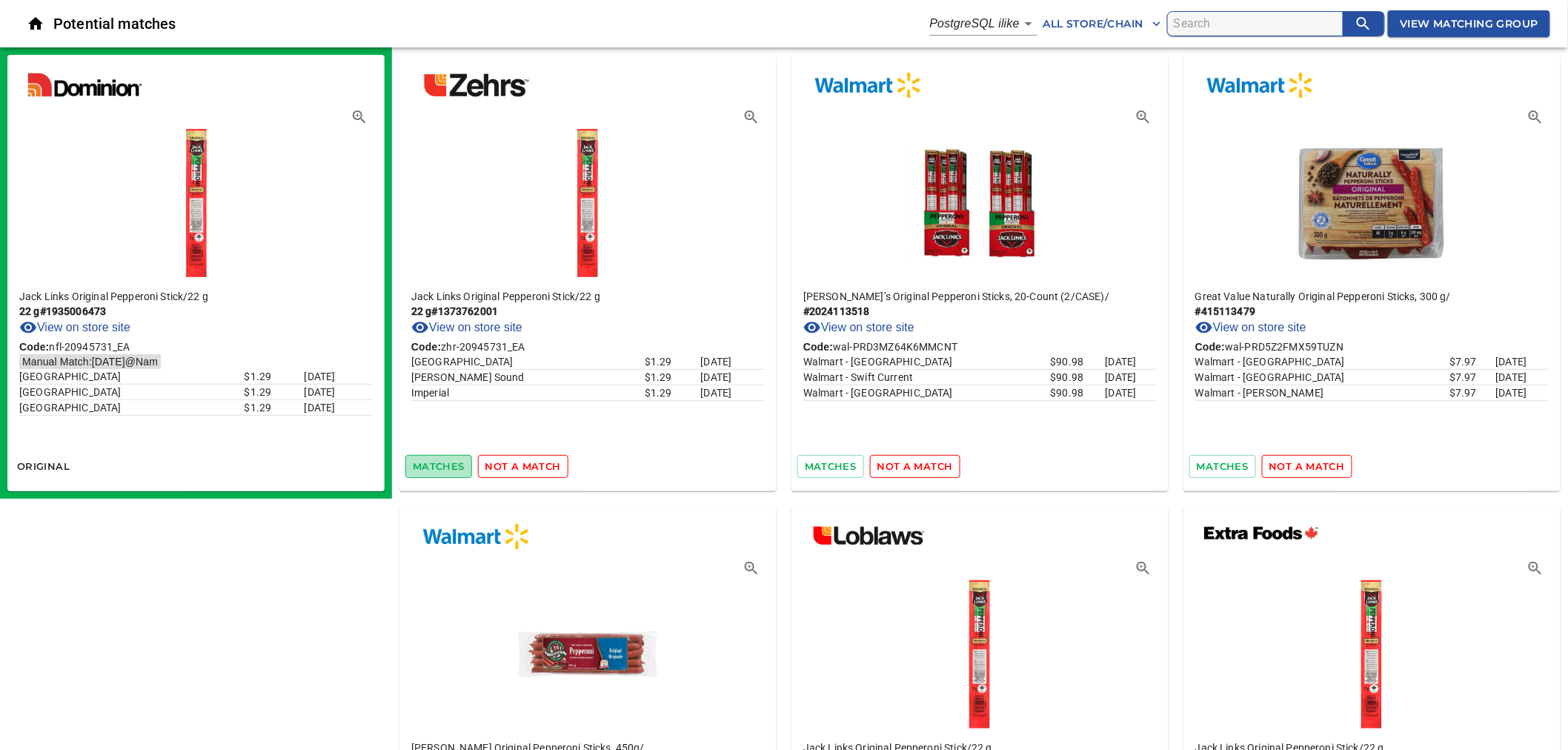
click at [448, 464] on span "matches" at bounding box center [439, 466] width 52 height 17
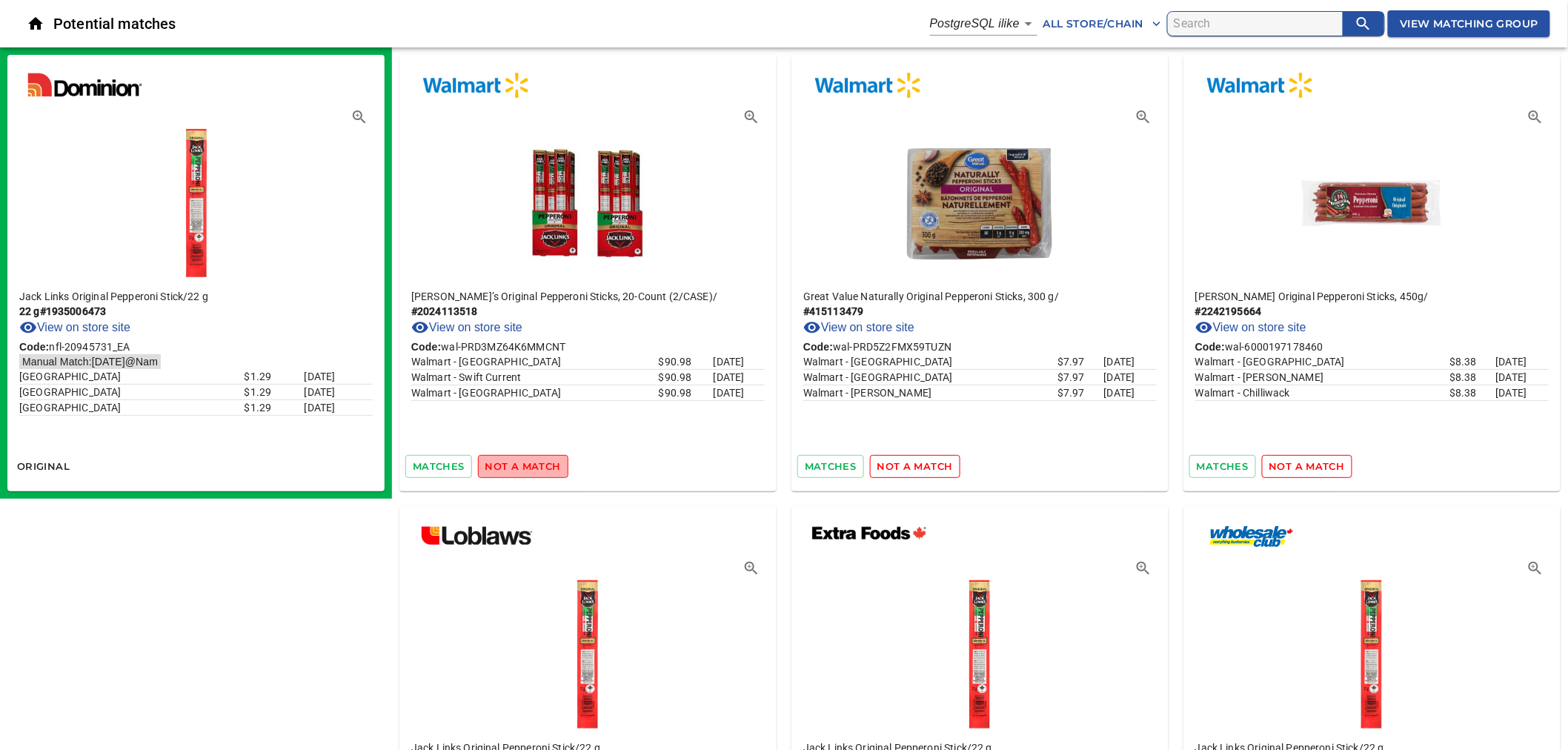
click at [524, 465] on span "not a match" at bounding box center [523, 466] width 75 height 17
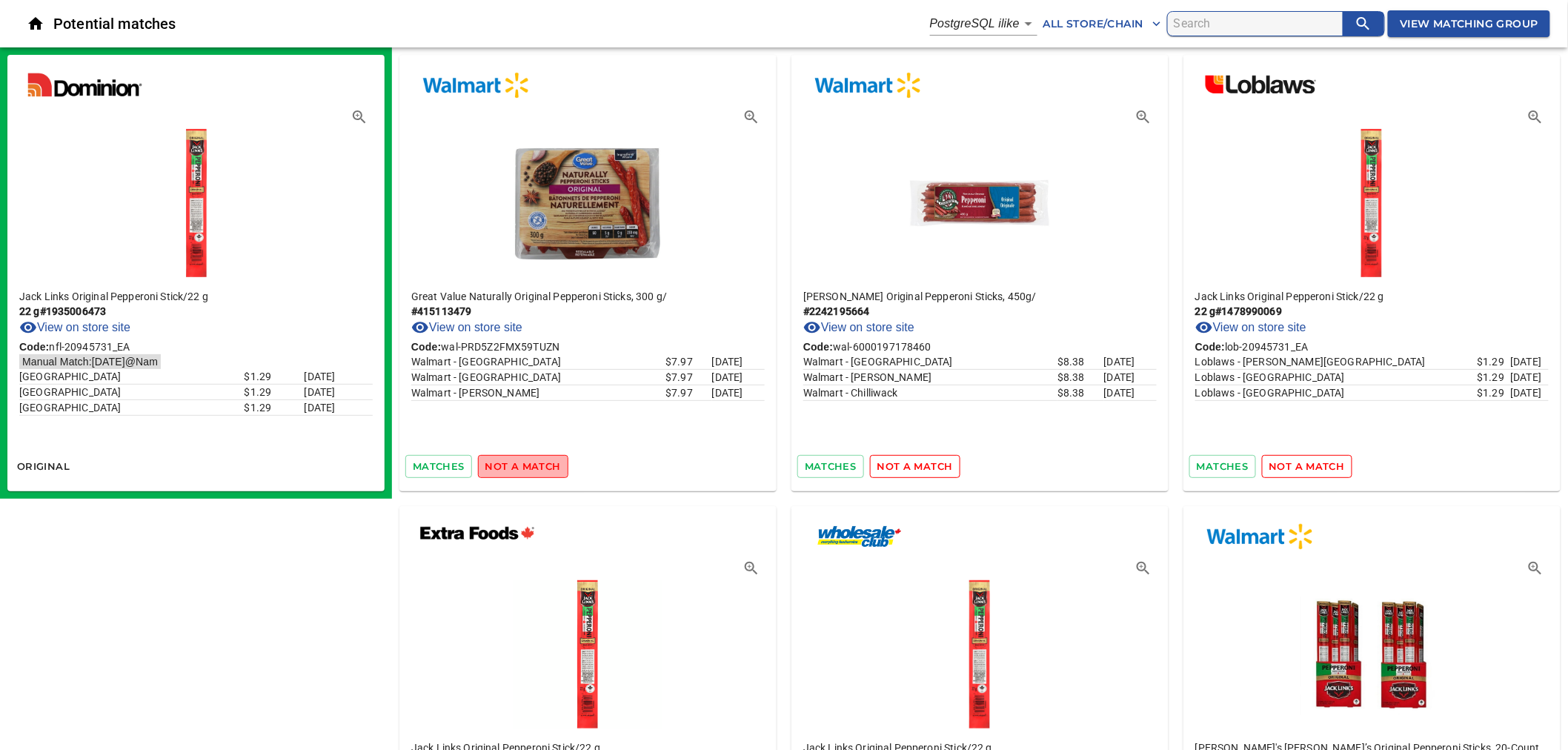
click at [523, 460] on span "not a match" at bounding box center [523, 466] width 75 height 17
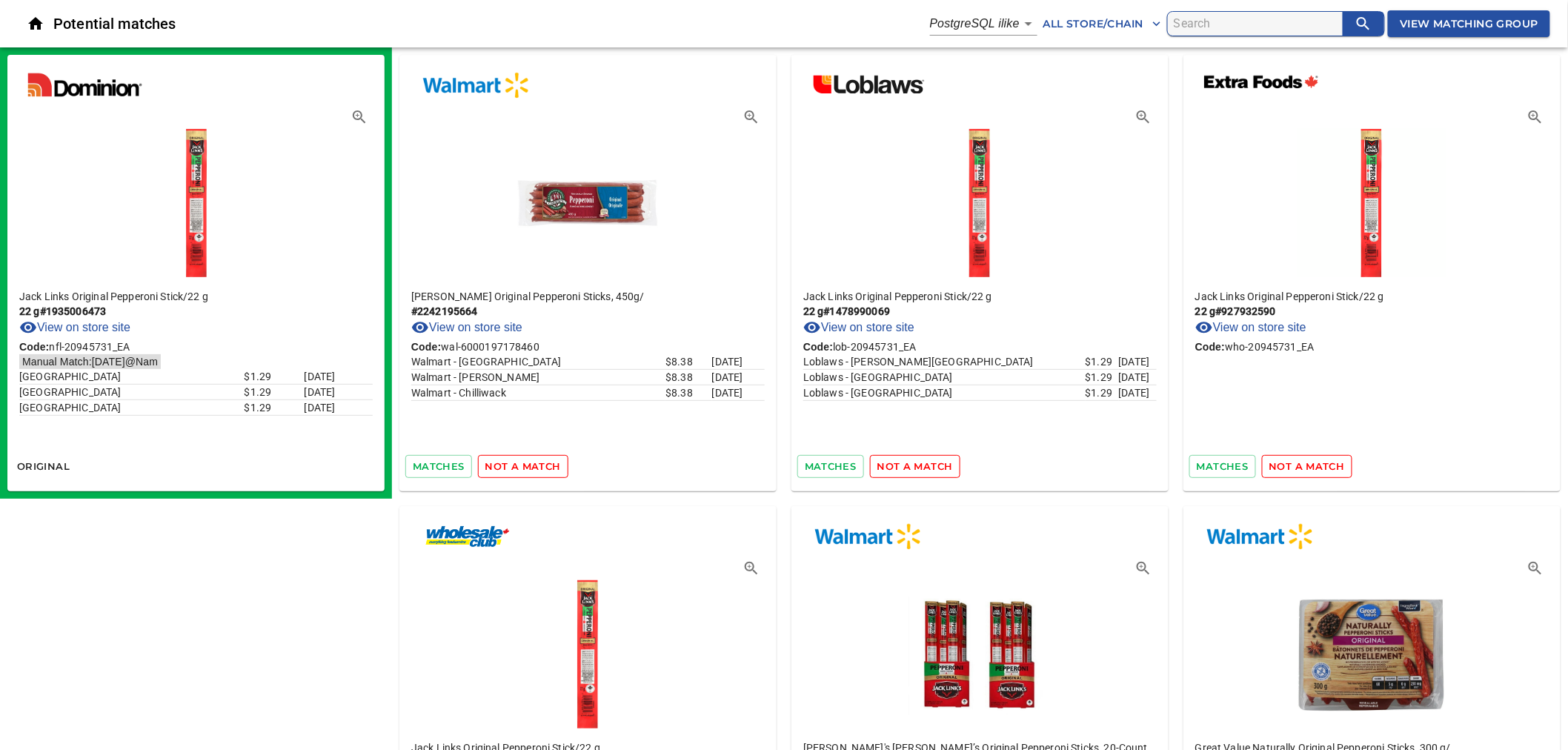
click at [537, 461] on span "not a match" at bounding box center [523, 466] width 75 height 17
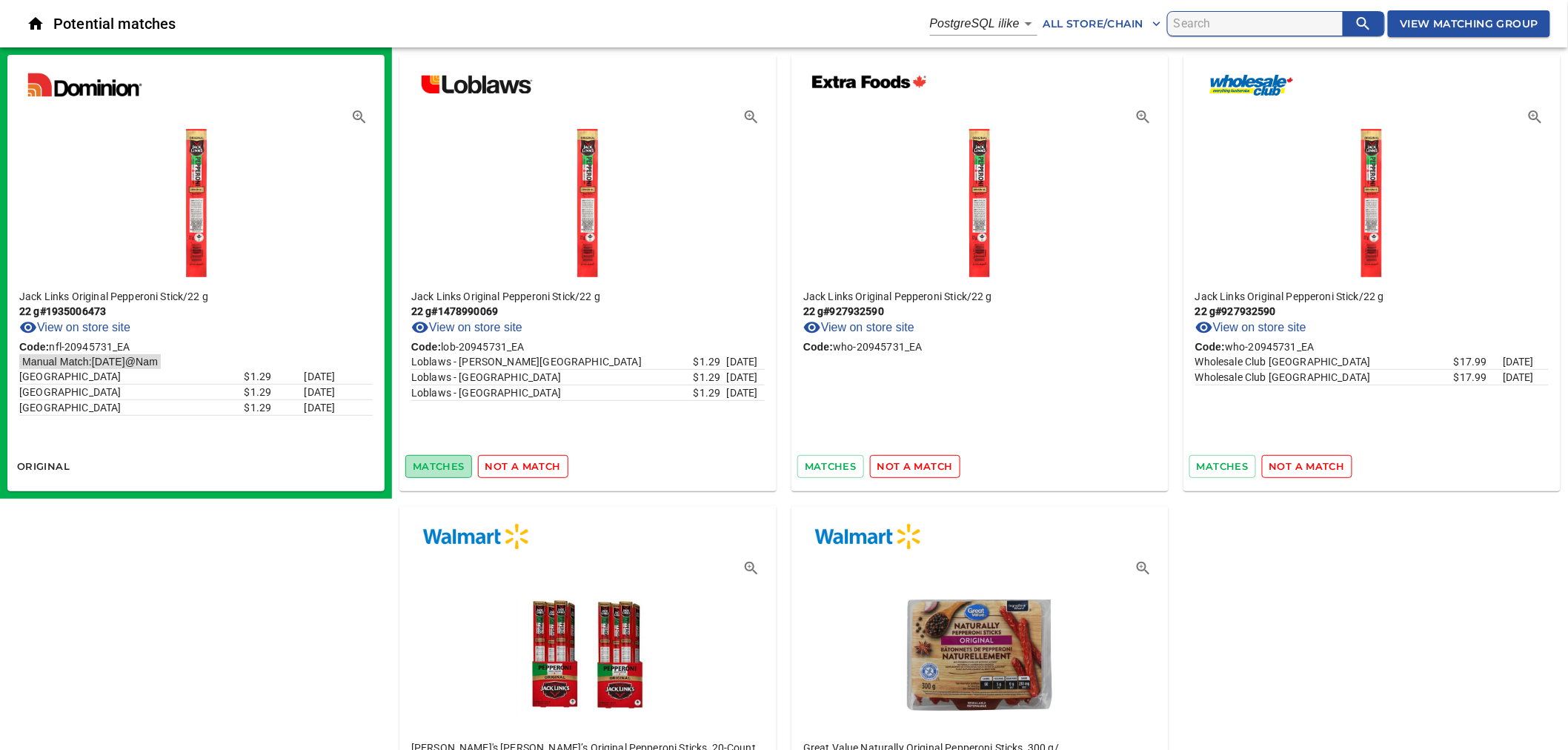
click at [442, 461] on span "matches" at bounding box center [439, 466] width 52 height 17
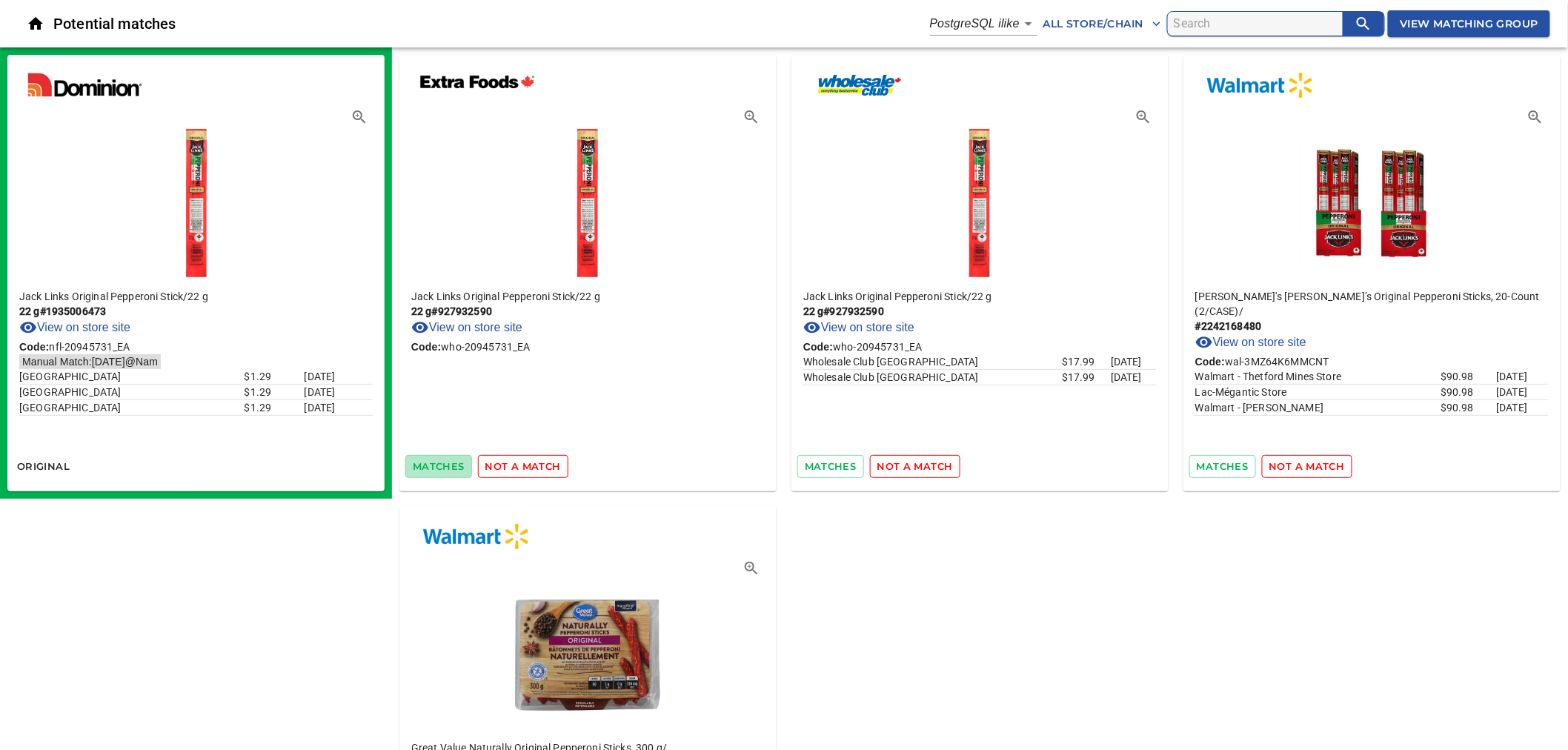
click at [442, 461] on span "matches" at bounding box center [439, 466] width 52 height 17
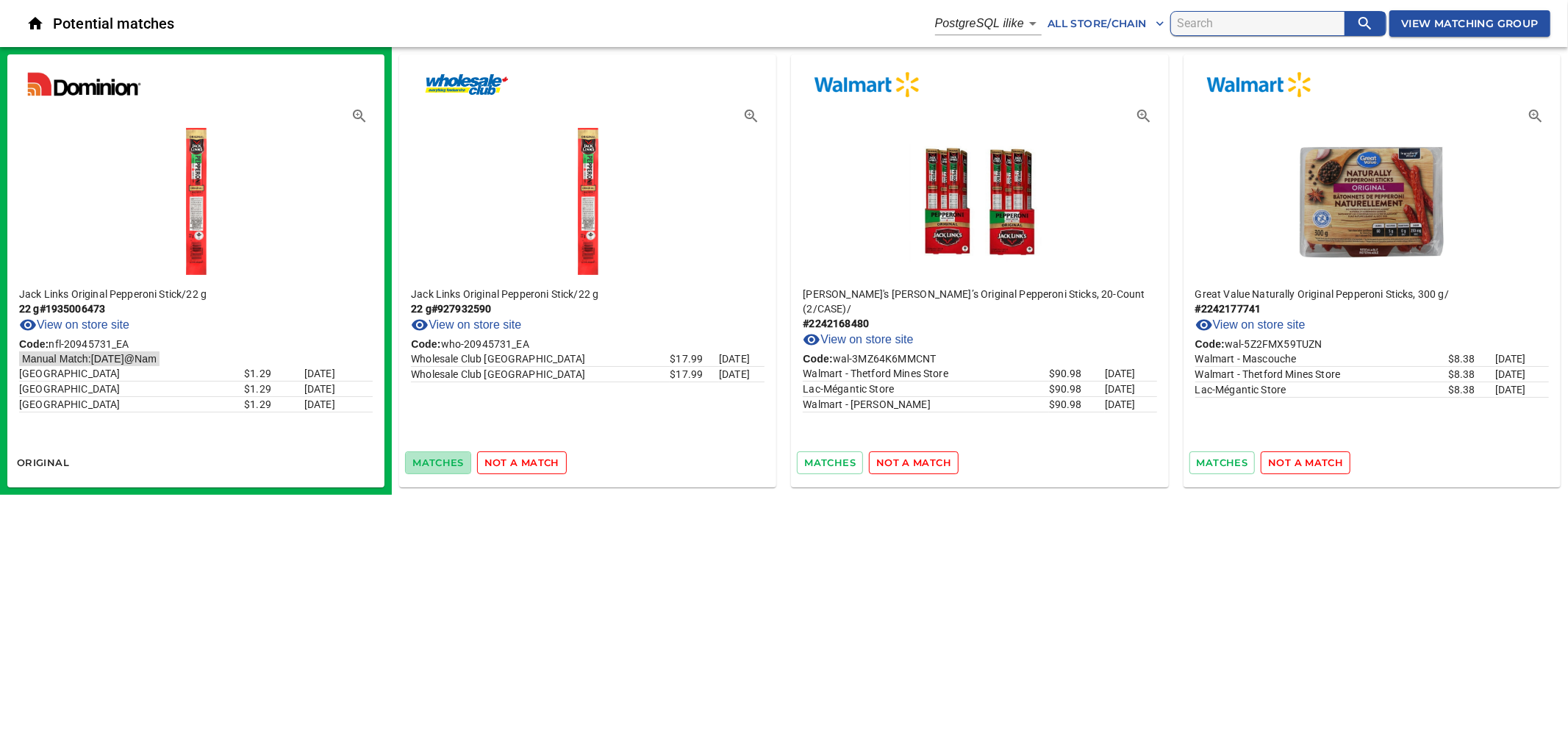
click at [438, 458] on span "matches" at bounding box center [438, 462] width 51 height 17
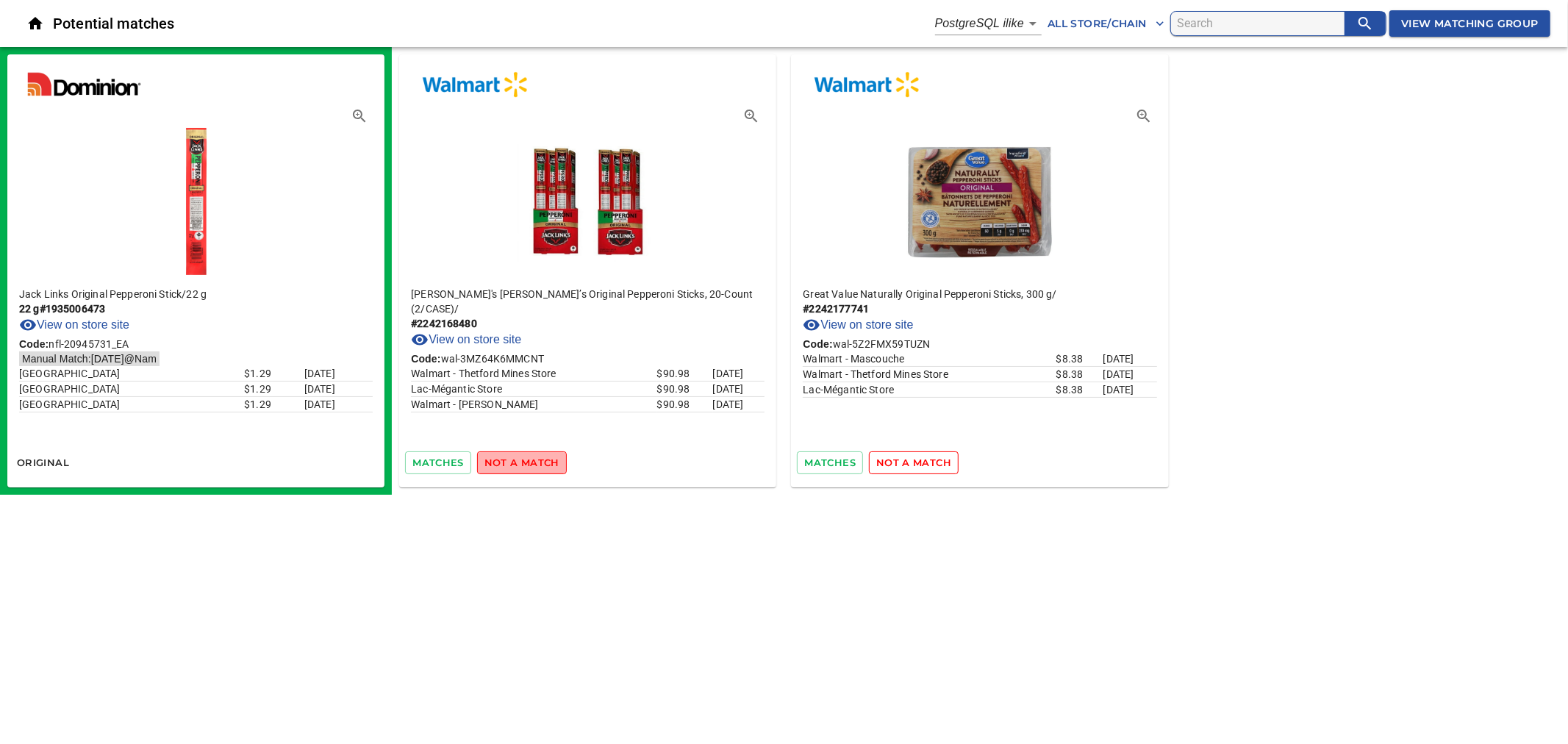
click at [507, 462] on span "not a match" at bounding box center [522, 462] width 75 height 17
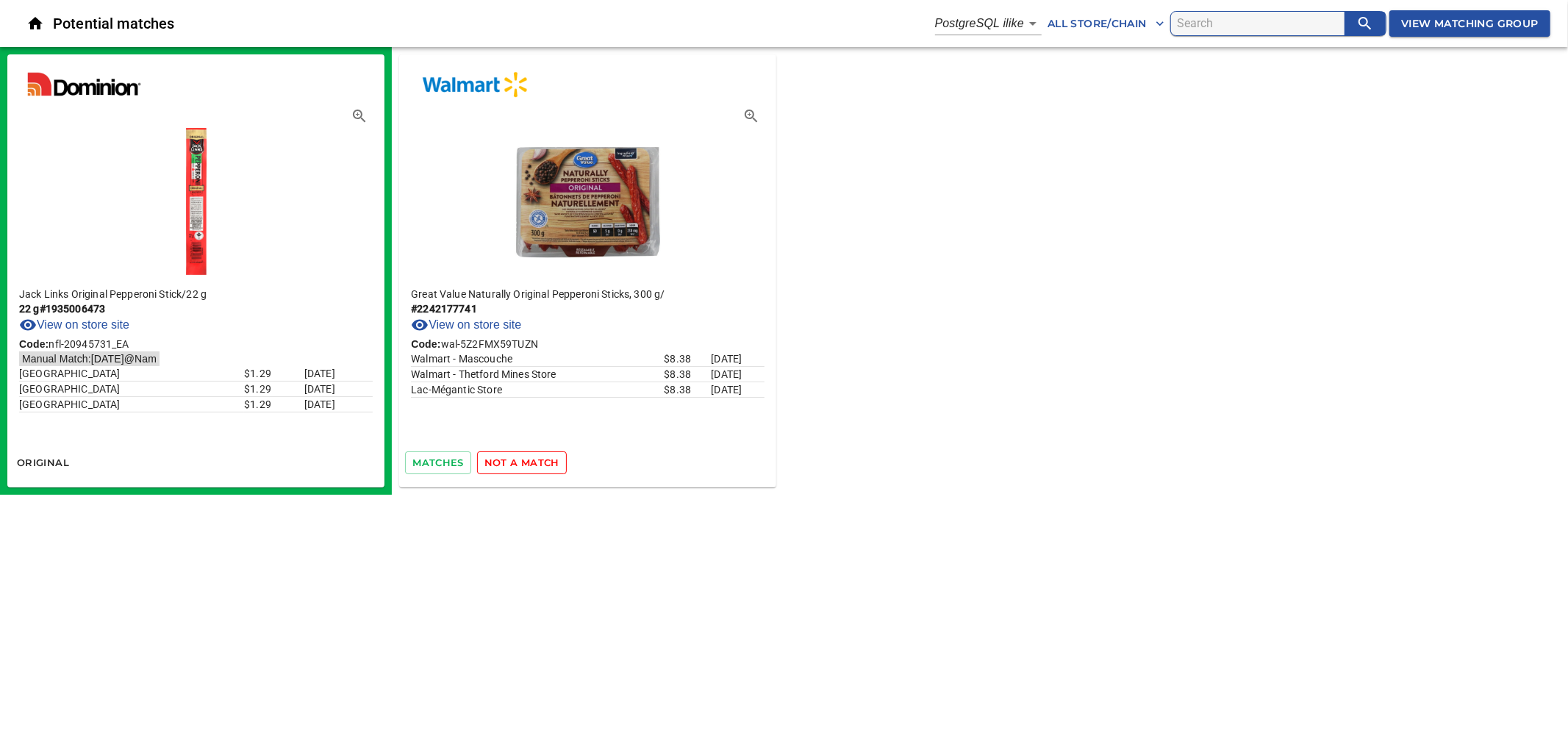
click at [535, 463] on span "not a match" at bounding box center [522, 462] width 75 height 17
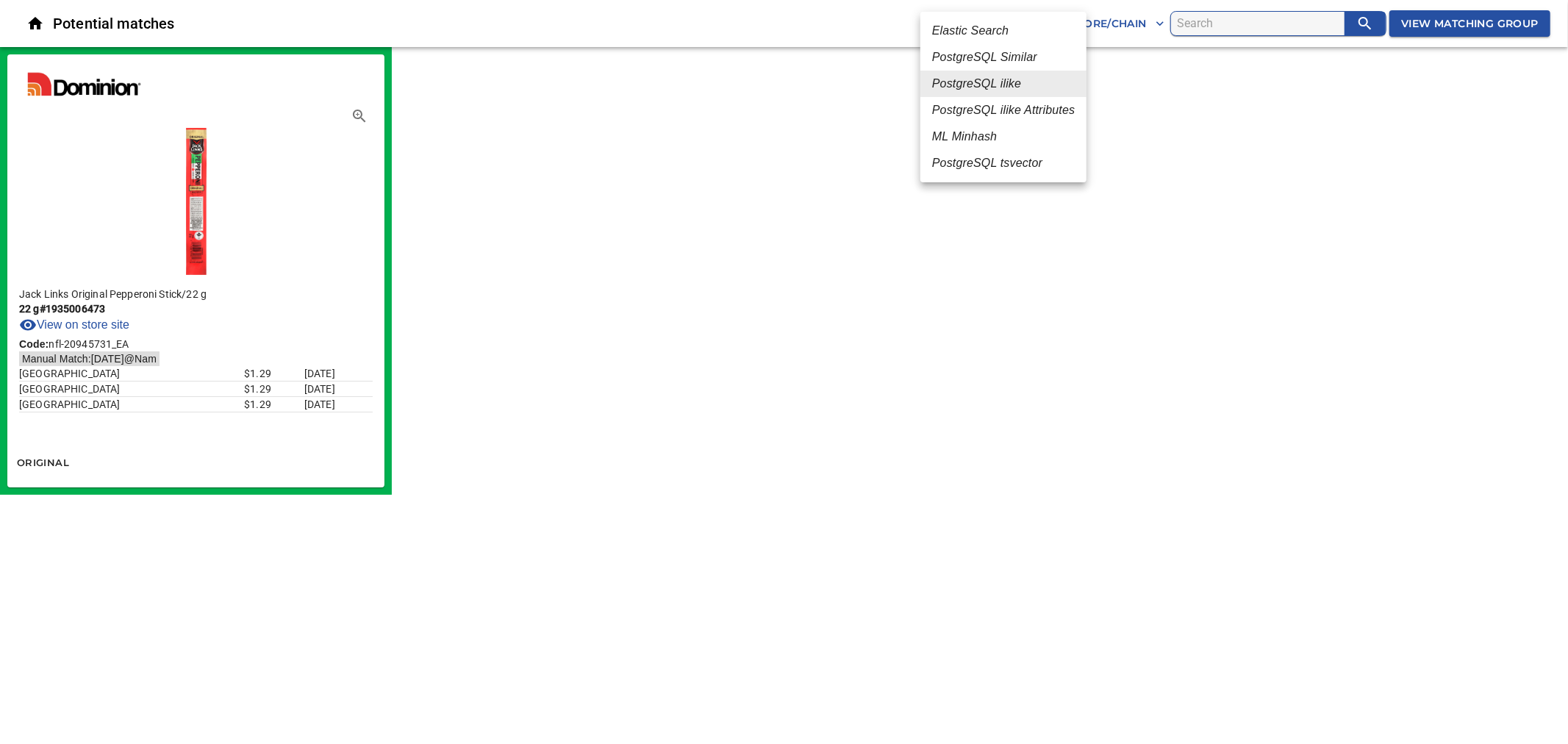
click at [1016, 25] on body "tspan{white-space:pre} Potential matches PostgreSQL ilike 4 All Store/Chain Vie…" at bounding box center [784, 247] width 1568 height 494
click at [1002, 161] on em "PostgreSQL tsvector" at bounding box center [987, 163] width 110 height 18
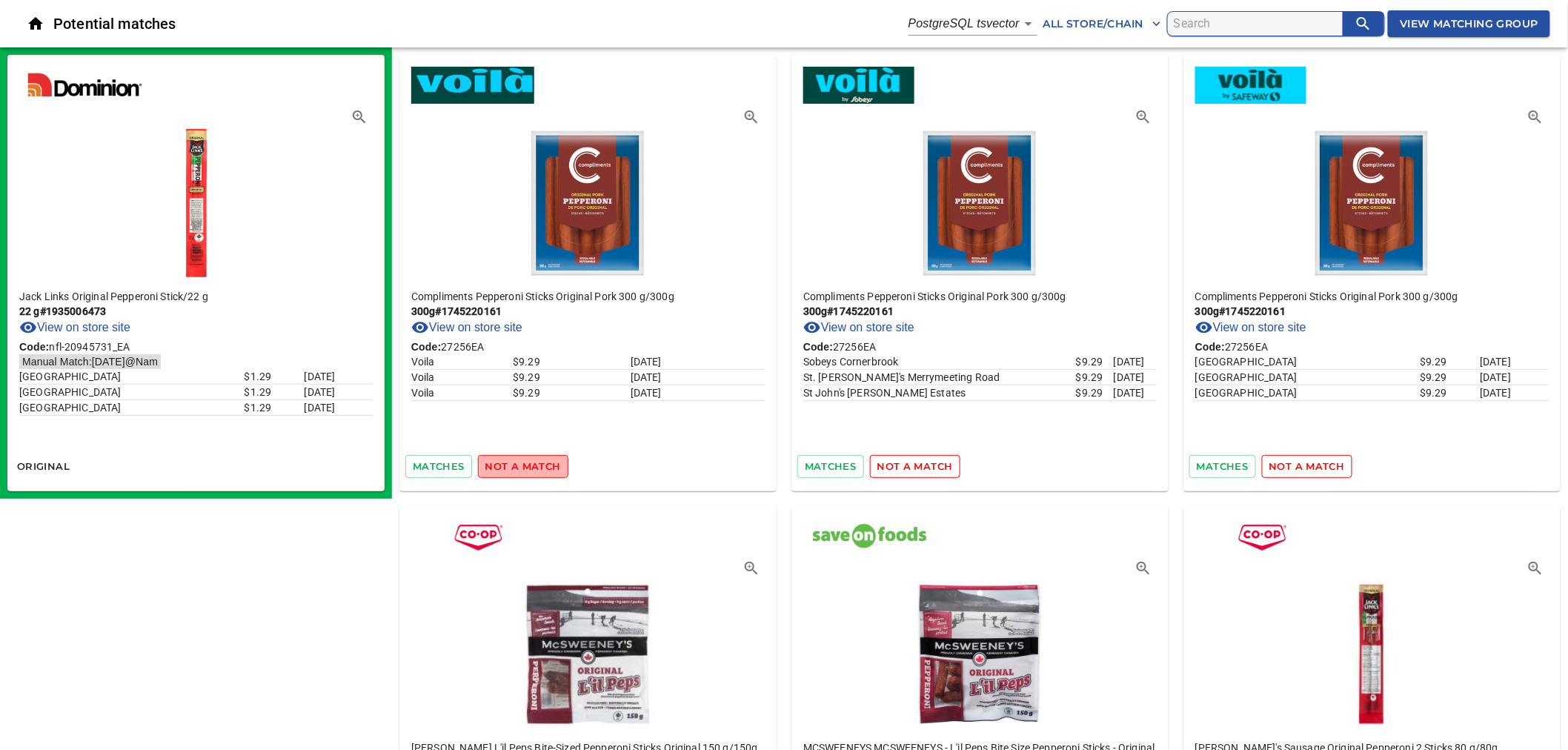
click at [542, 470] on span "not a match" at bounding box center [523, 466] width 75 height 17
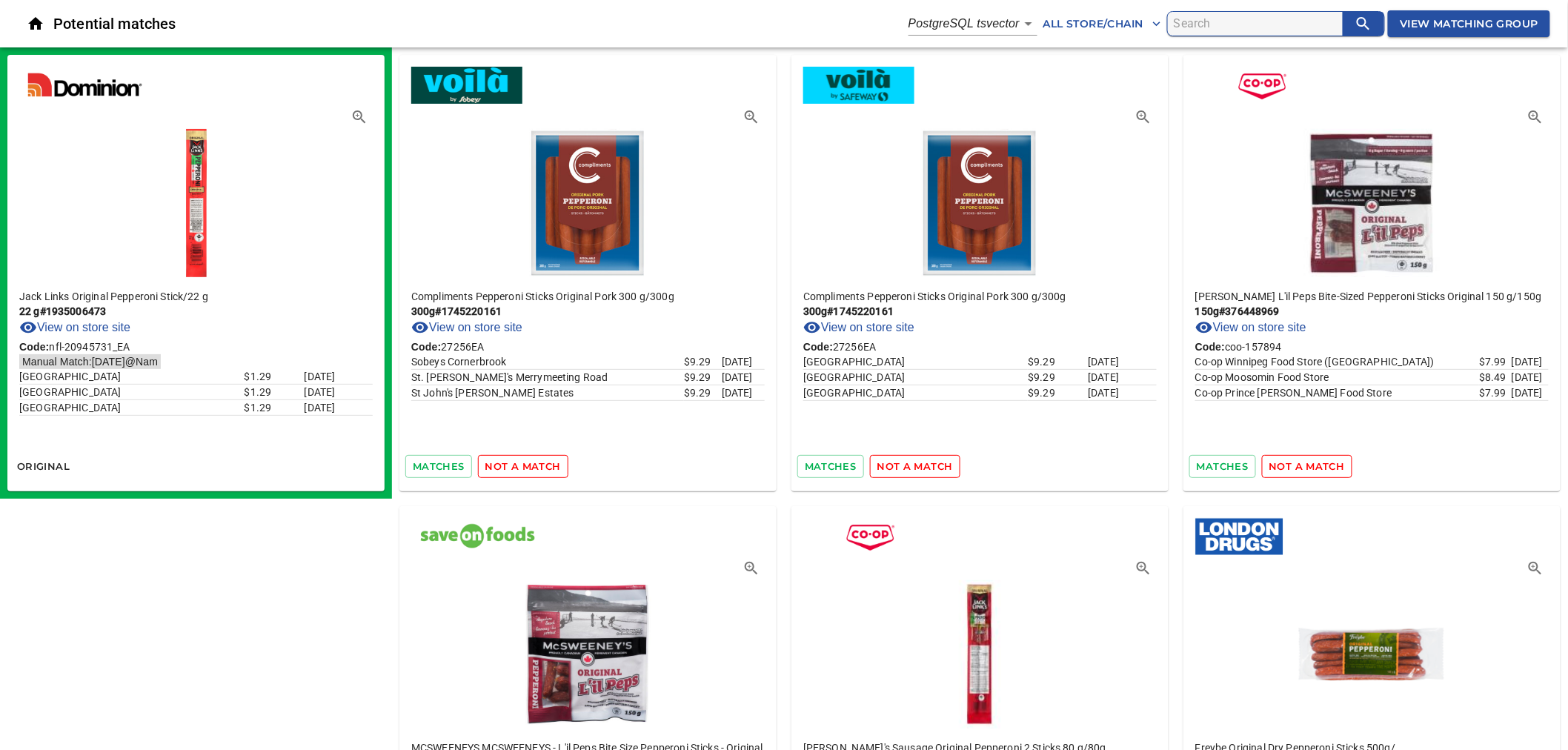
click at [542, 470] on span "not a match" at bounding box center [523, 466] width 75 height 17
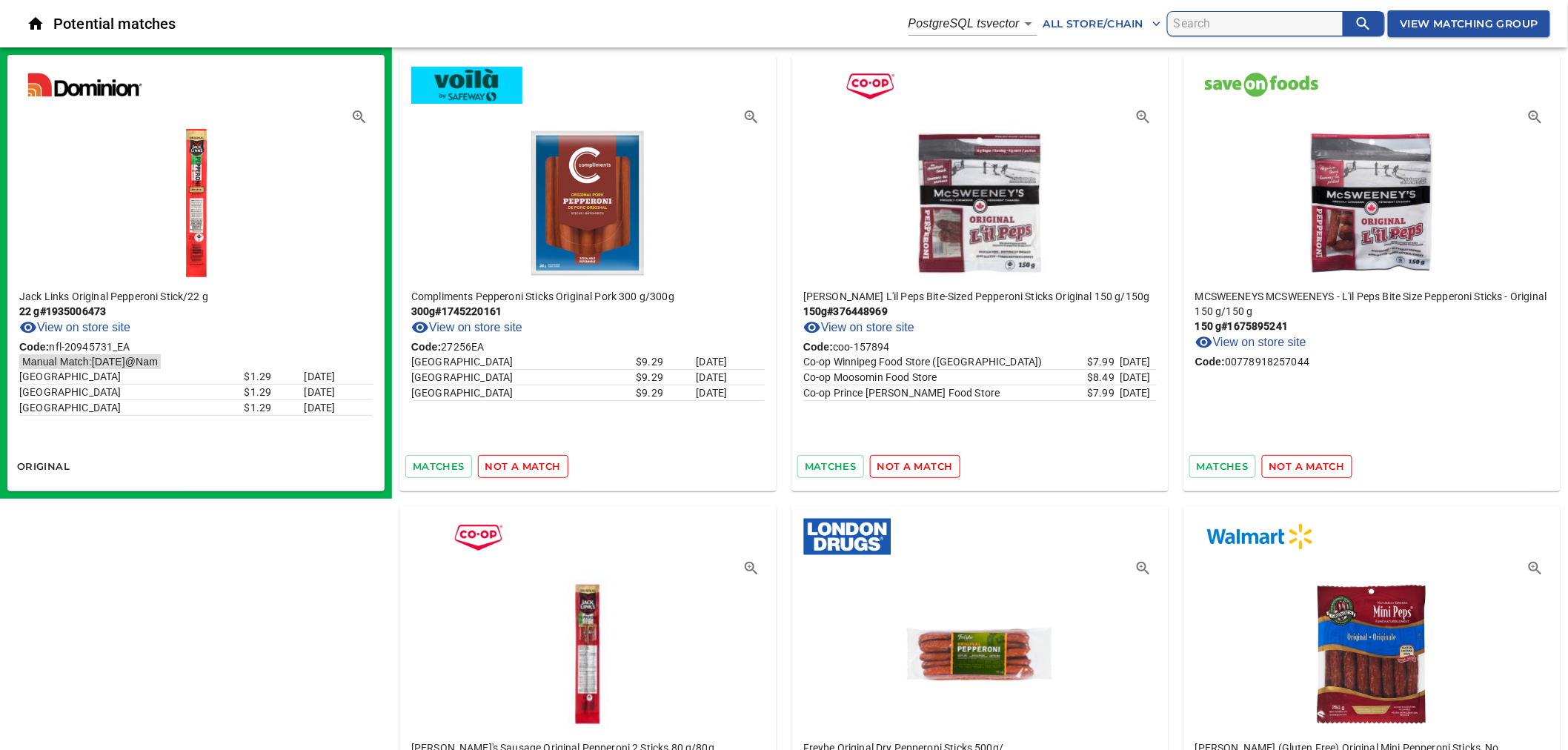
click at [542, 470] on span "not a match" at bounding box center [523, 466] width 75 height 17
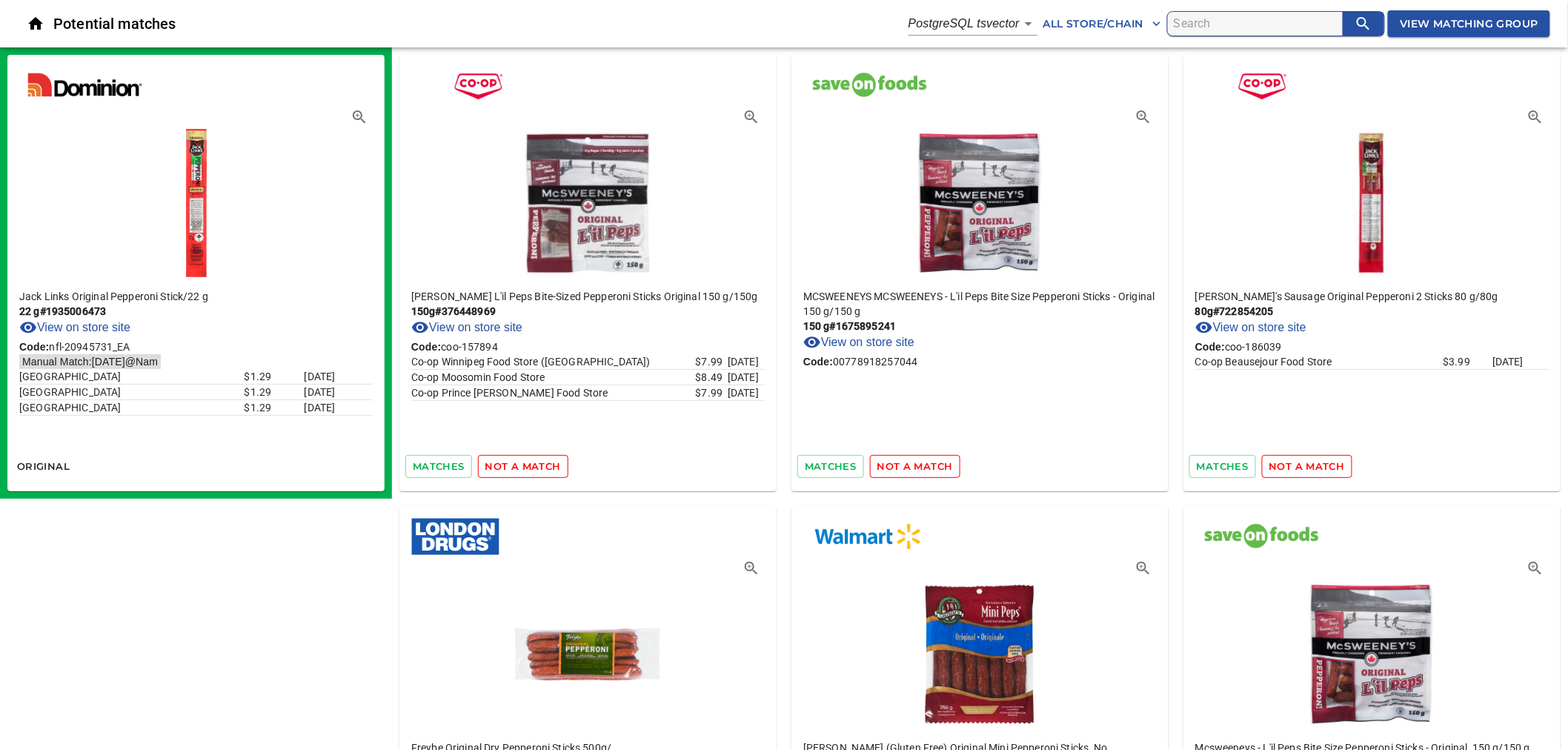
click at [542, 470] on span "not a match" at bounding box center [523, 466] width 75 height 17
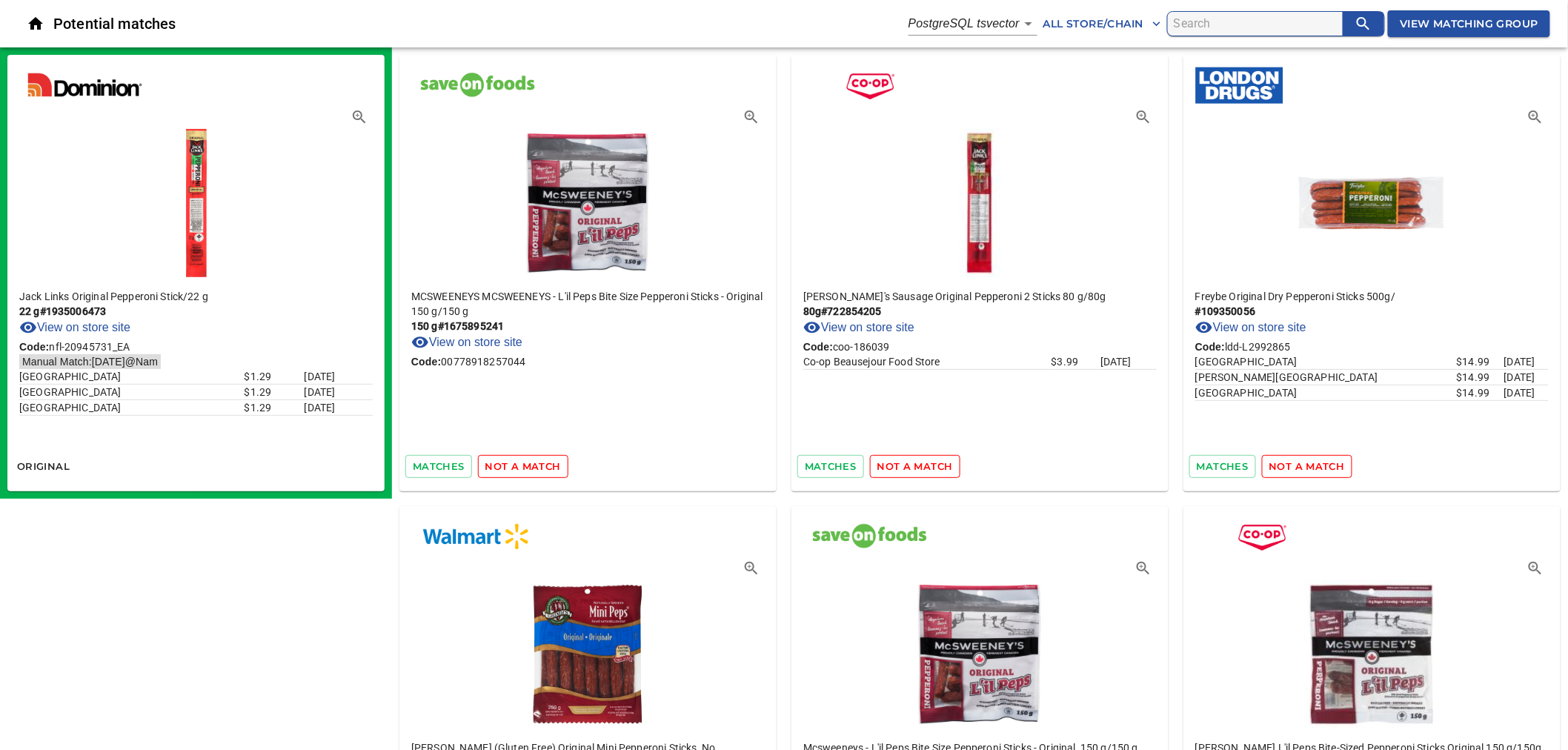
click at [542, 470] on span "not a match" at bounding box center [523, 466] width 75 height 17
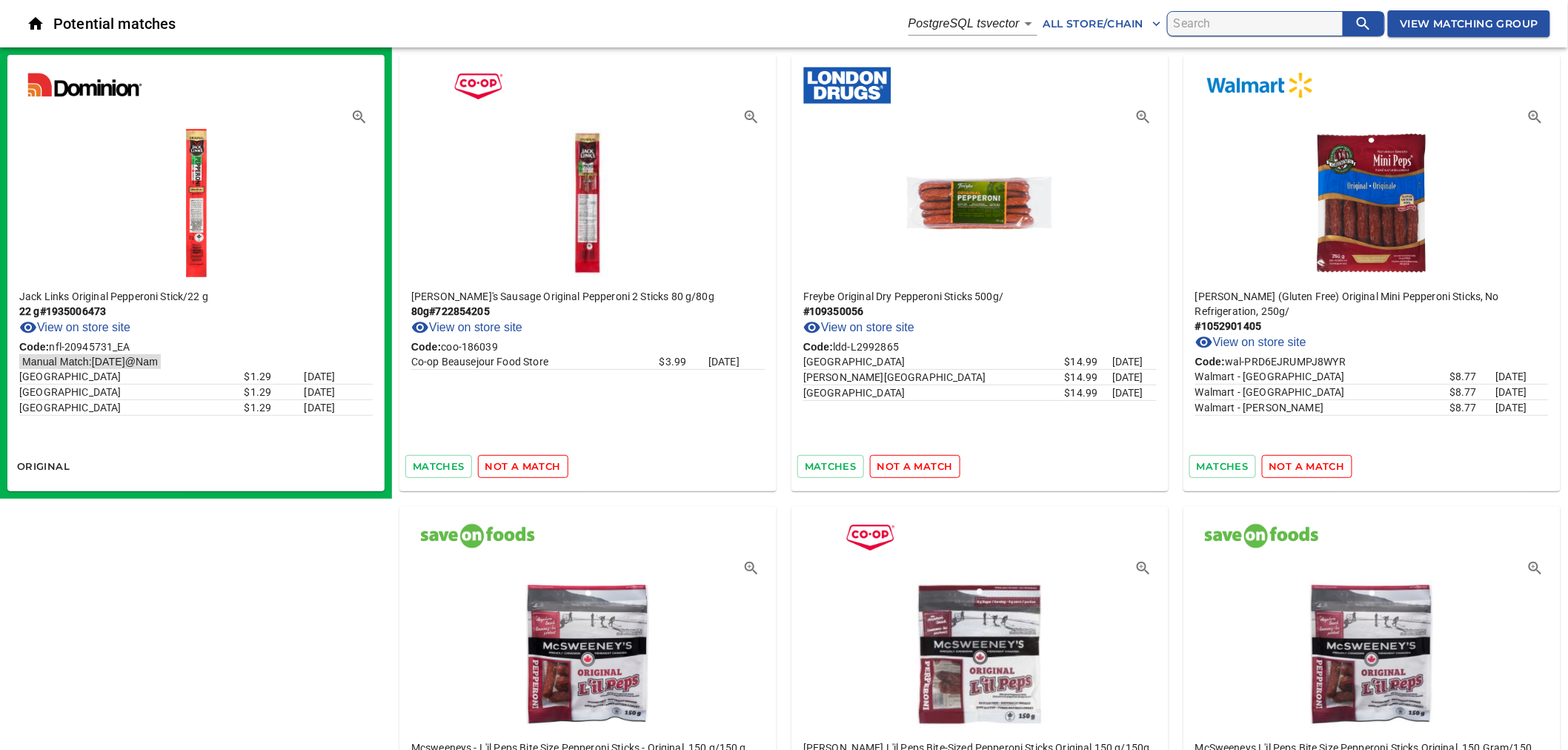
click at [542, 470] on span "not a match" at bounding box center [523, 466] width 75 height 17
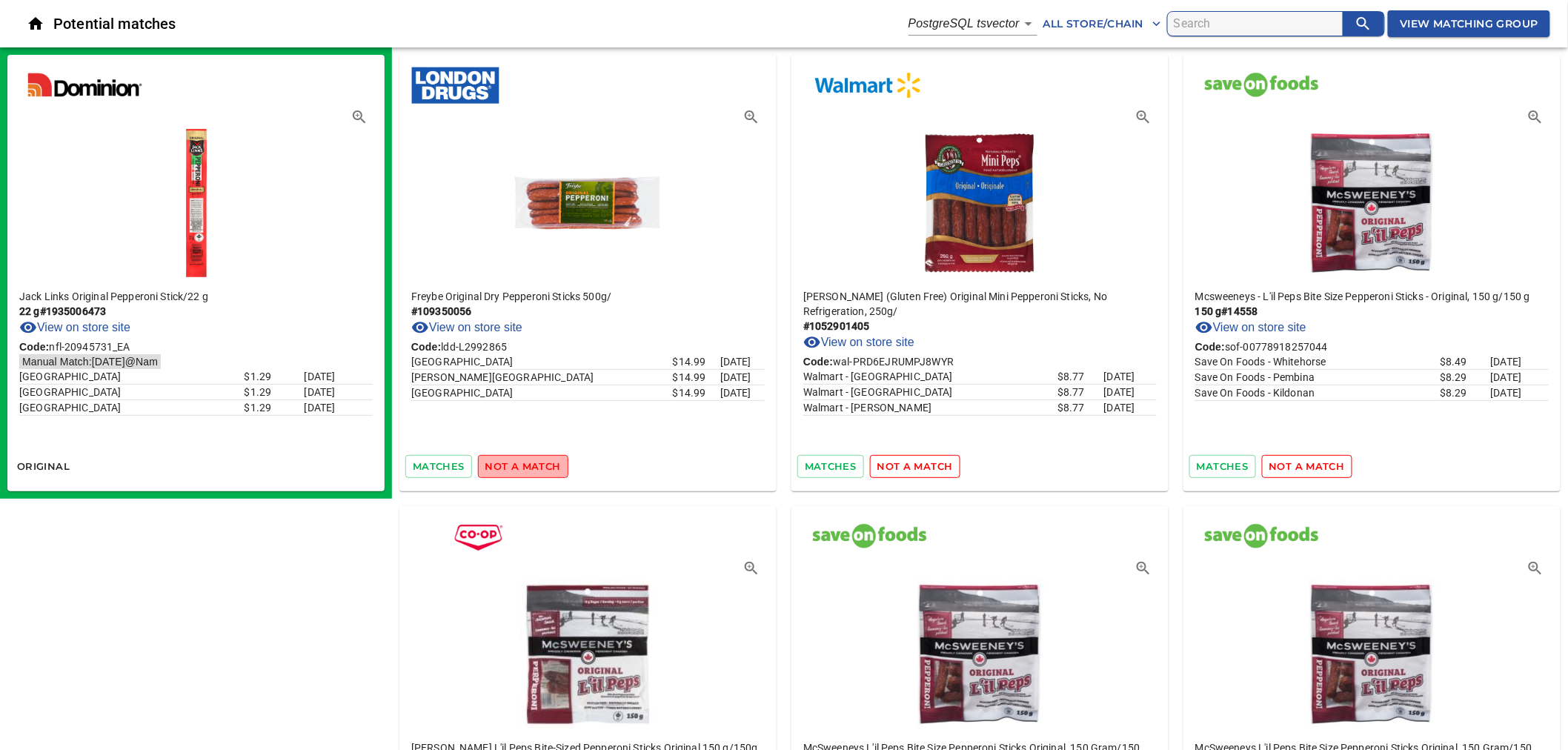
click at [542, 470] on span "not a match" at bounding box center [523, 466] width 75 height 17
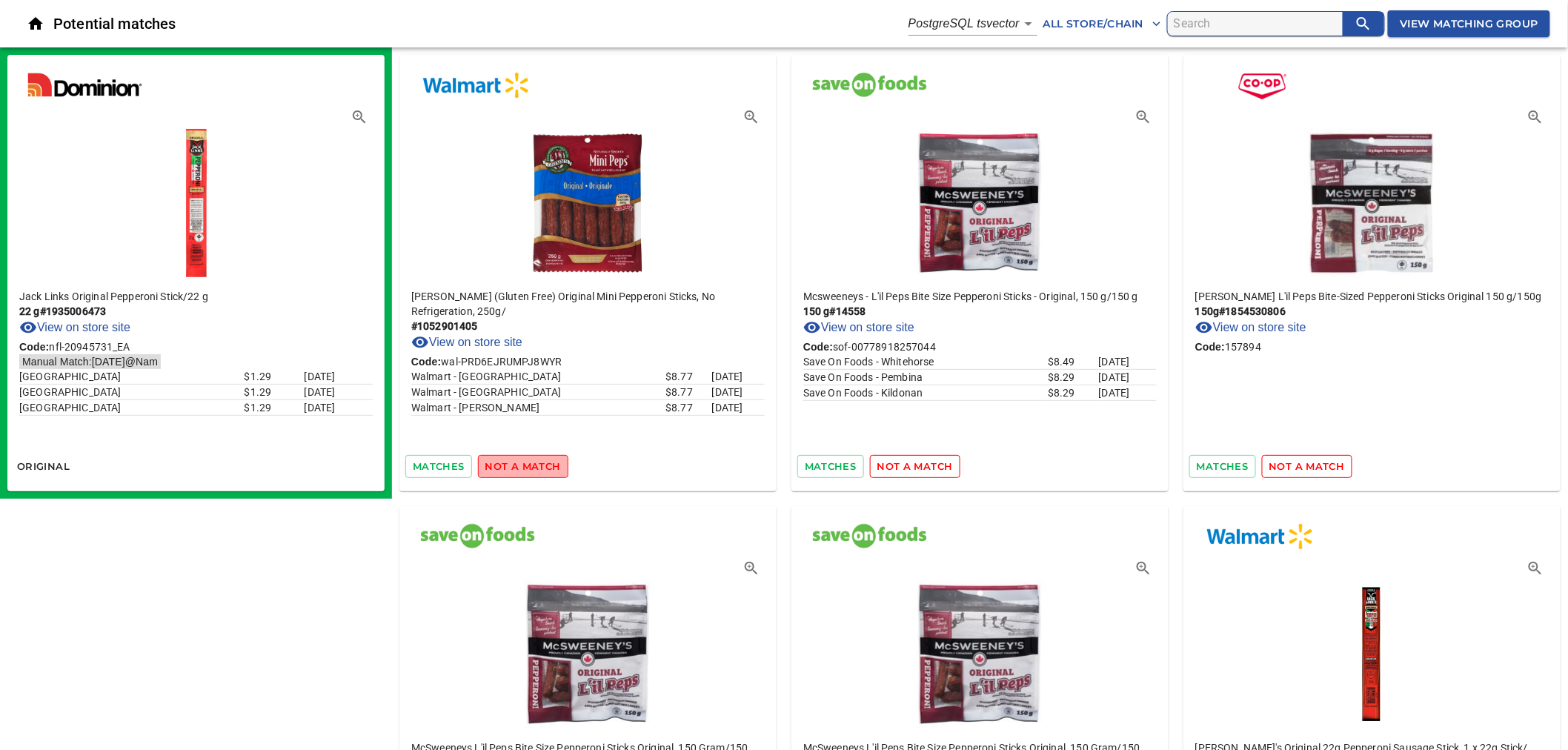
click at [542, 470] on span "not a match" at bounding box center [523, 466] width 75 height 17
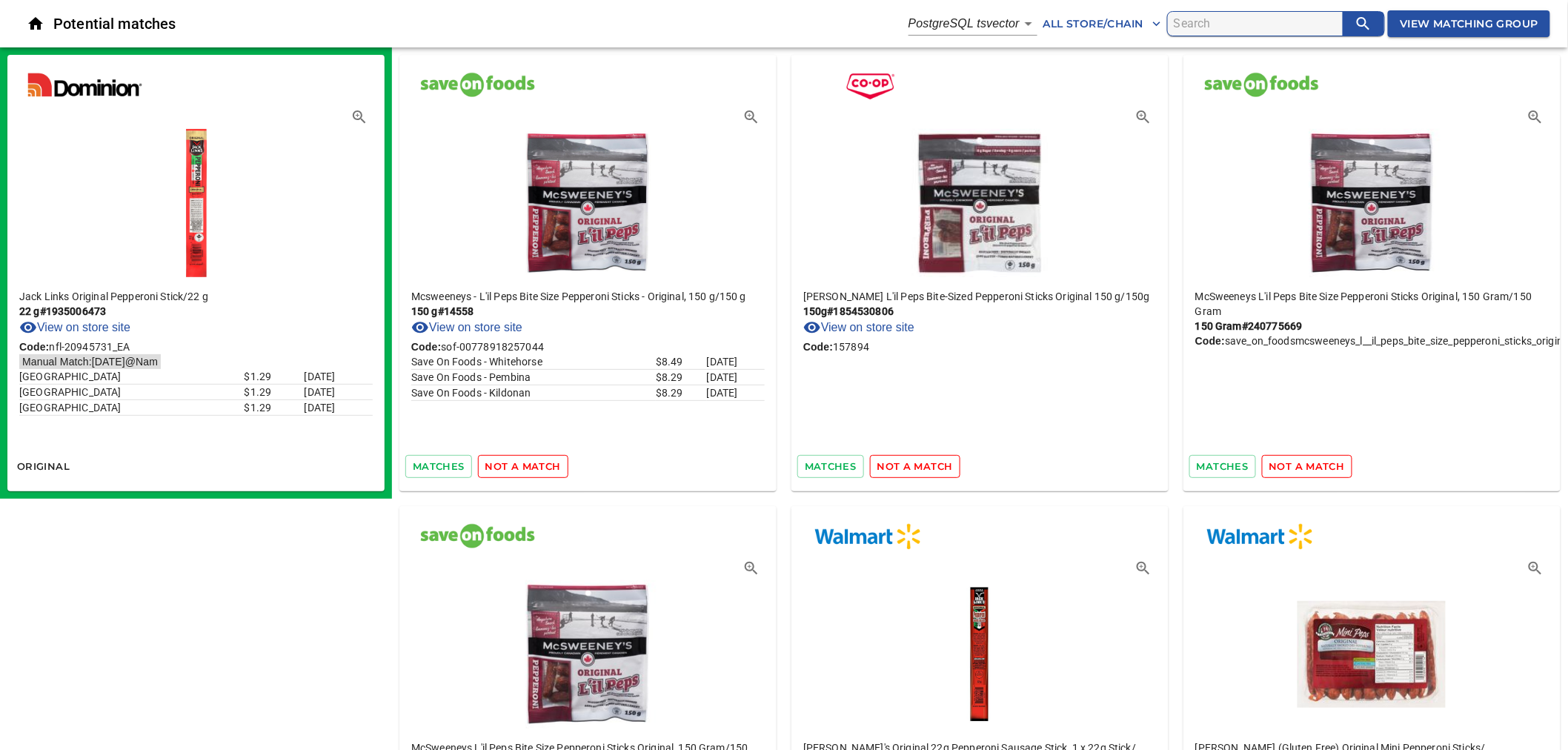
click at [542, 470] on span "not a match" at bounding box center [523, 466] width 75 height 17
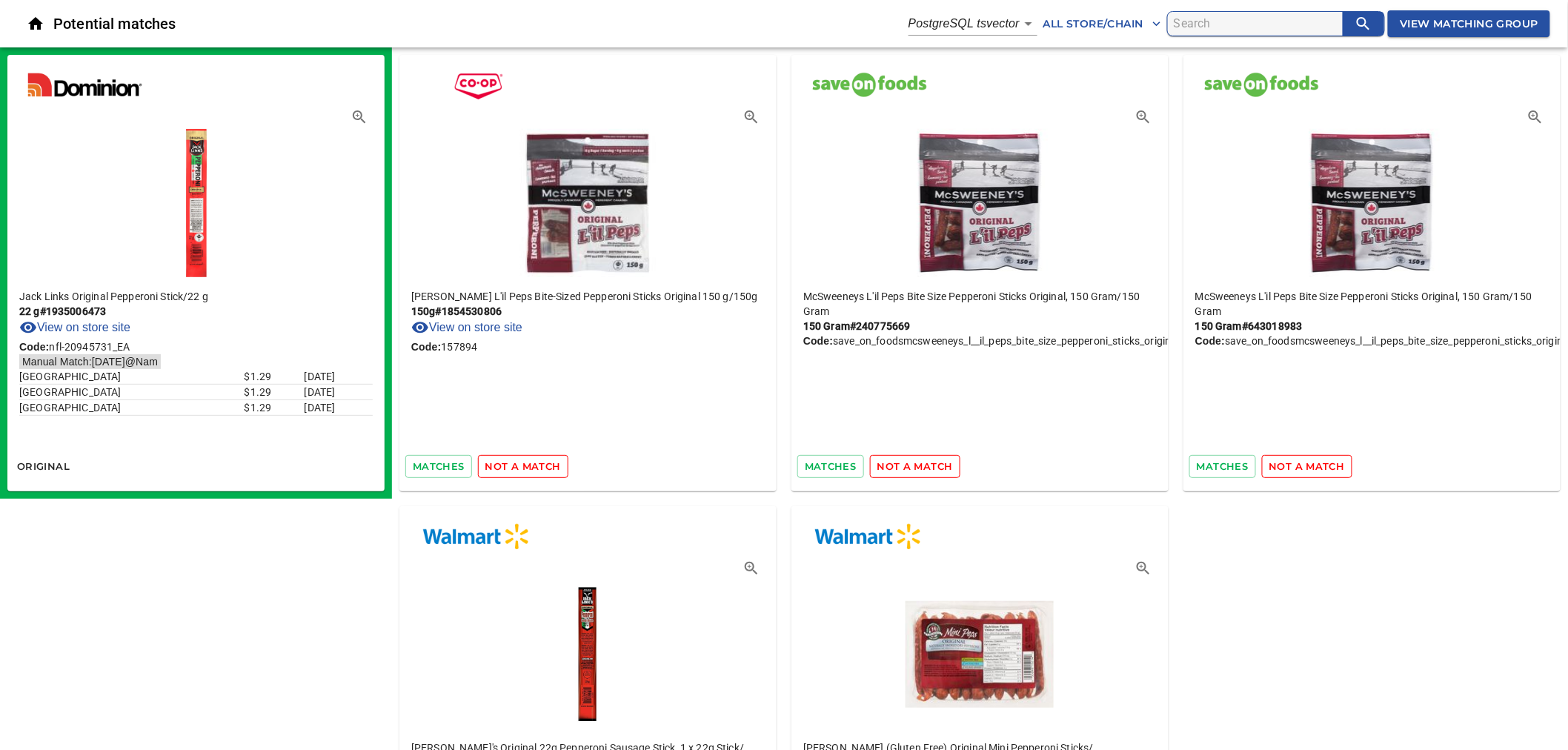
click at [542, 470] on span "not a match" at bounding box center [523, 466] width 75 height 17
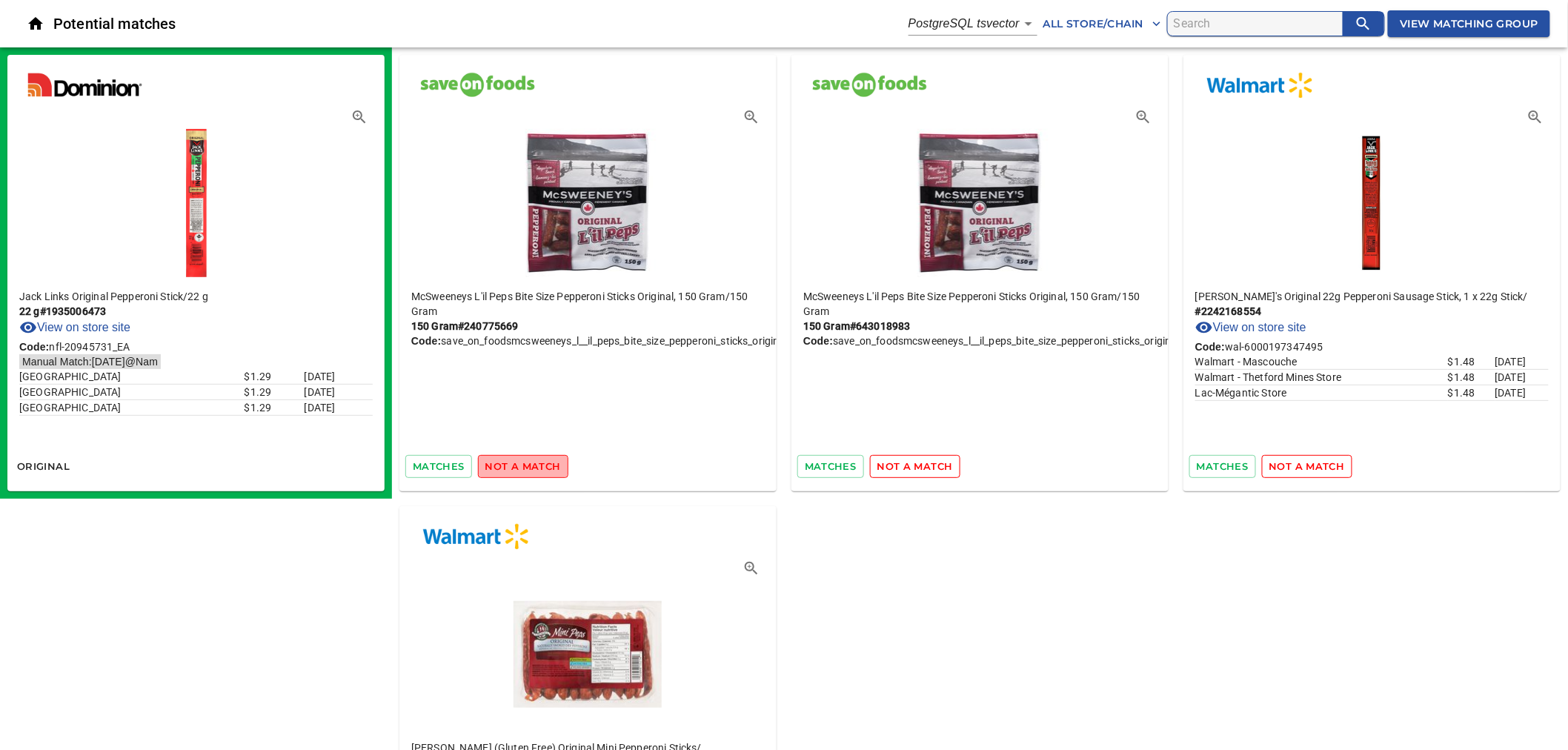
click at [542, 470] on span "not a match" at bounding box center [523, 466] width 75 height 17
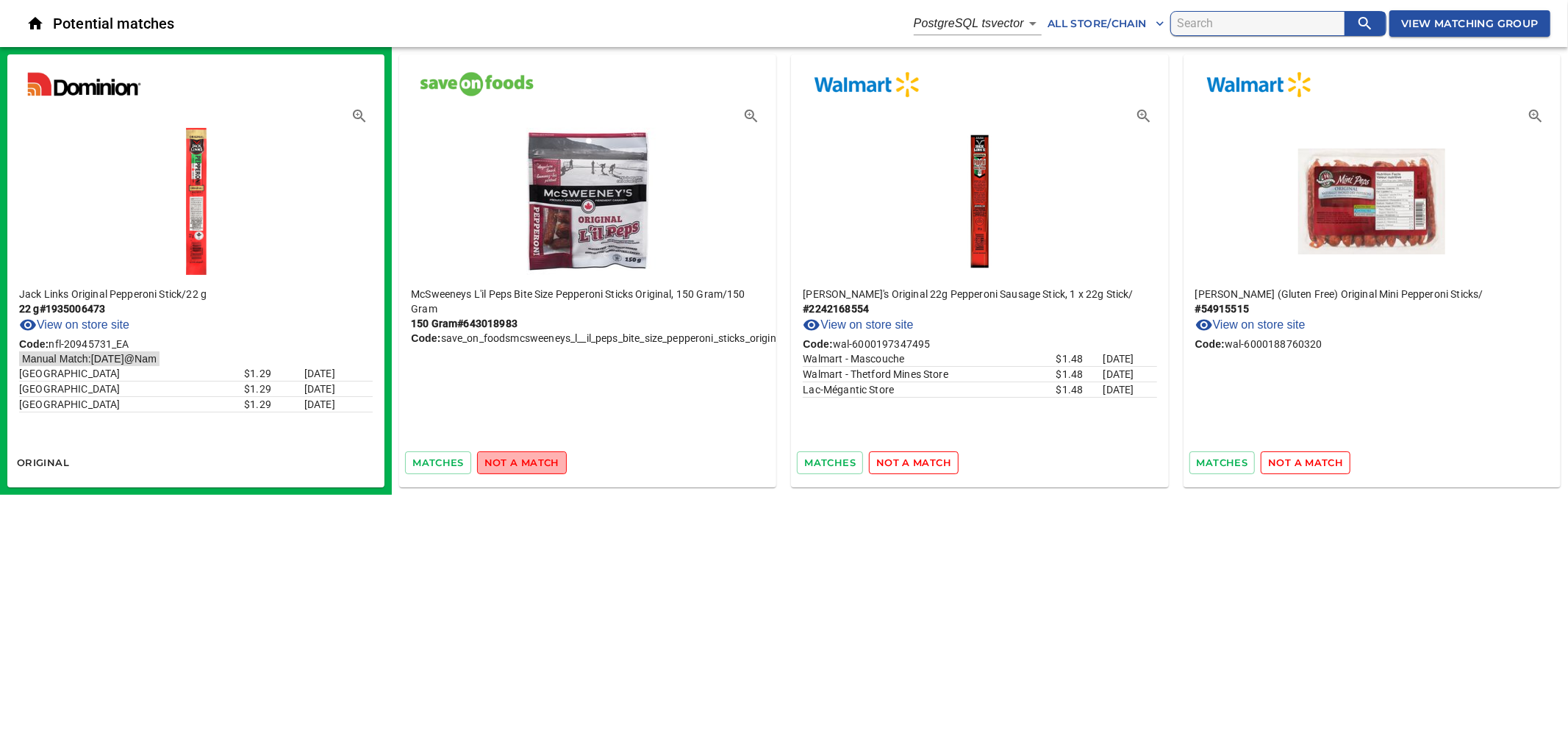
click at [537, 466] on span "not a match" at bounding box center [522, 462] width 75 height 17
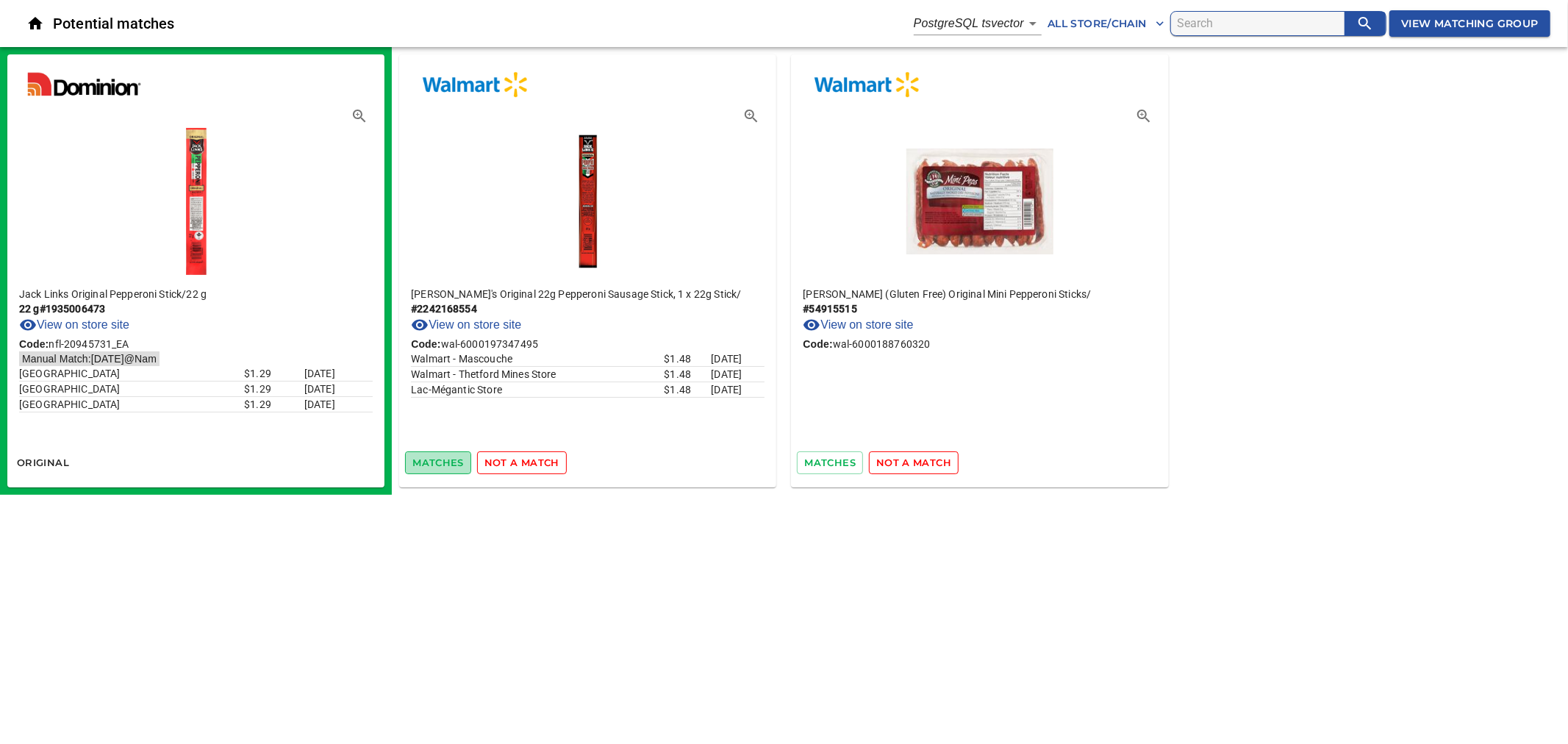
click at [427, 460] on span "matches" at bounding box center [438, 462] width 51 height 17
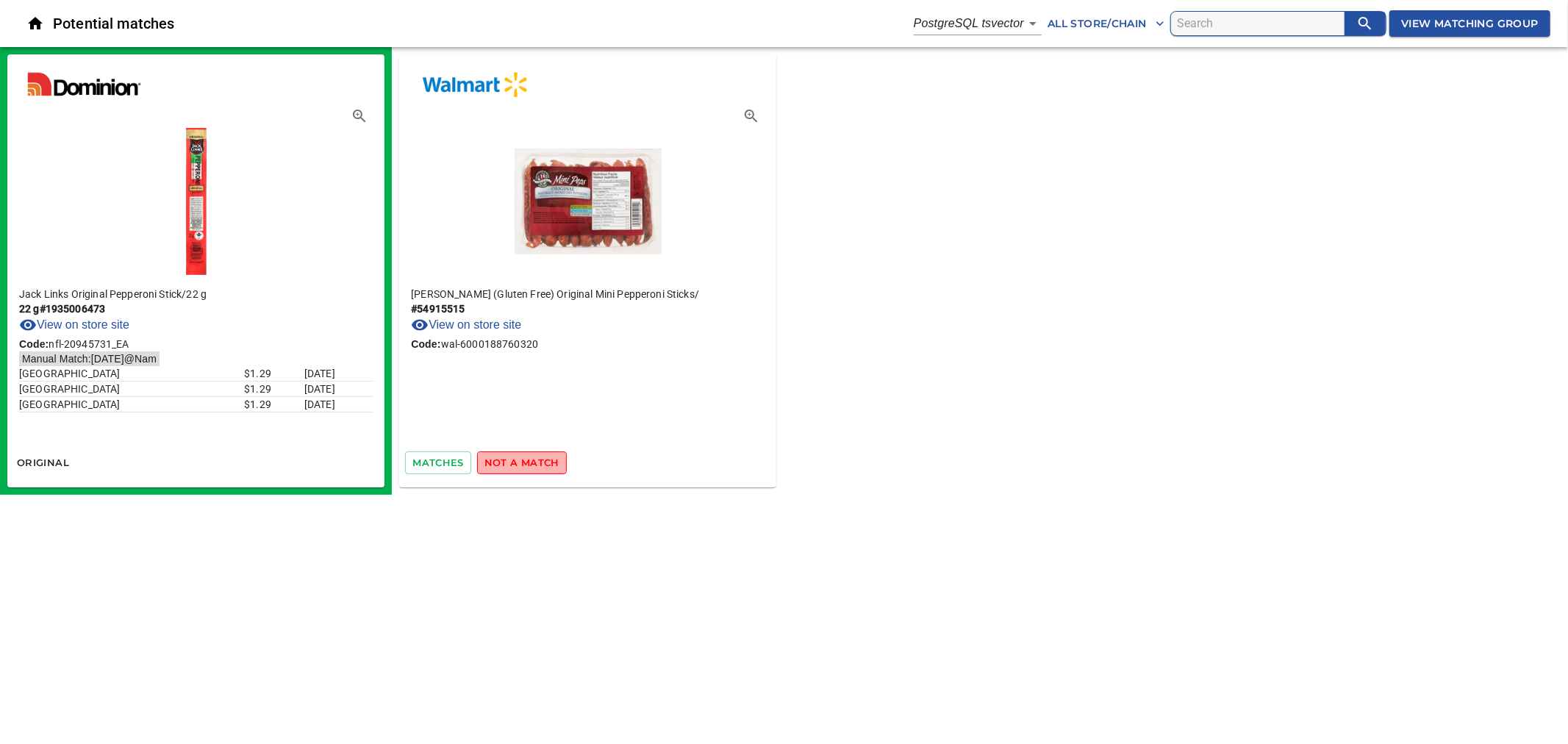
click at [513, 462] on span "not a match" at bounding box center [522, 462] width 75 height 17
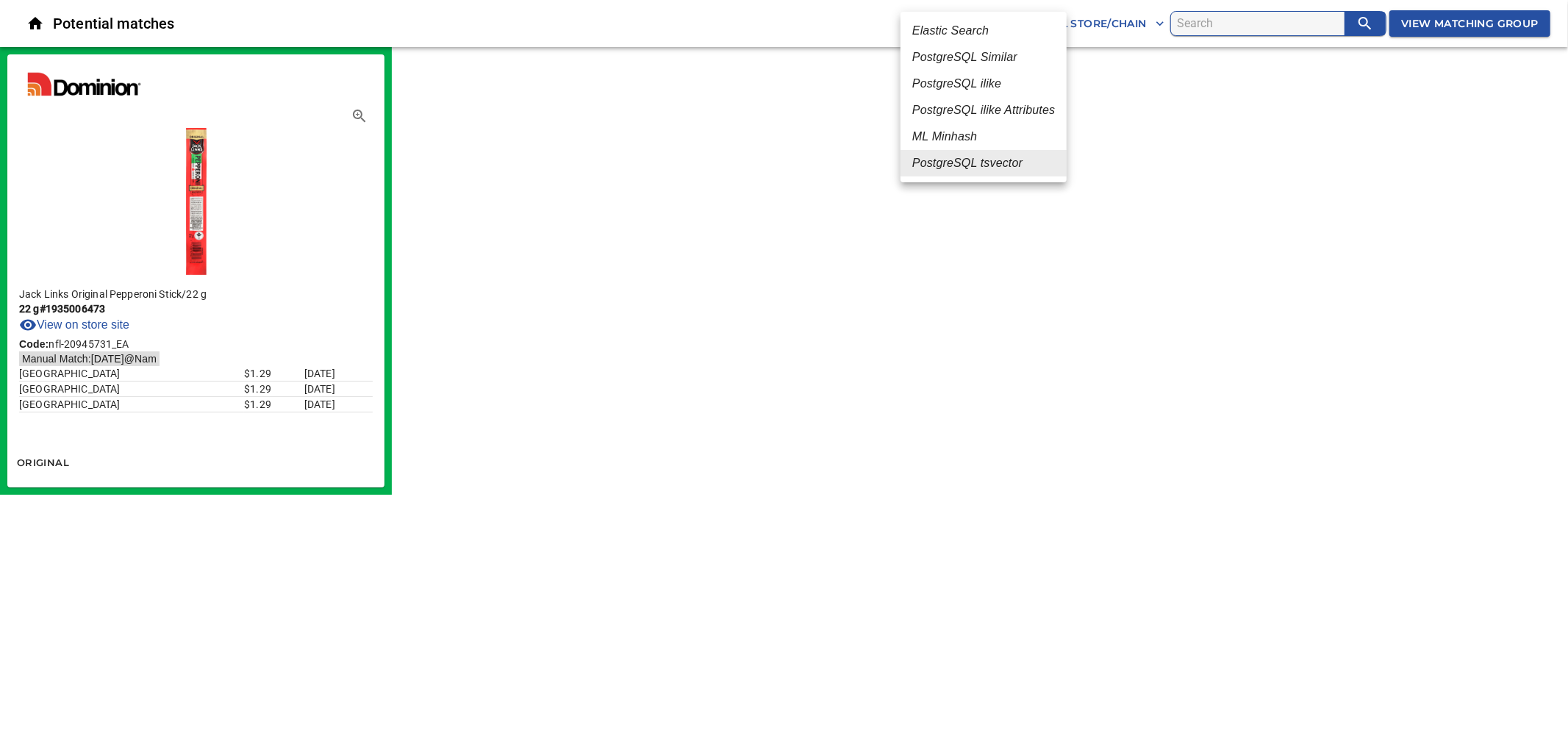
click at [1006, 30] on body "tspan{white-space:pre} Potential matches PostgreSQL tsvector 6 All Store/Chain …" at bounding box center [784, 247] width 1568 height 494
click at [953, 30] on em "Elastic Search" at bounding box center [951, 30] width 76 height 18
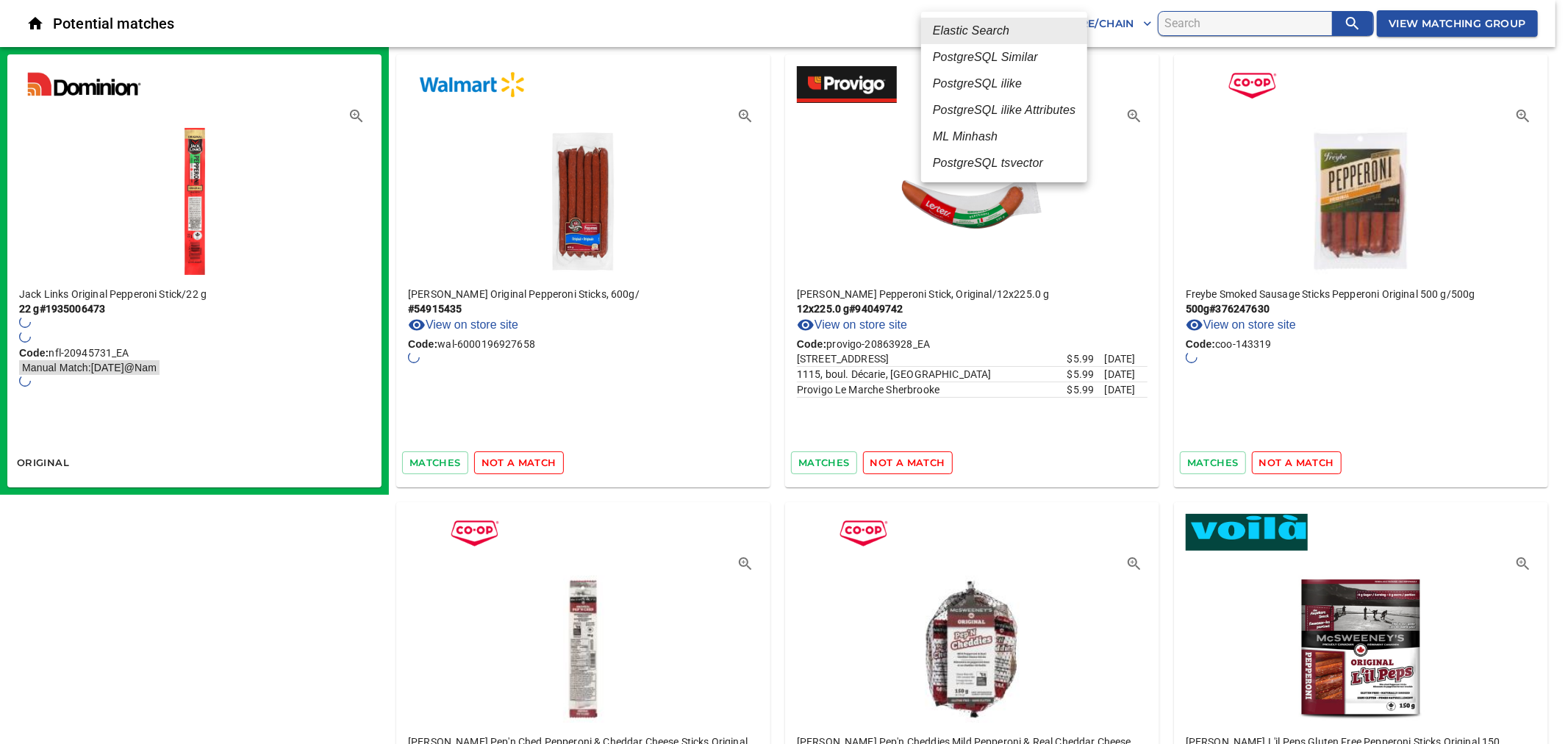
click at [990, 62] on em "PostgreSQL Similar" at bounding box center [985, 57] width 105 height 18
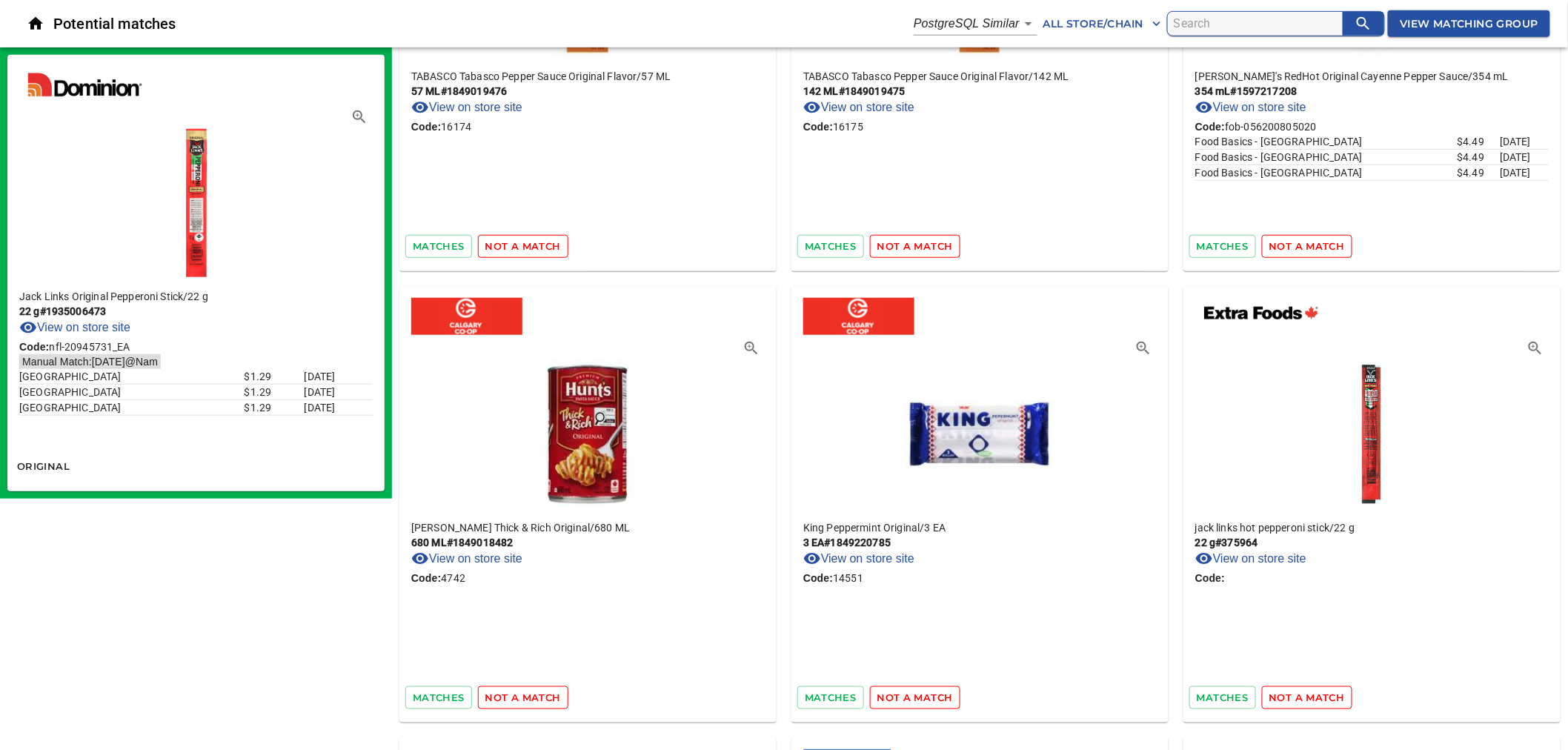
scroll to position [7454, 0]
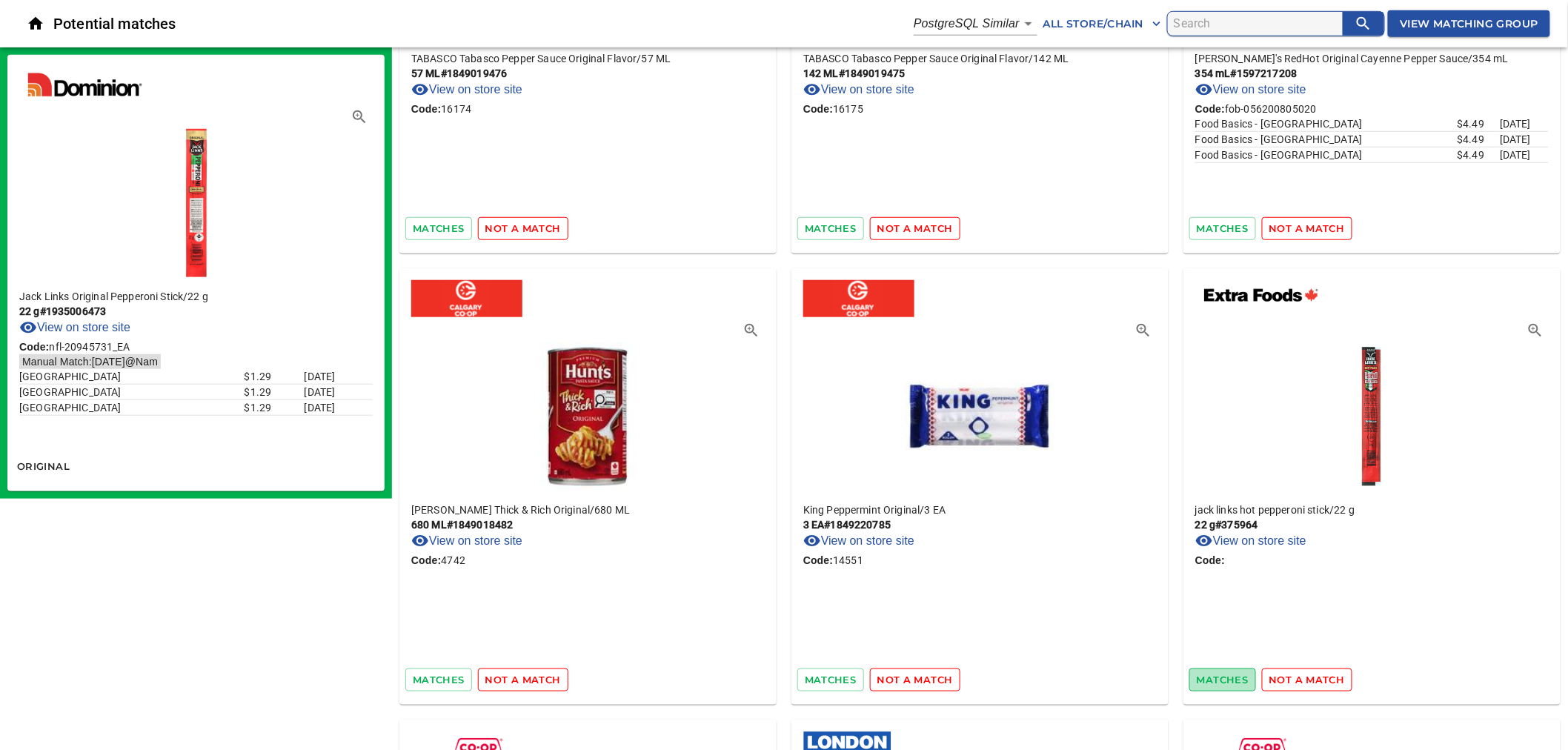
click at [1226, 679] on span "matches" at bounding box center [1223, 680] width 52 height 17
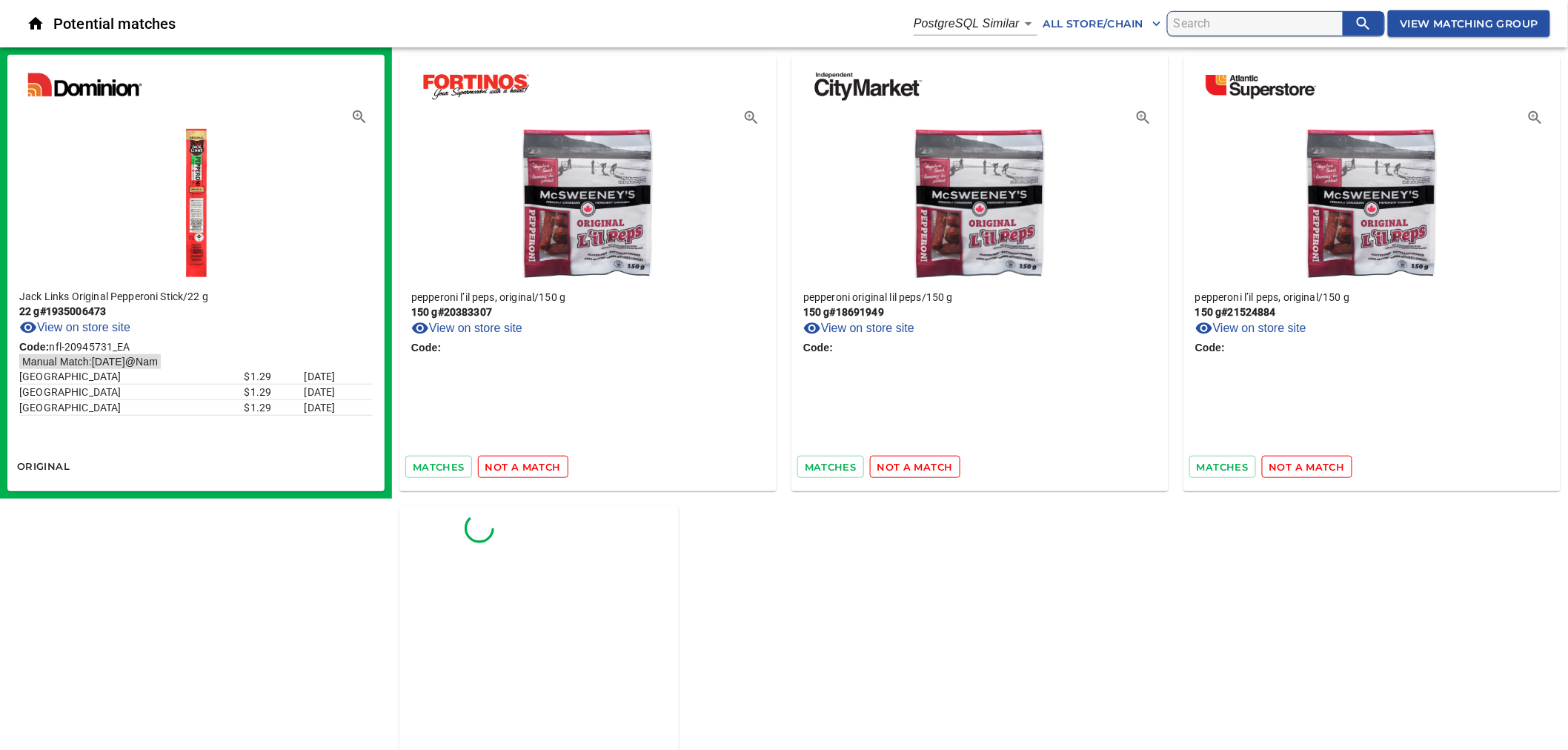
scroll to position [14557, 0]
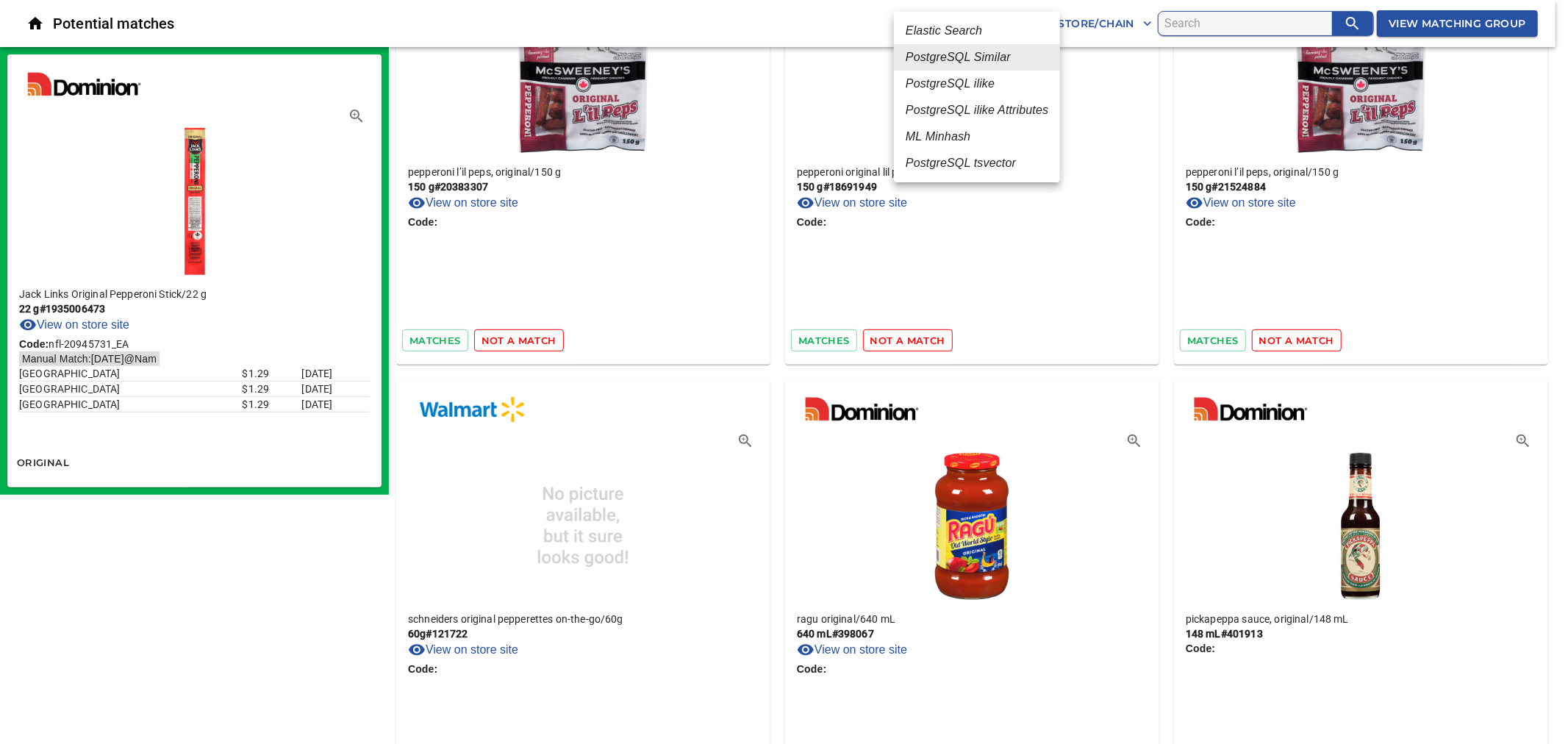
click at [997, 82] on li "PostgreSQL ilike" at bounding box center [977, 83] width 166 height 27
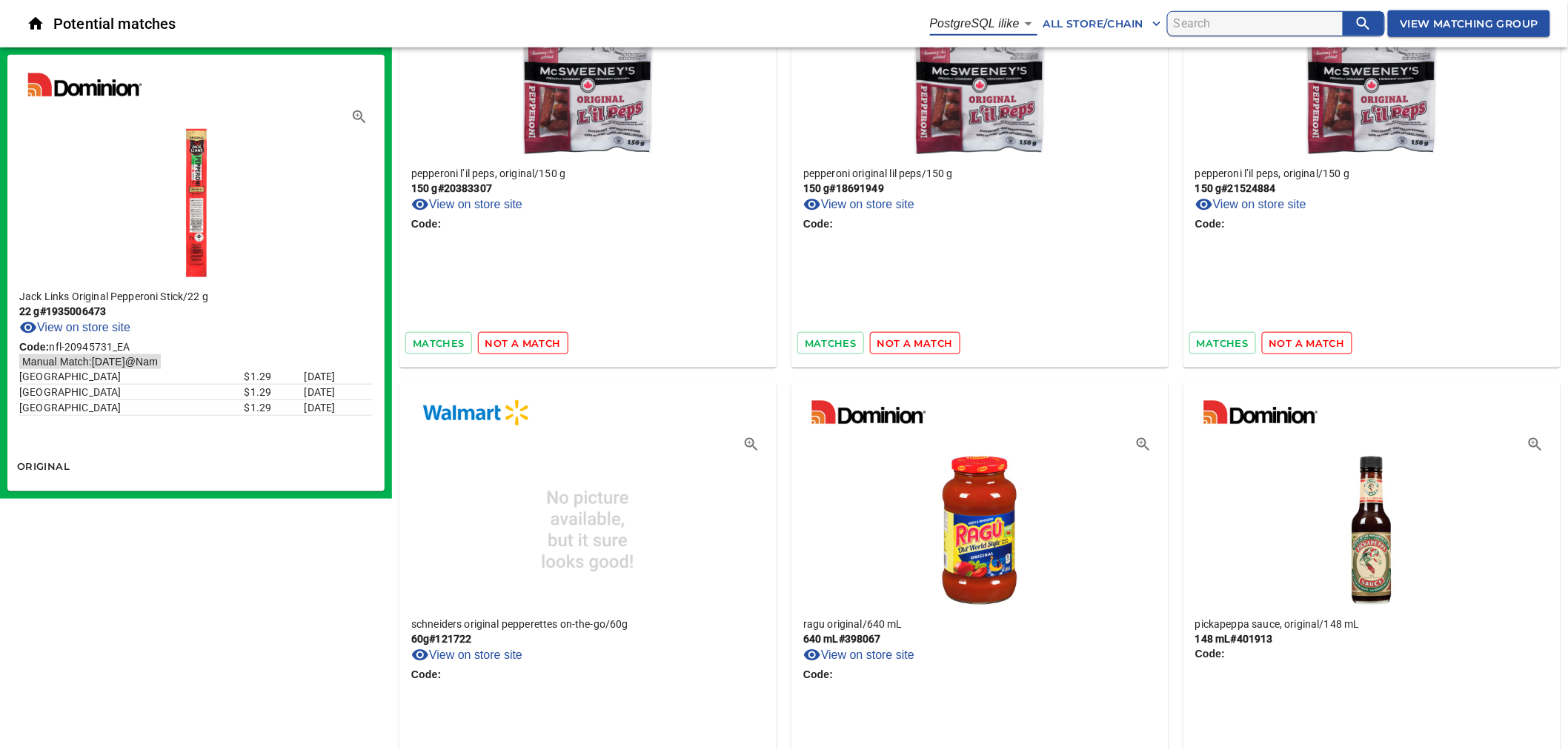
click at [1355, 22] on icon "search" at bounding box center [1364, 24] width 18 height 18
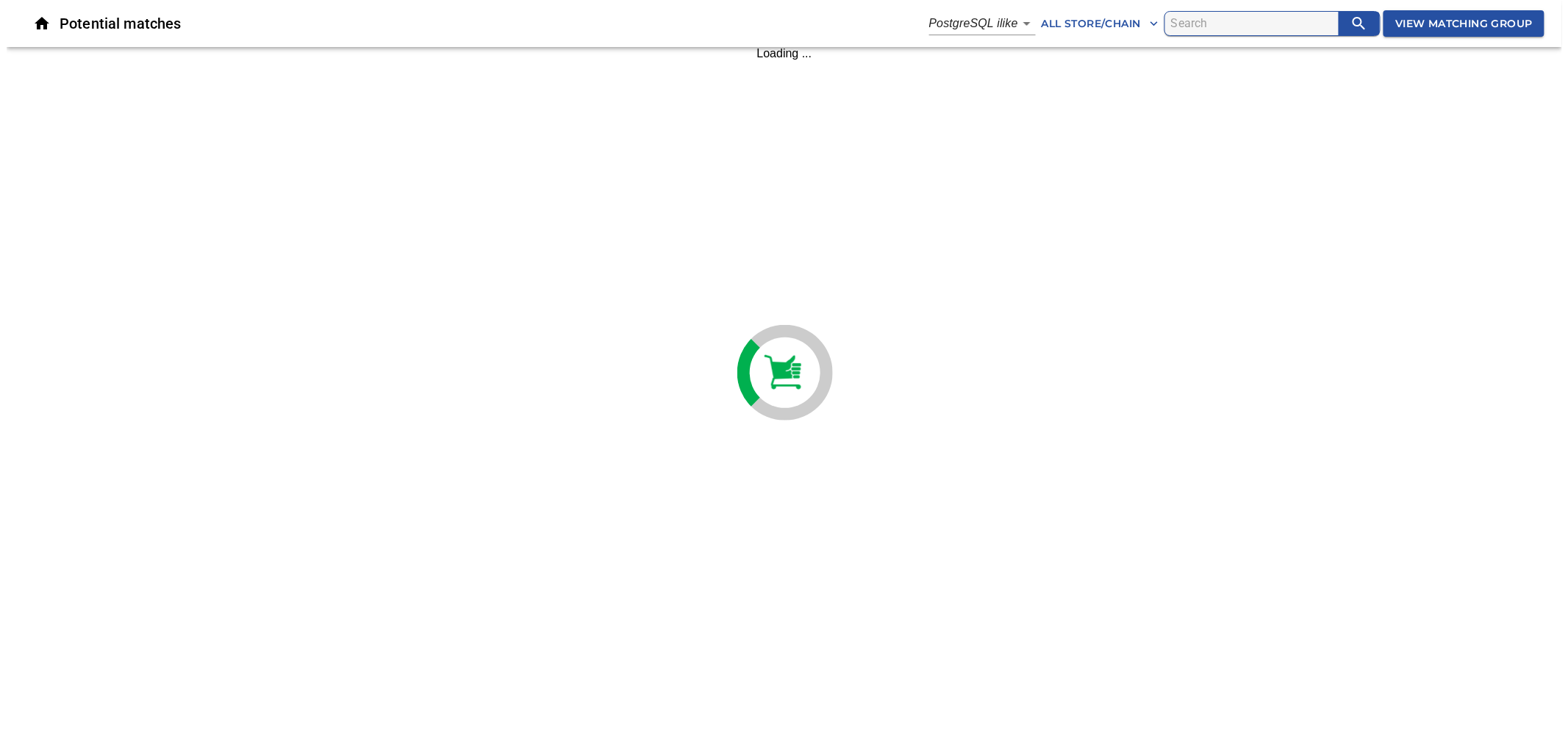
scroll to position [0, 0]
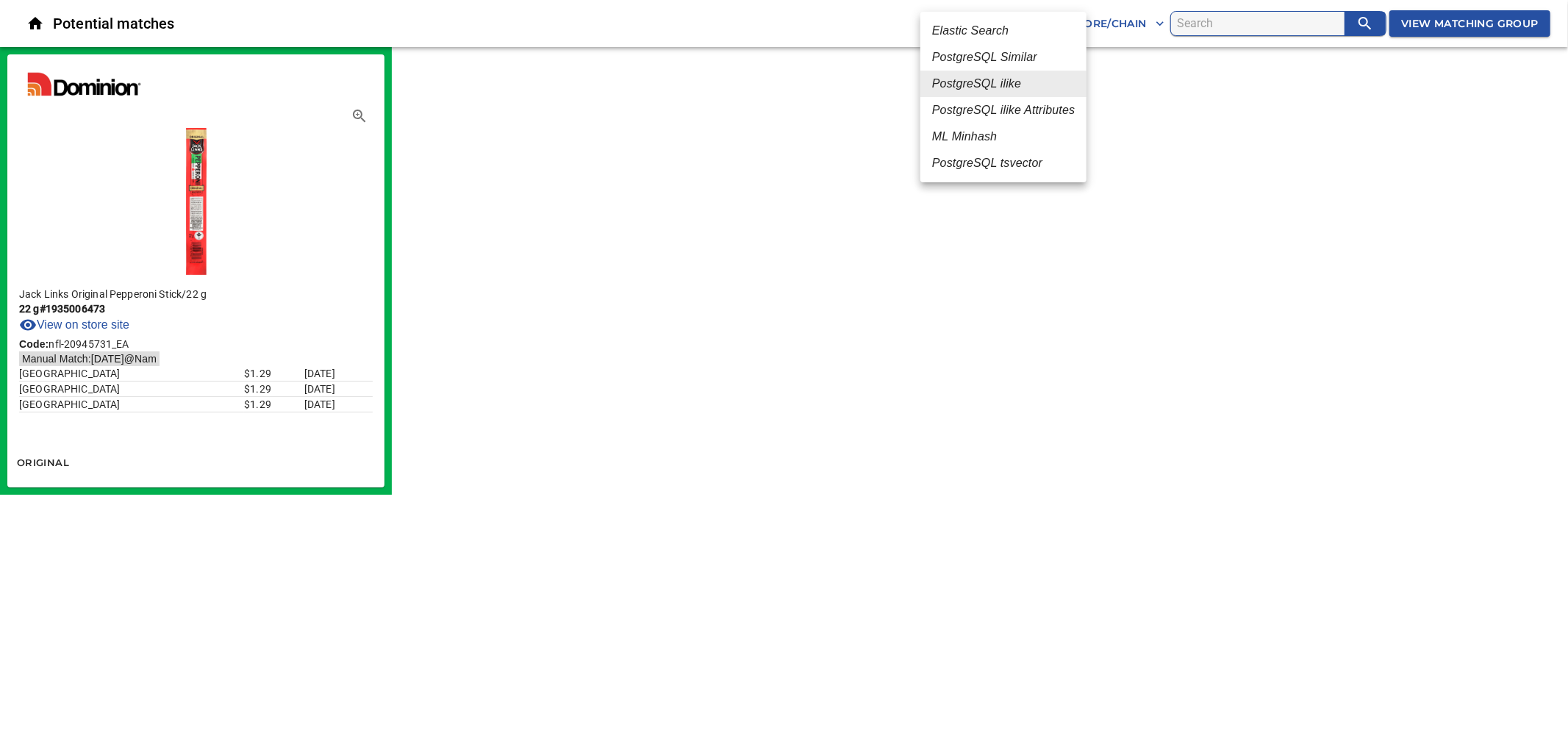
click at [1018, 23] on body "tspan{white-space:pre} Potential matches PostgreSQL ilike 4 All Store/Chain Vie…" at bounding box center [784, 247] width 1568 height 494
click at [1016, 110] on em "PostgreSQL ilike Attributes" at bounding box center [1003, 110] width 143 height 18
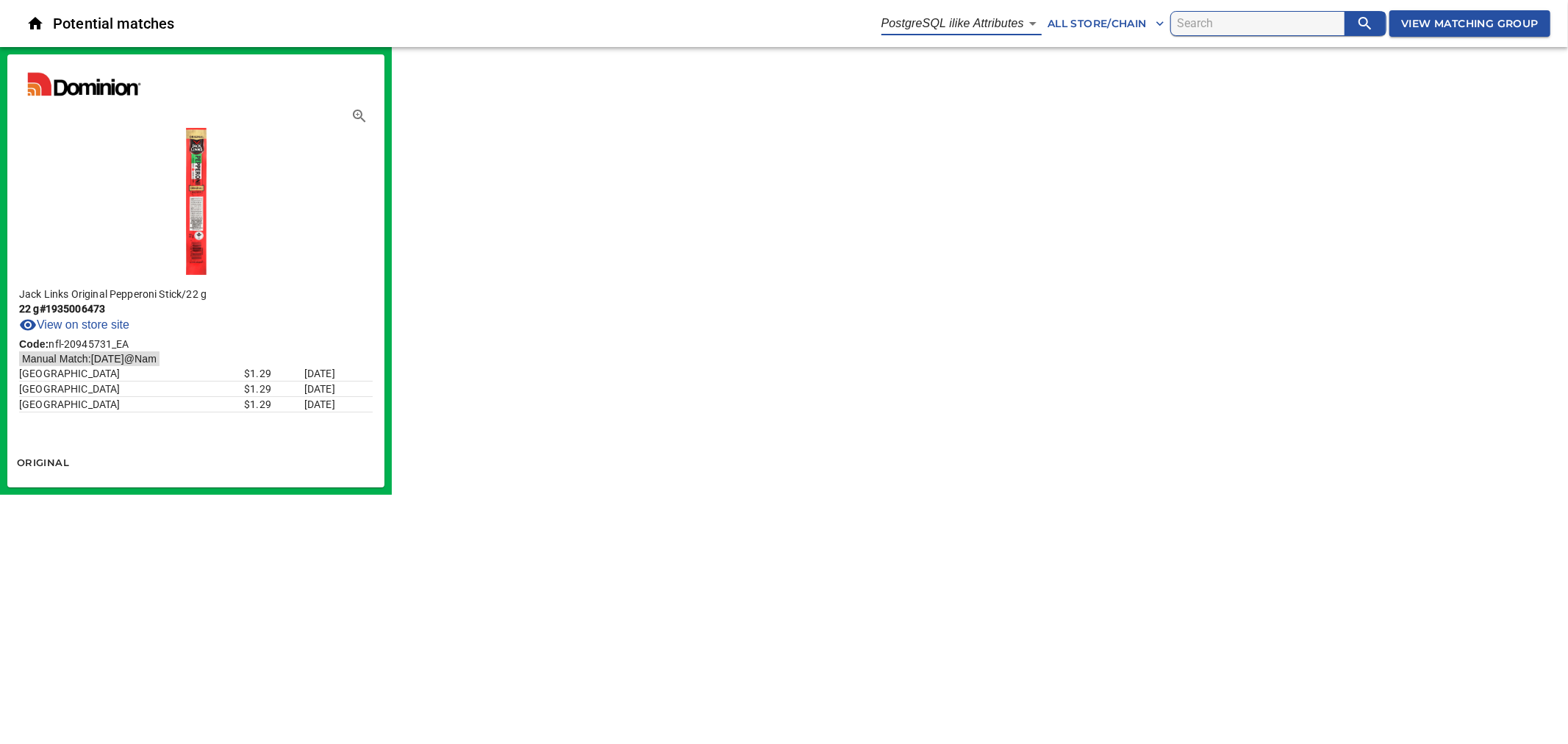
click at [1016, 24] on body "tspan{white-space:pre} Potential matches PostgreSQL ilike Attributes 5 All Stor…" at bounding box center [784, 247] width 1568 height 494
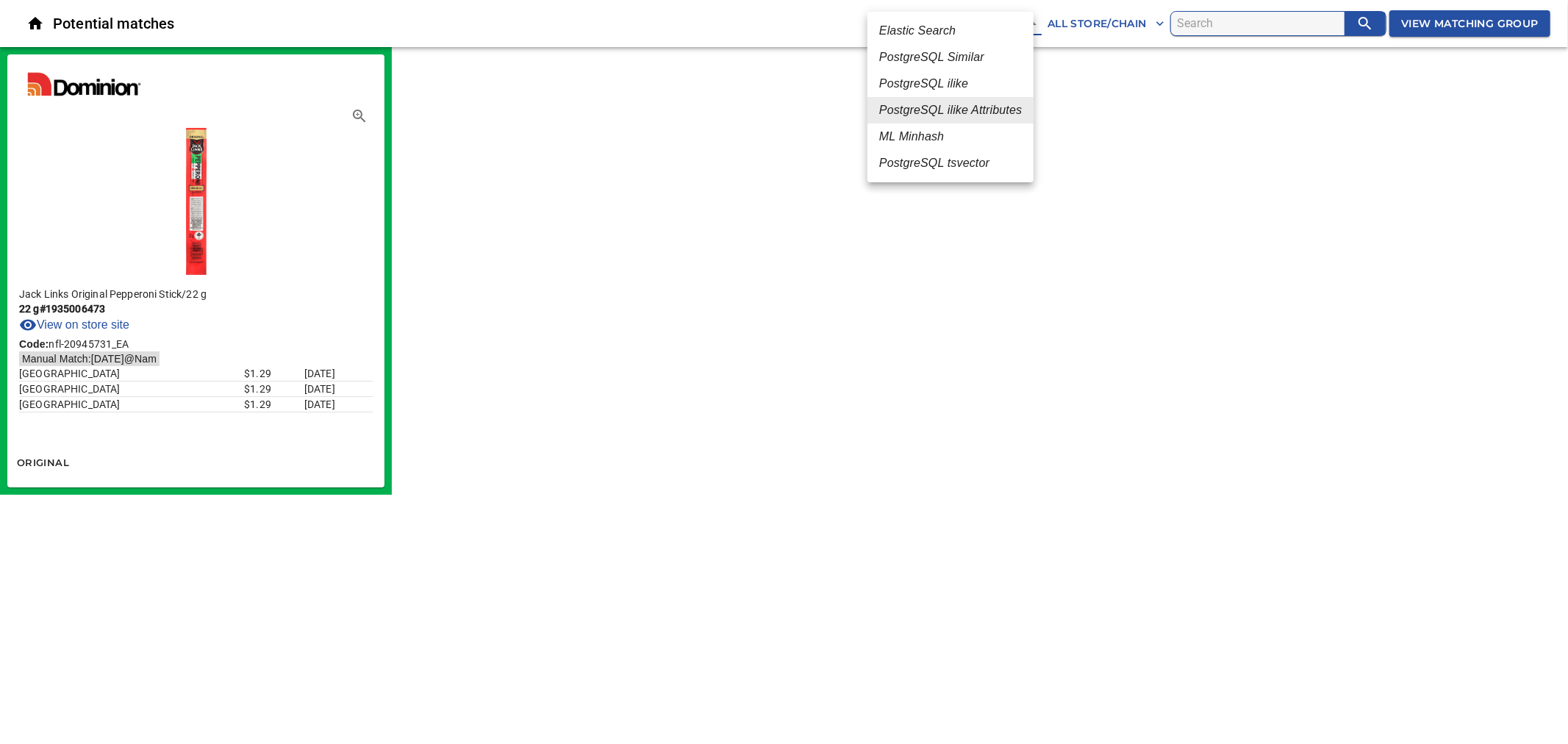
click at [958, 137] on li "ML Minhash" at bounding box center [950, 136] width 166 height 27
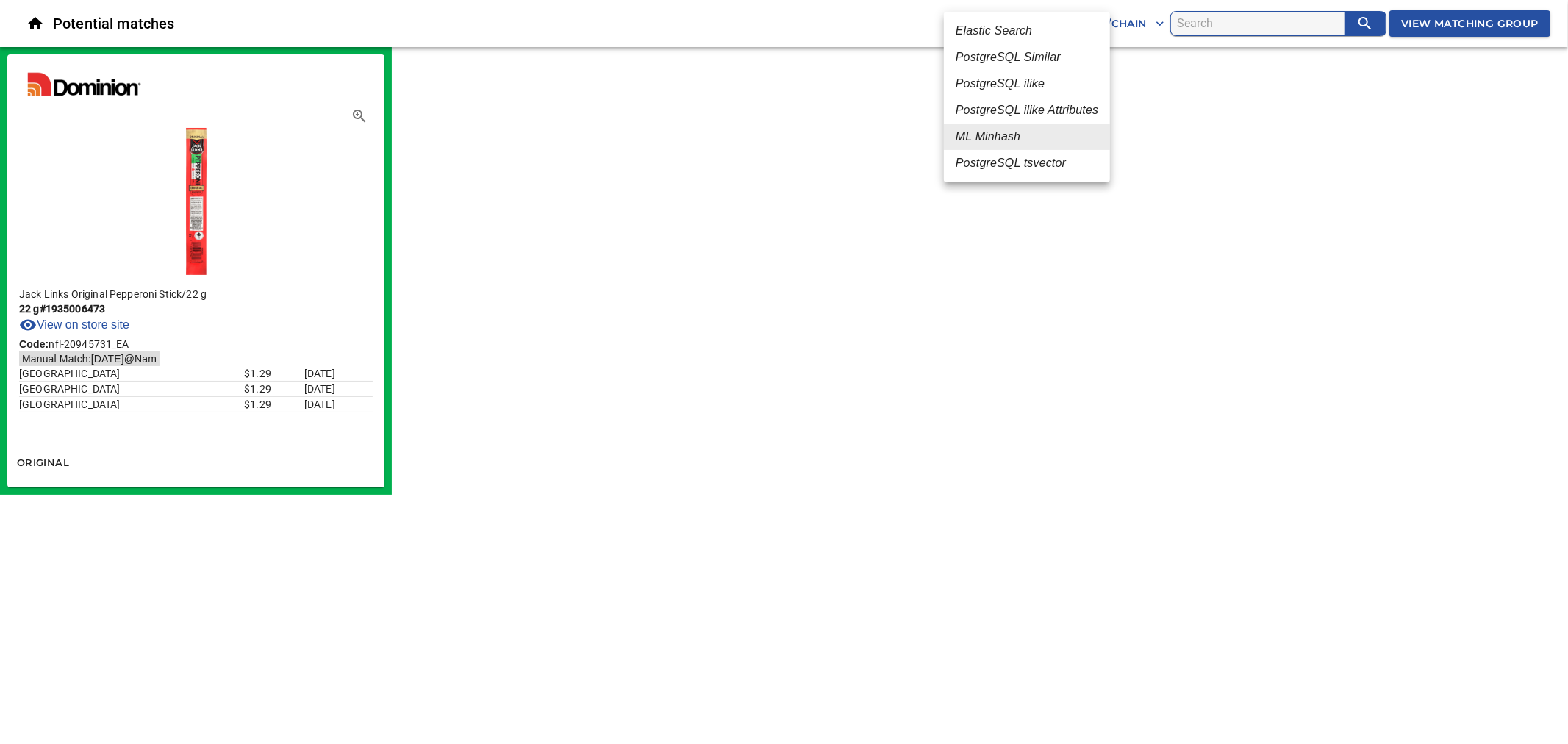
click at [1016, 27] on body "tspan{white-space:pre} Potential matches ML Minhash 3 All Store/Chain View Matc…" at bounding box center [784, 247] width 1568 height 494
click at [984, 158] on em "PostgreSQL tsvector" at bounding box center [1010, 163] width 110 height 18
type input "6"
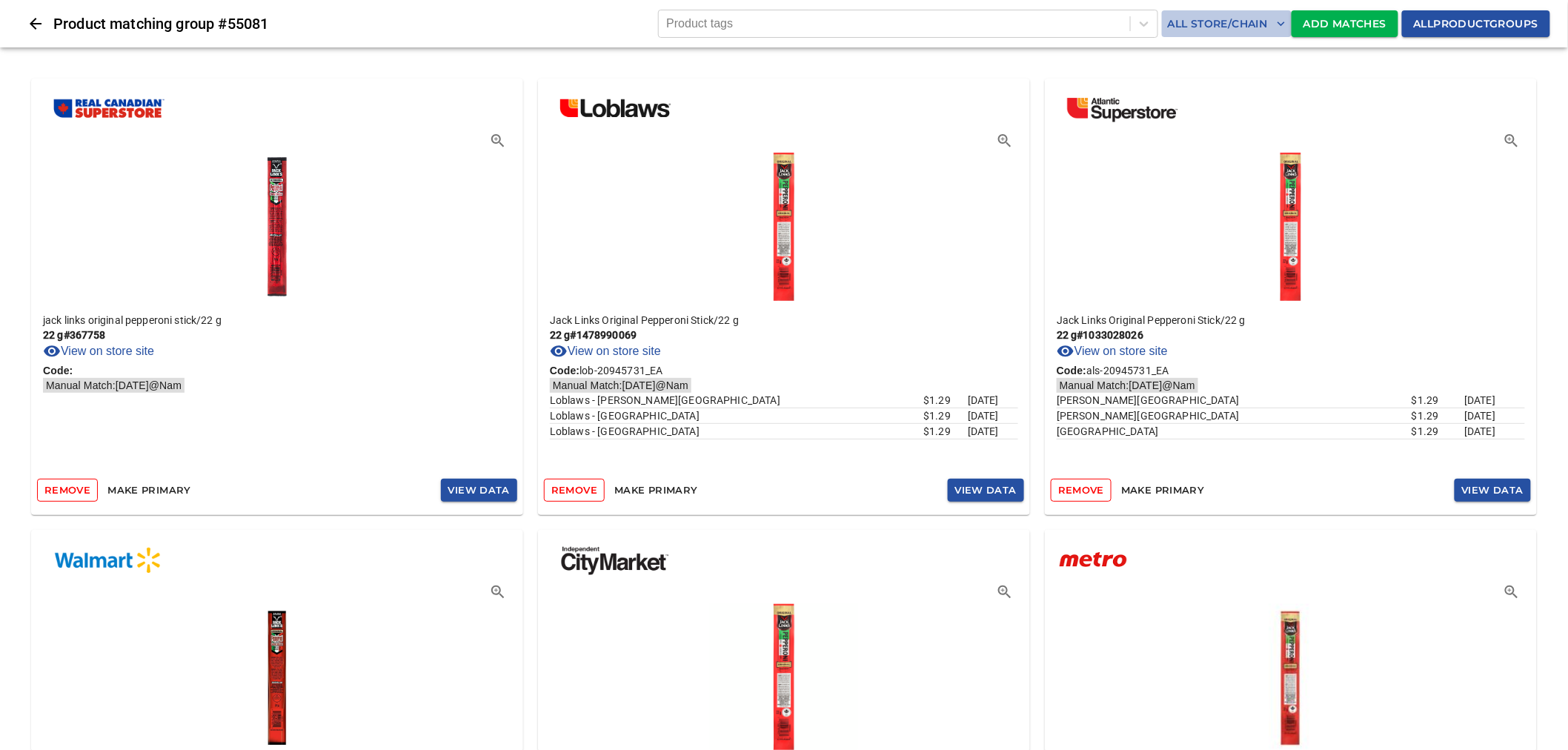
click at [1191, 25] on span "All Store/Chain" at bounding box center [1227, 24] width 118 height 19
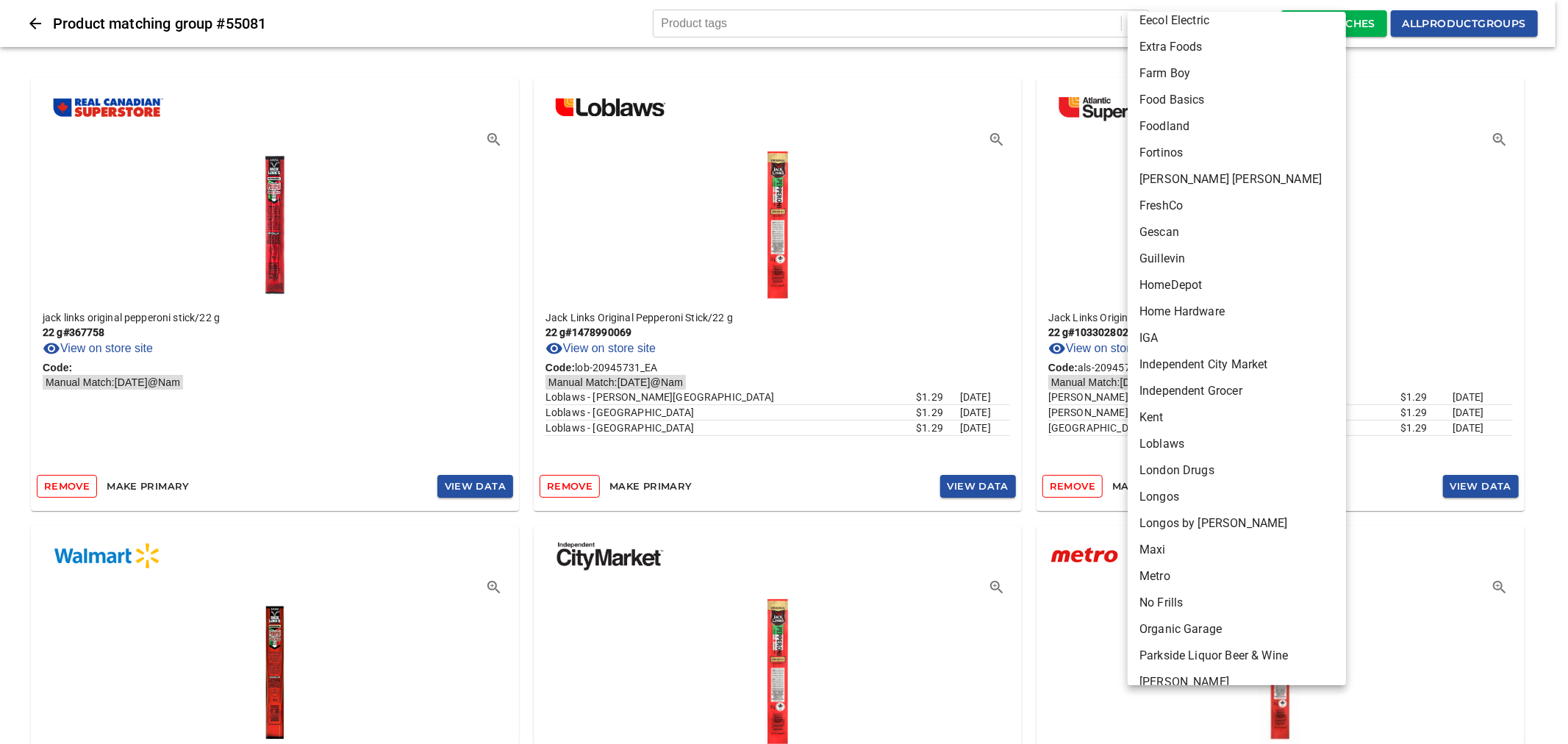
scroll to position [408, 0]
click at [1182, 597] on li "No Frills" at bounding box center [1243, 602] width 231 height 27
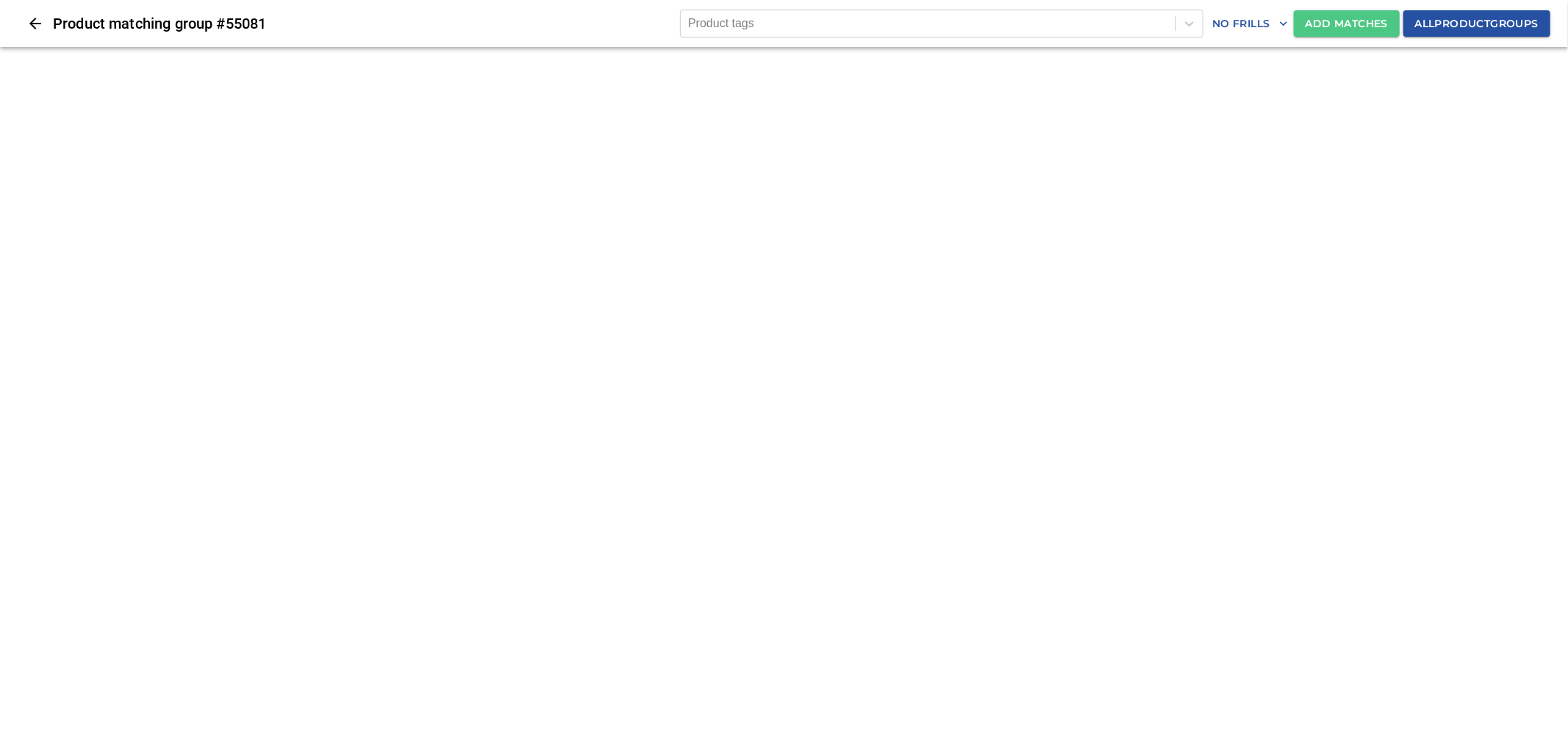
click at [1314, 17] on span "Add Matches" at bounding box center [1347, 24] width 83 height 19
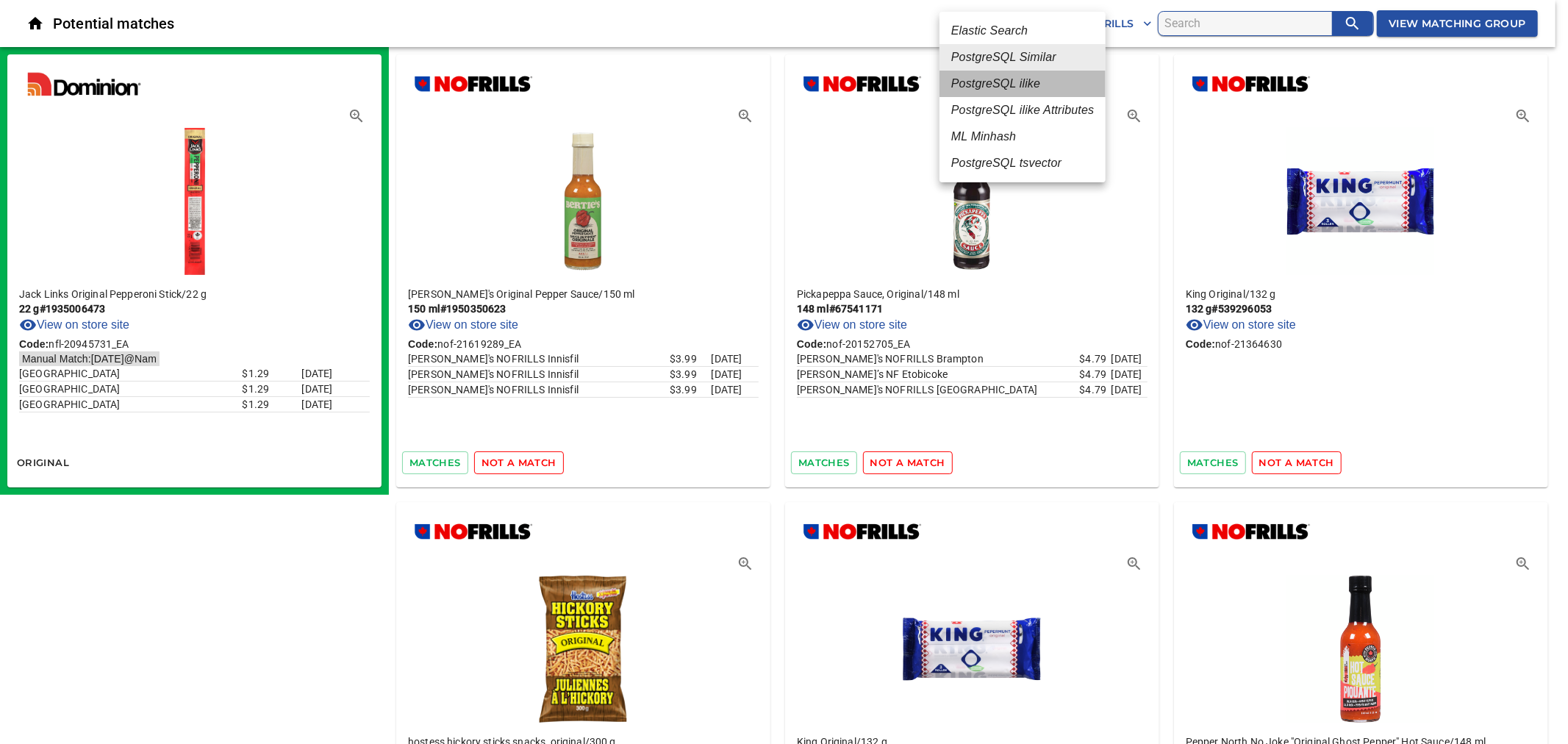
click at [1023, 81] on em "PostgreSQL ilike" at bounding box center [996, 83] width 89 height 18
type input "4"
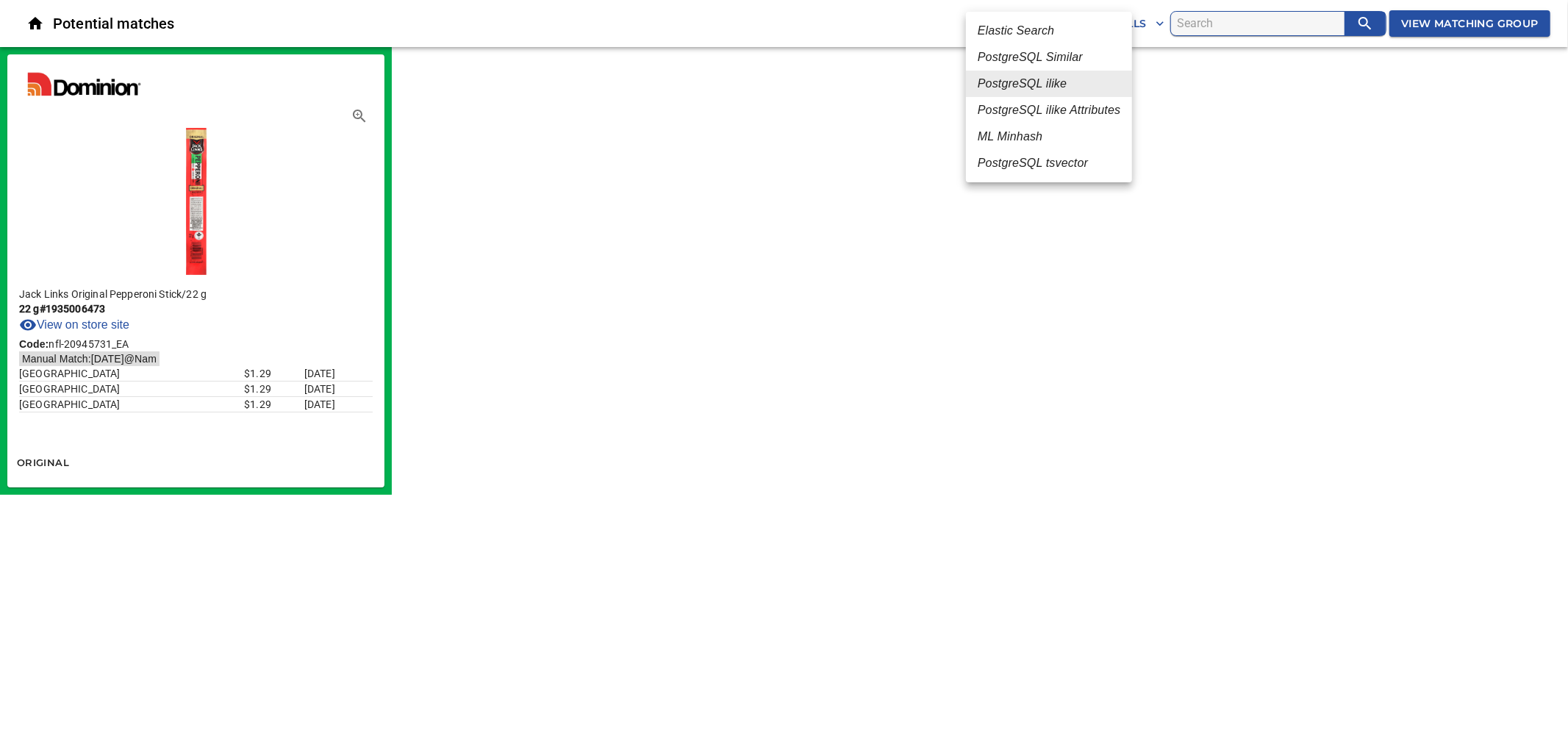
click at [1062, 31] on body "tspan{white-space:pre} Potential matches PostgreSQL ilike 4 No Frills View Matc…" at bounding box center [784, 247] width 1568 height 494
click at [1210, 25] on div at bounding box center [784, 372] width 1568 height 744
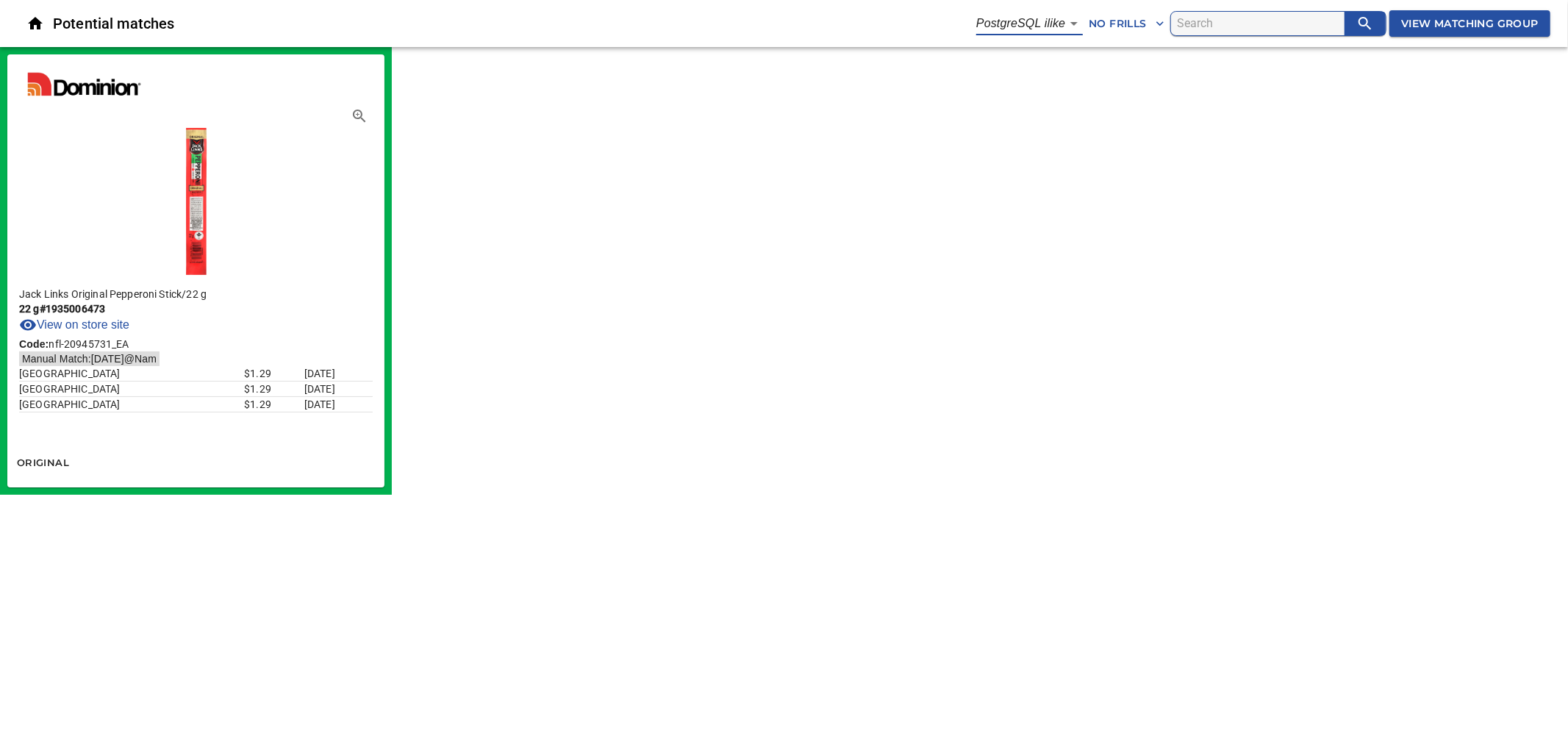
click at [1210, 25] on input "search" at bounding box center [1261, 23] width 168 height 23
click at [1206, 31] on input "search" at bounding box center [1261, 23] width 168 height 23
paste input "jack links original pepperoni stick 22 g"
click at [1357, 23] on icon "search" at bounding box center [1365, 23] width 18 height 18
click at [1231, 19] on input "jack links original pepperoni stick 22 g" at bounding box center [1261, 23] width 168 height 23
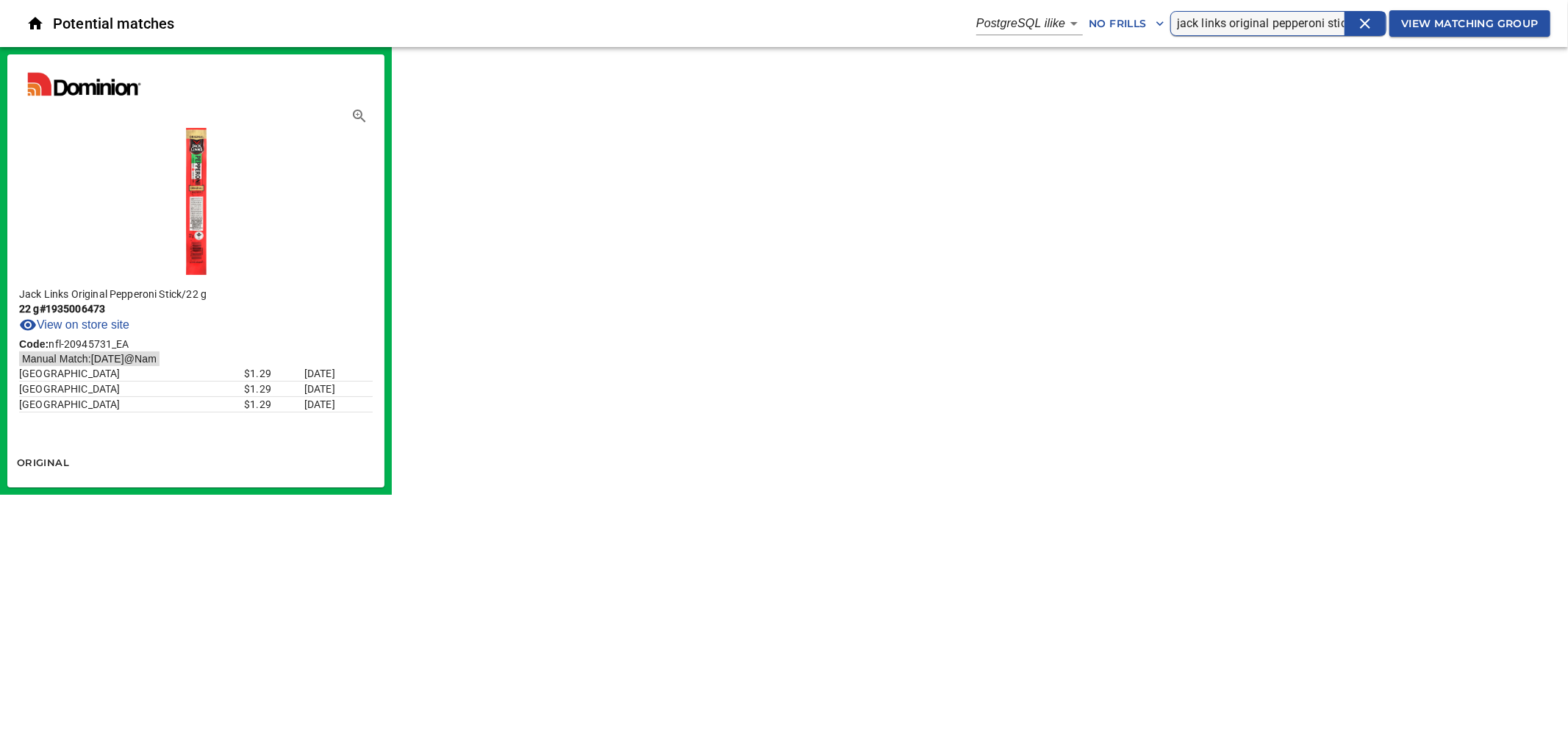
drag, startPoint x: 1220, startPoint y: 20, endPoint x: 1119, endPoint y: 22, distance: 101.0
click at [1119, 22] on div "Potential matches PostgreSQL ilike 4 No Frills jack links original pepperoni st…" at bounding box center [784, 23] width 1568 height 47
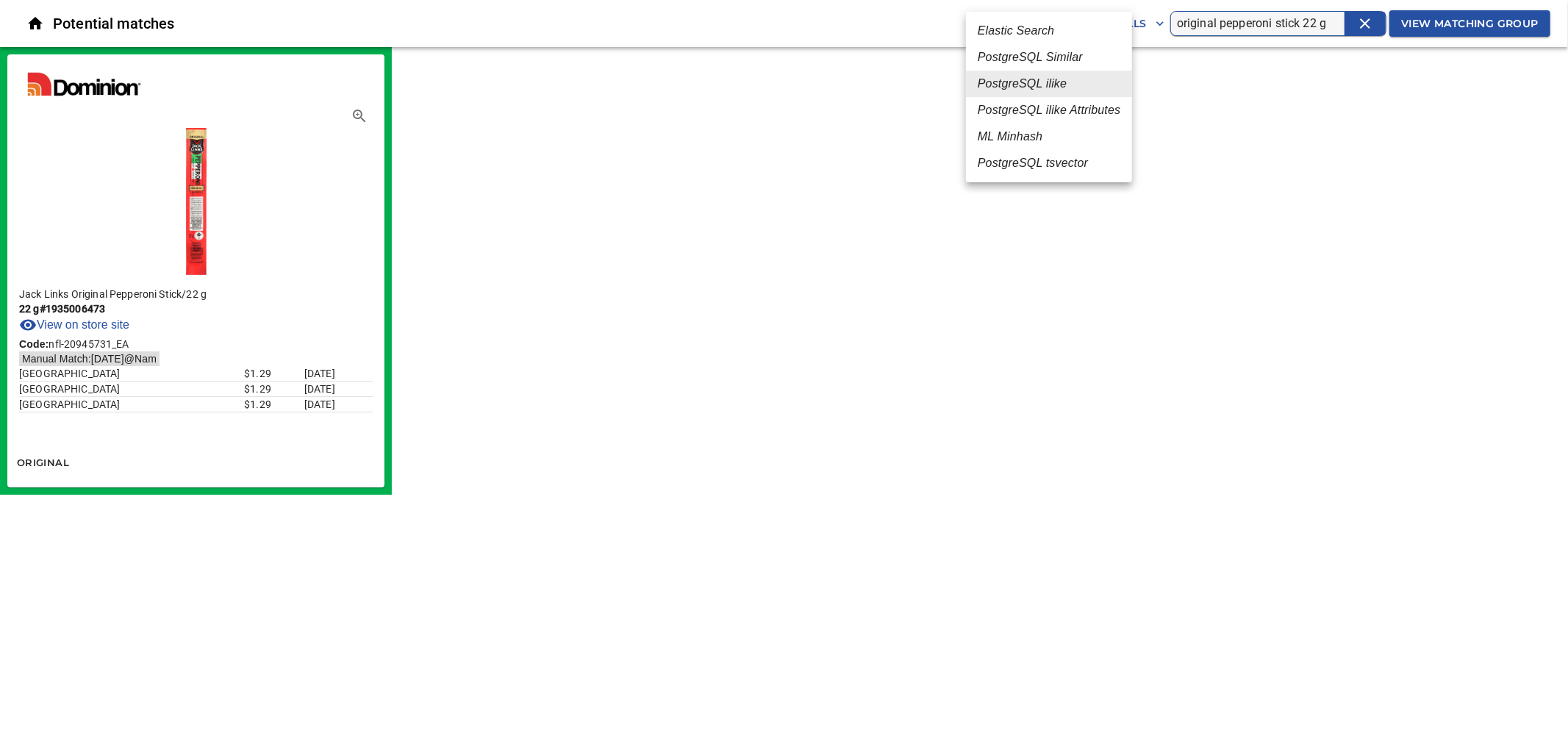
click at [1063, 24] on body "tspan{white-space:pre} Potential matches PostgreSQL ilike 4 No Frills original …" at bounding box center [784, 247] width 1568 height 494
click at [1310, 23] on div at bounding box center [784, 372] width 1568 height 744
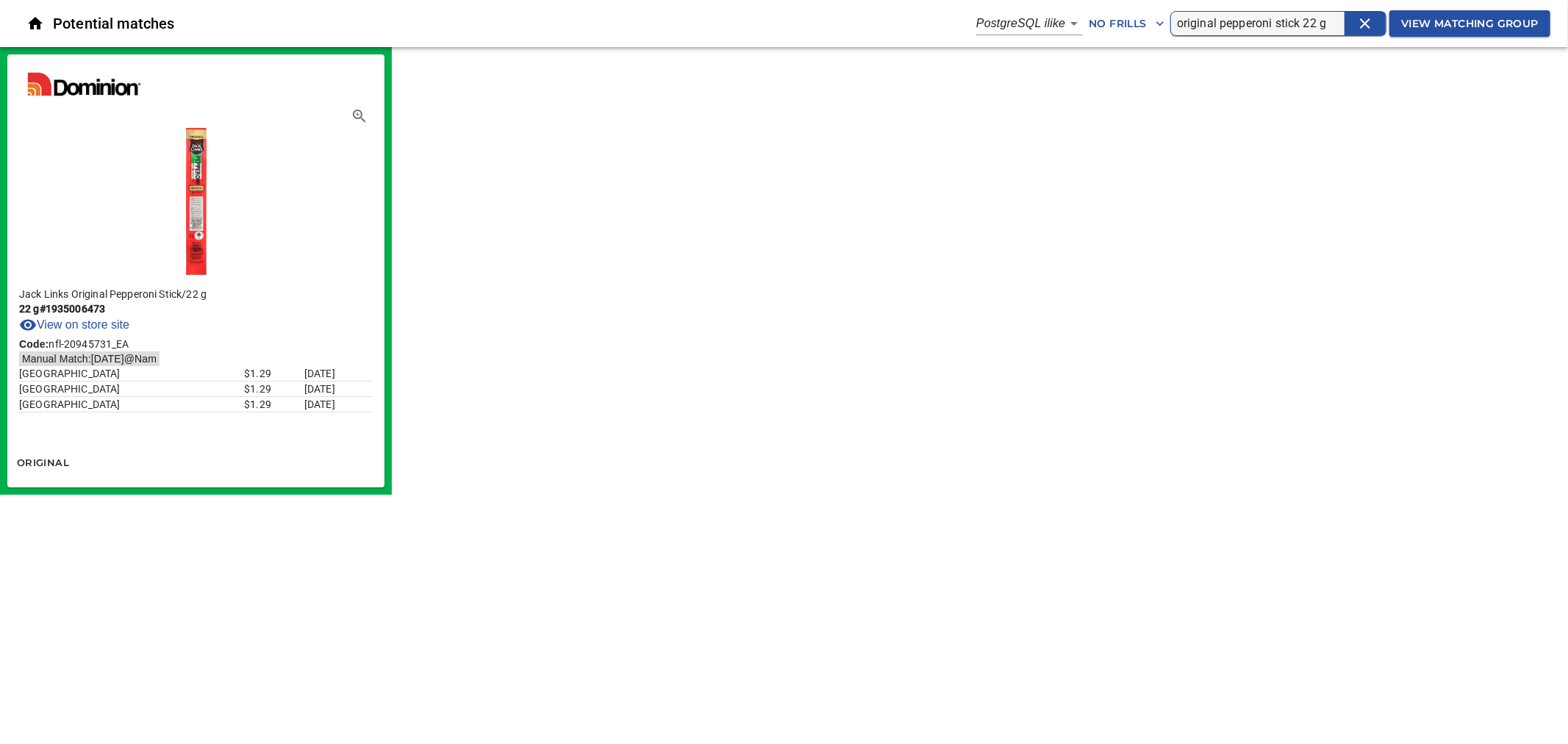
drag, startPoint x: 1321, startPoint y: 17, endPoint x: 1289, endPoint y: 23, distance: 32.6
click at [1289, 23] on input "original pepperoni stick 22 g" at bounding box center [1261, 23] width 168 height 23
type input "original pepperoni stick"
click at [1055, 31] on body "tspan{white-space:pre} Potential matches PostgreSQL ilike 4 No Frills original …" at bounding box center [784, 247] width 1568 height 494
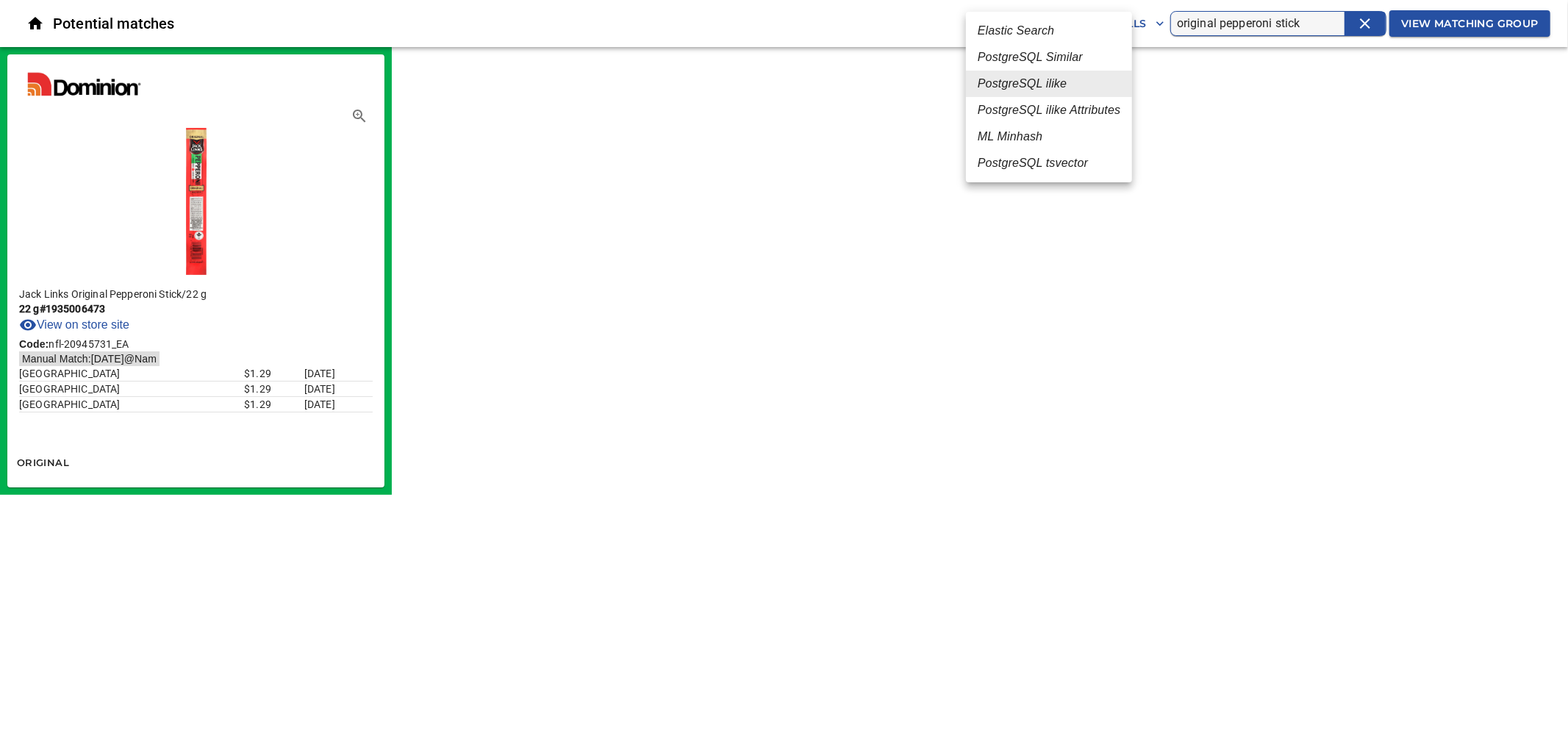
click at [1038, 165] on em "PostgreSQL tsvector" at bounding box center [1032, 163] width 110 height 18
type input "6"
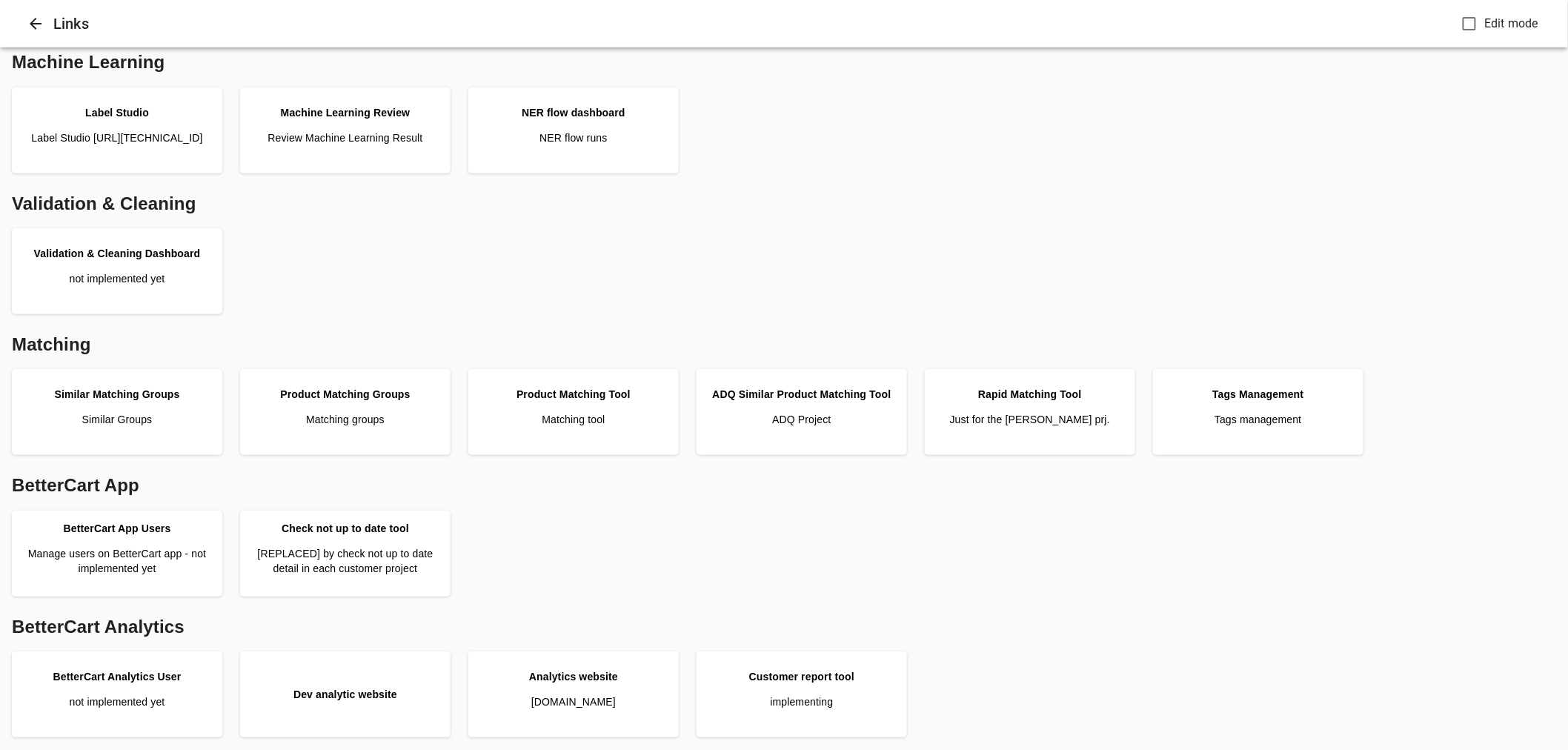
scroll to position [370, 0]
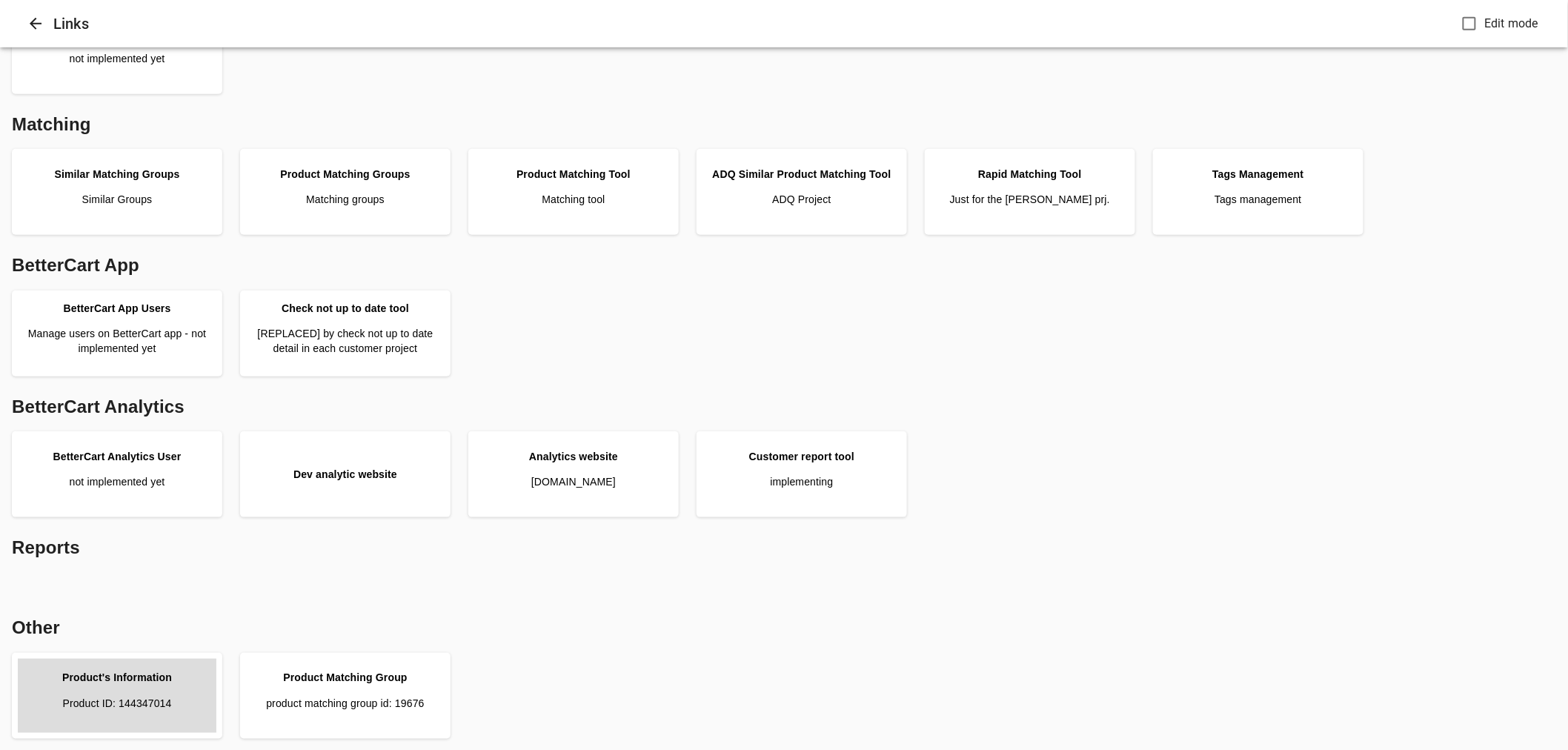
click at [169, 698] on p "Product ID: 144347014" at bounding box center [116, 703] width 109 height 15
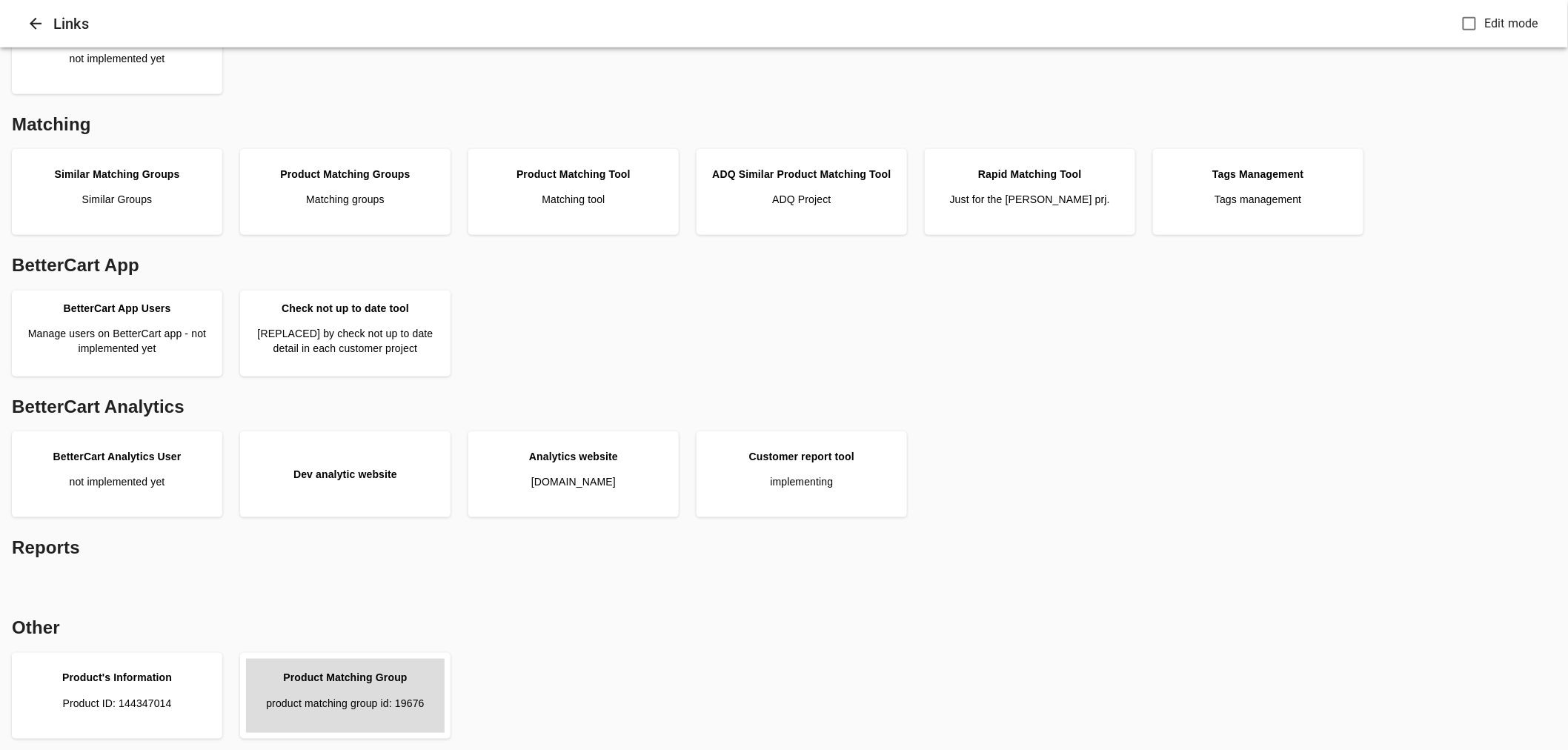
click at [390, 688] on link "Product Matching Group product matching group id: 19676" at bounding box center [345, 696] width 199 height 74
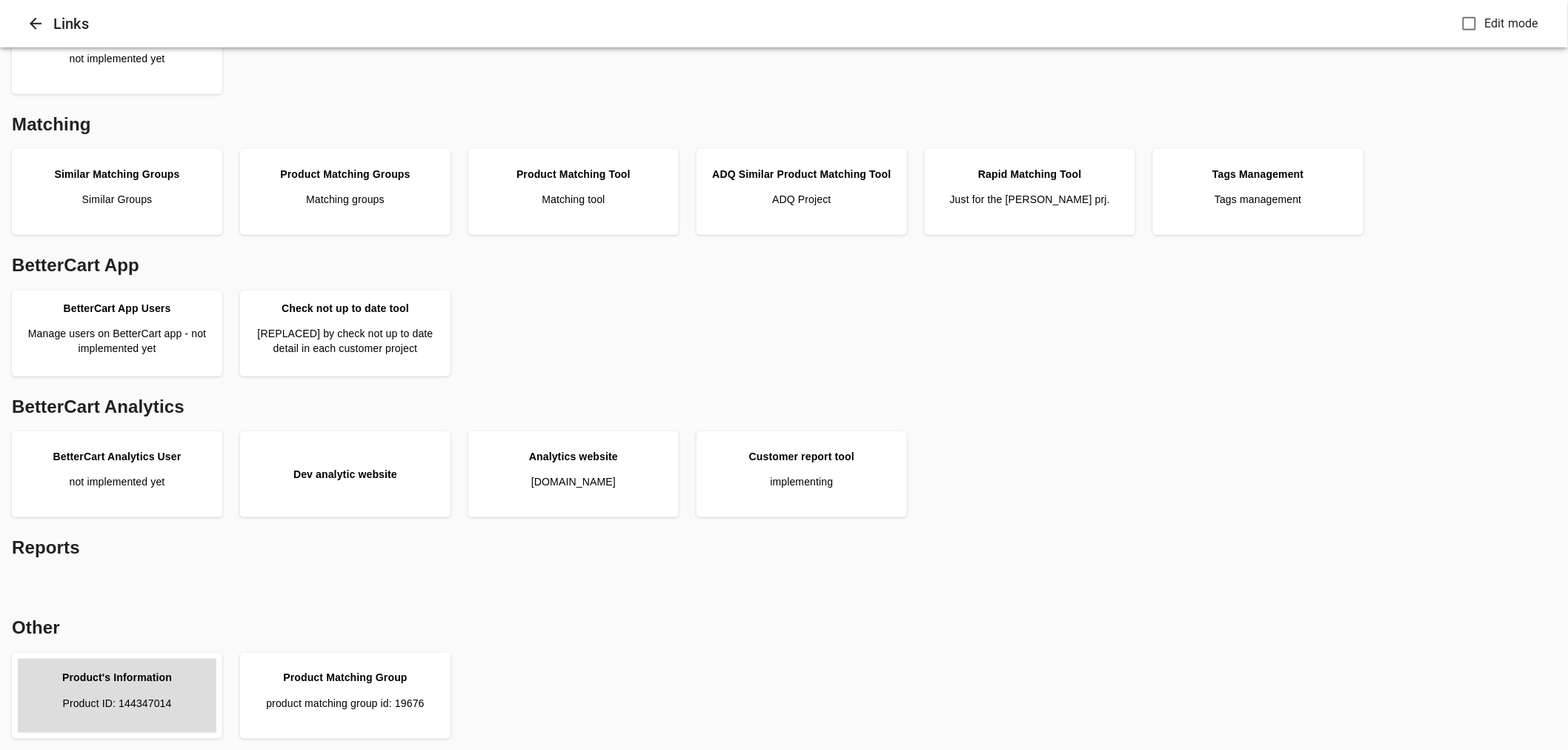
click at [151, 686] on link "Product's Information Product ID: 144347014" at bounding box center [117, 696] width 199 height 74
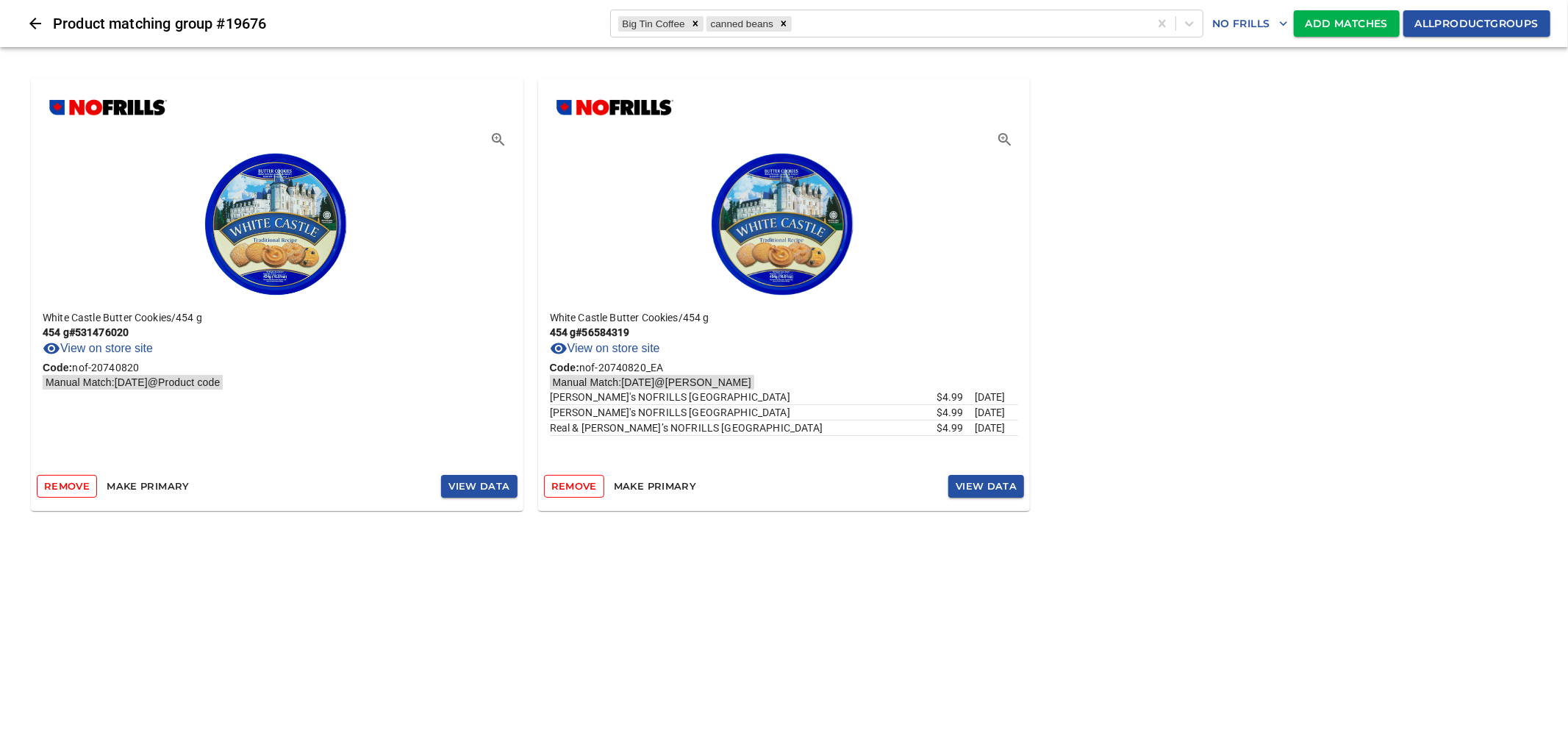
click at [114, 331] on p "454 g # 531476020" at bounding box center [277, 332] width 469 height 15
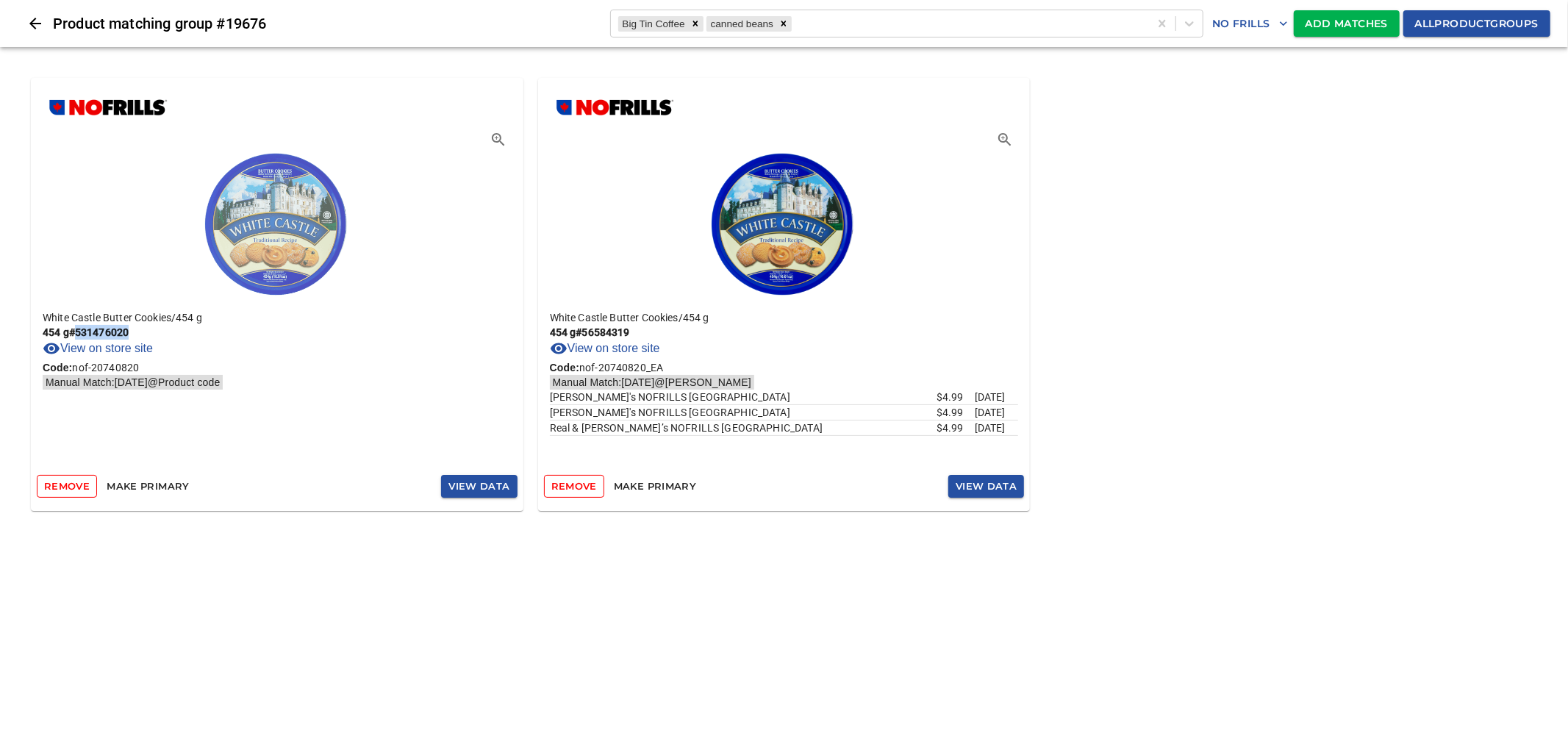
copy p "531476020"
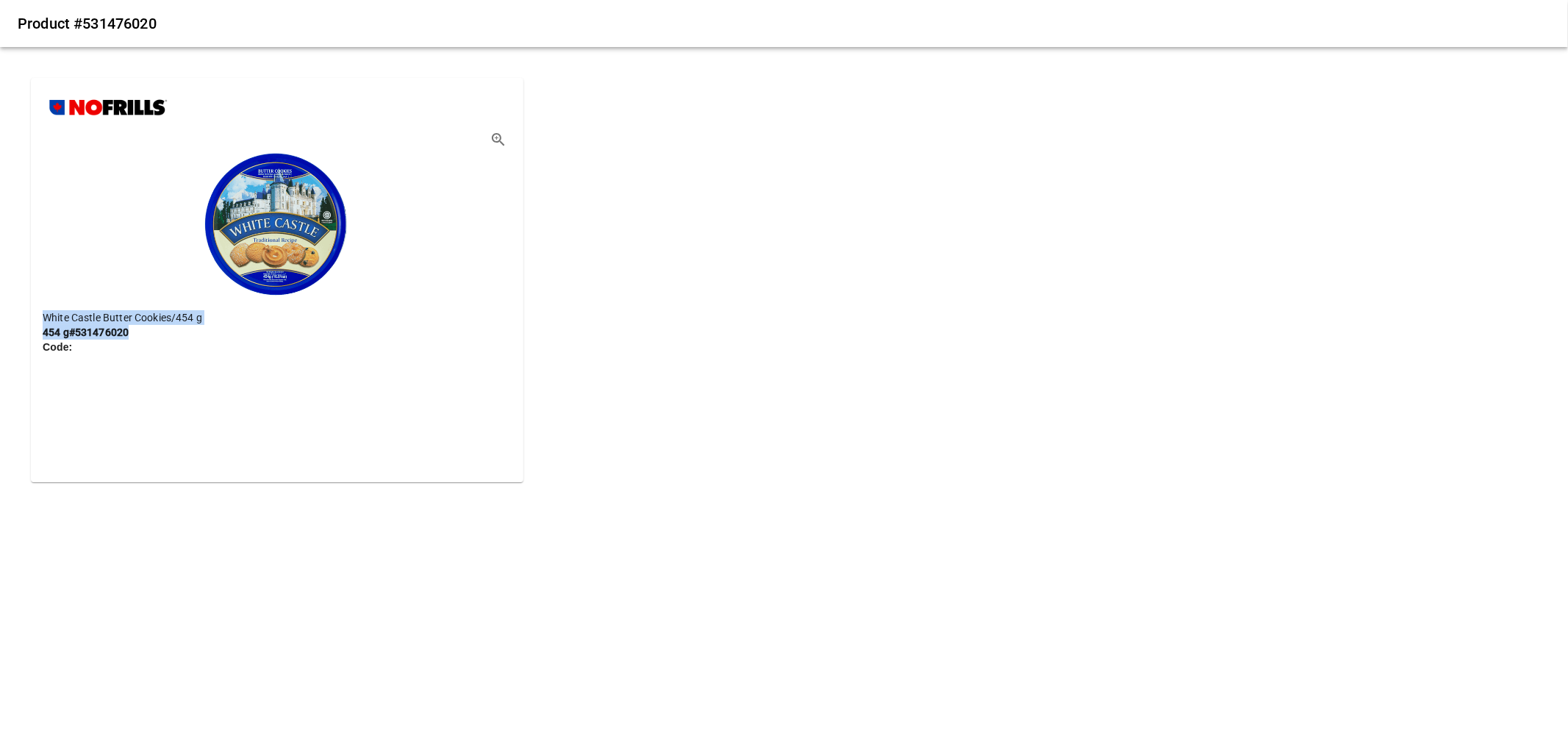
drag, startPoint x: 156, startPoint y: 327, endPoint x: 38, endPoint y: 312, distance: 118.9
click at [38, 312] on div "White Castle Butter Cookies / 454 g 454 g # 531476020 Code:" at bounding box center [277, 387] width 492 height 176
drag, startPoint x: 81, startPoint y: 346, endPoint x: 34, endPoint y: 310, distance: 59.2
click at [34, 310] on div "White Castle Butter Cookies / 454 g 454 g # 531476020 Code:" at bounding box center [277, 387] width 492 height 176
click at [197, 325] on p "454 g # 531476020" at bounding box center [277, 332] width 469 height 15
